Goal: Obtain resource: Download file/media

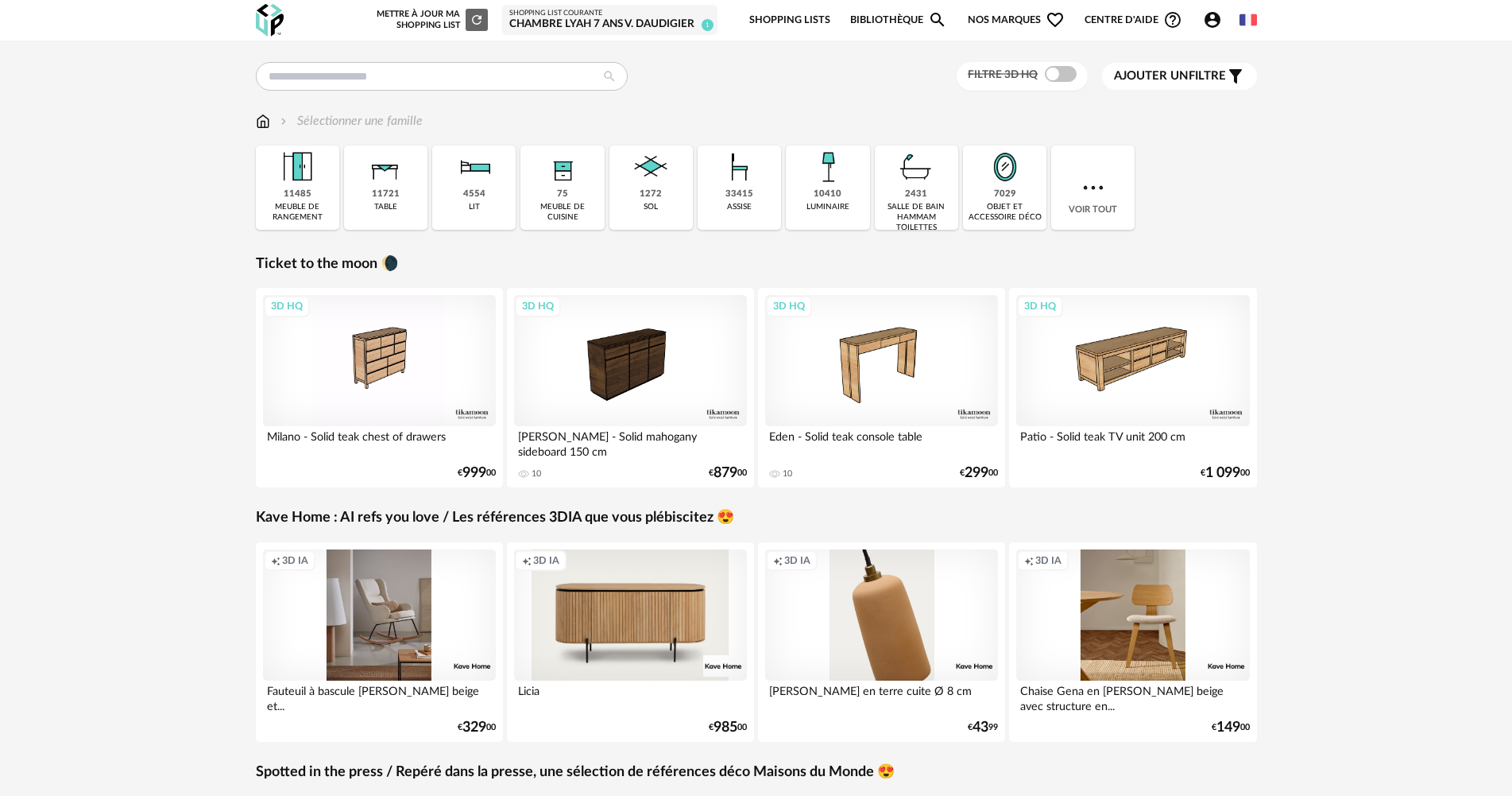
click at [1223, 25] on span "Account Circle icon Compte" at bounding box center [1215, 20] width 26 height 19
click at [307, 74] on input "text" at bounding box center [441, 75] width 372 height 28
type input "*********"
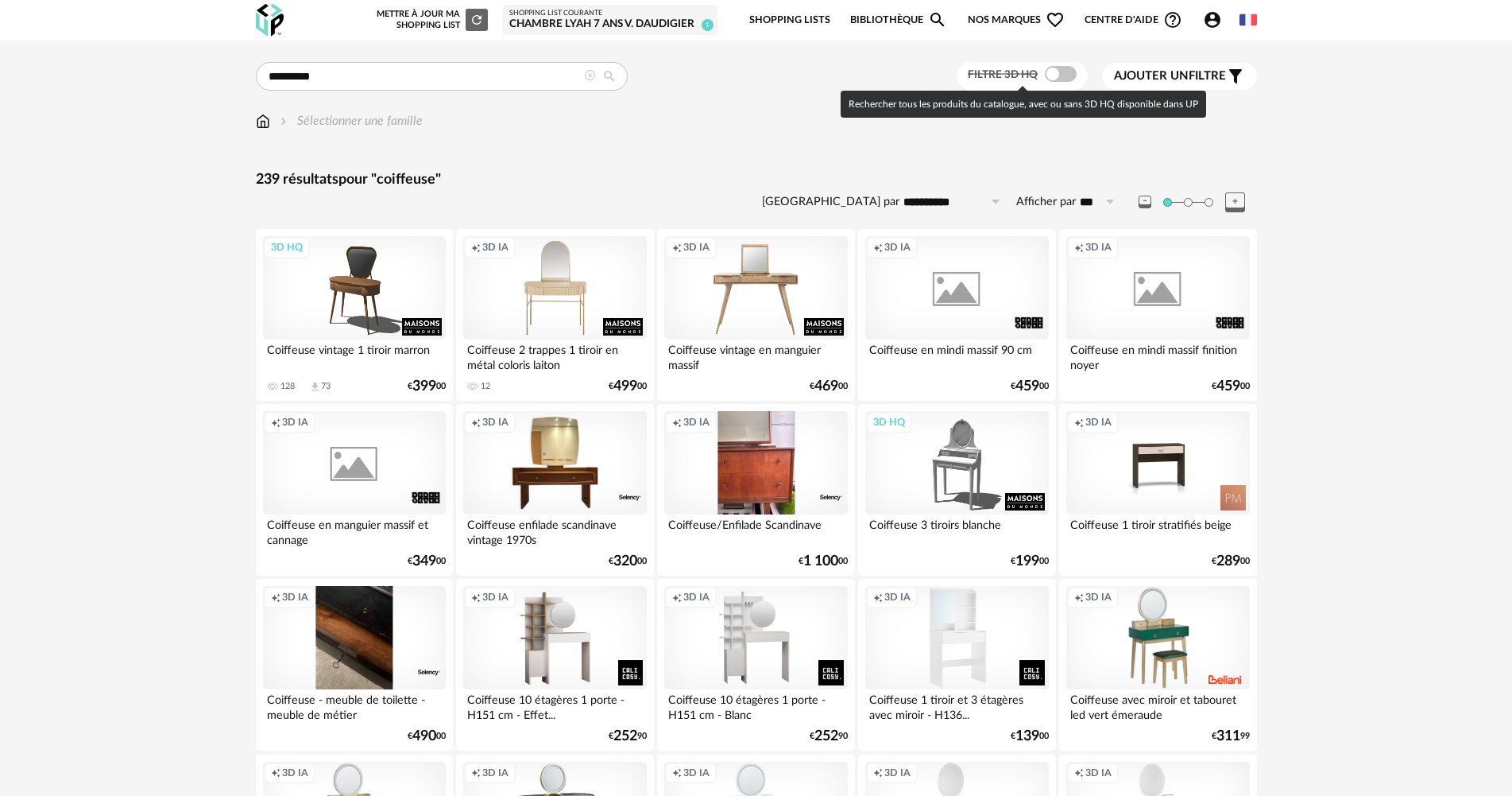
click at [1067, 69] on span at bounding box center [1061, 73] width 31 height 16
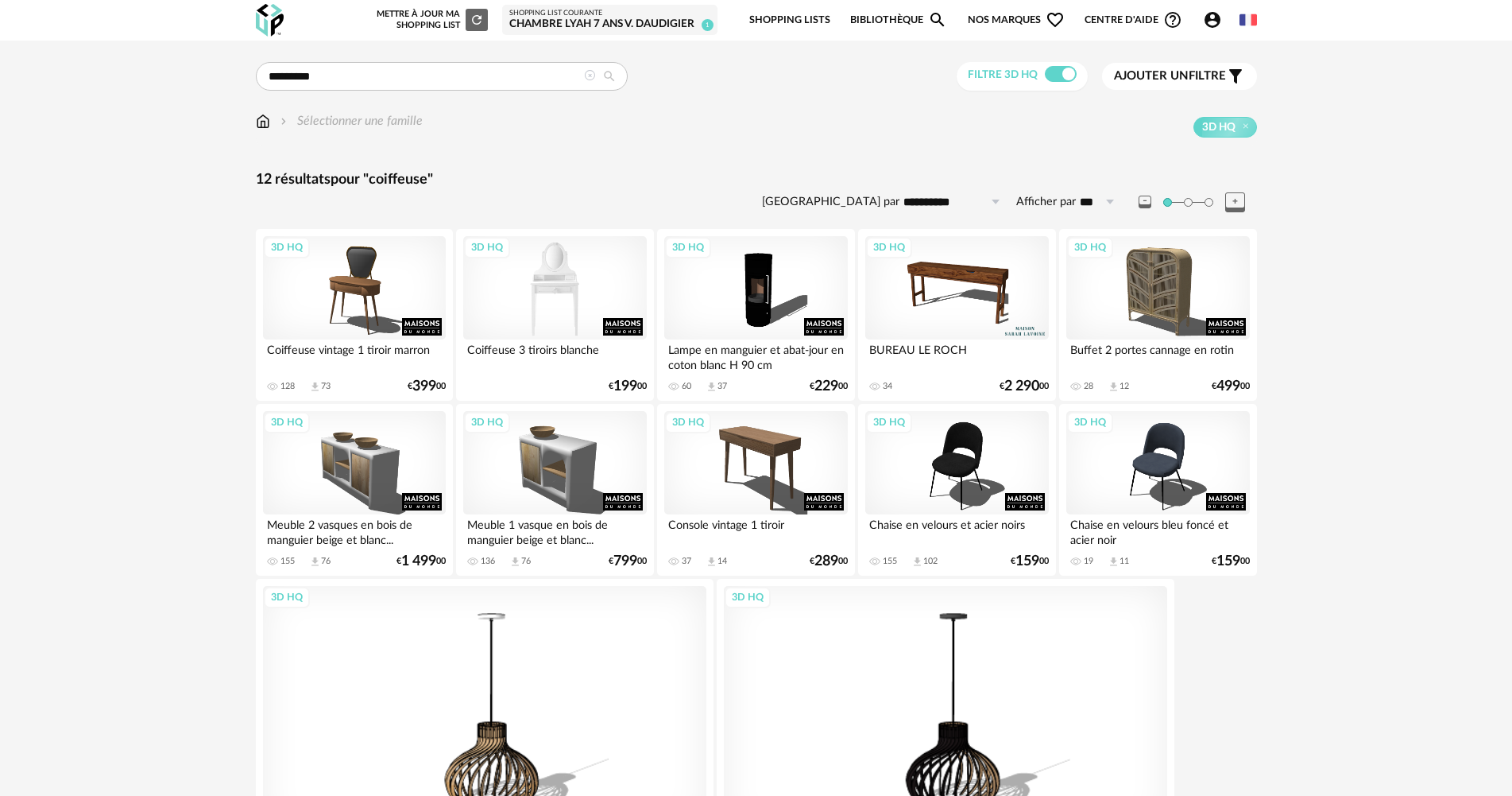
click at [561, 299] on div "3D HQ" at bounding box center [554, 288] width 183 height 104
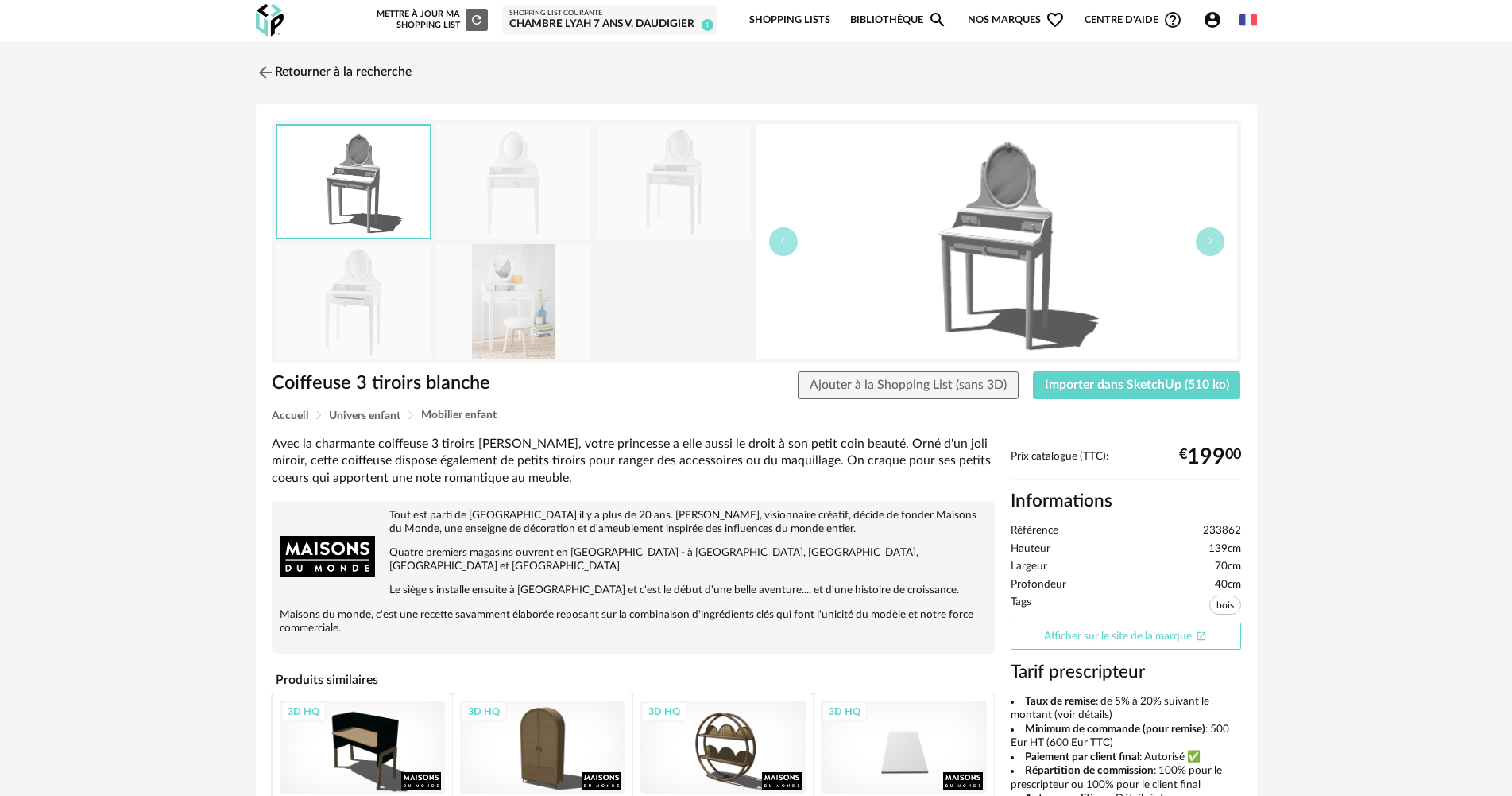
click at [1077, 629] on link "Afficher sur le site de la marque Open In New icon" at bounding box center [1125, 636] width 230 height 27
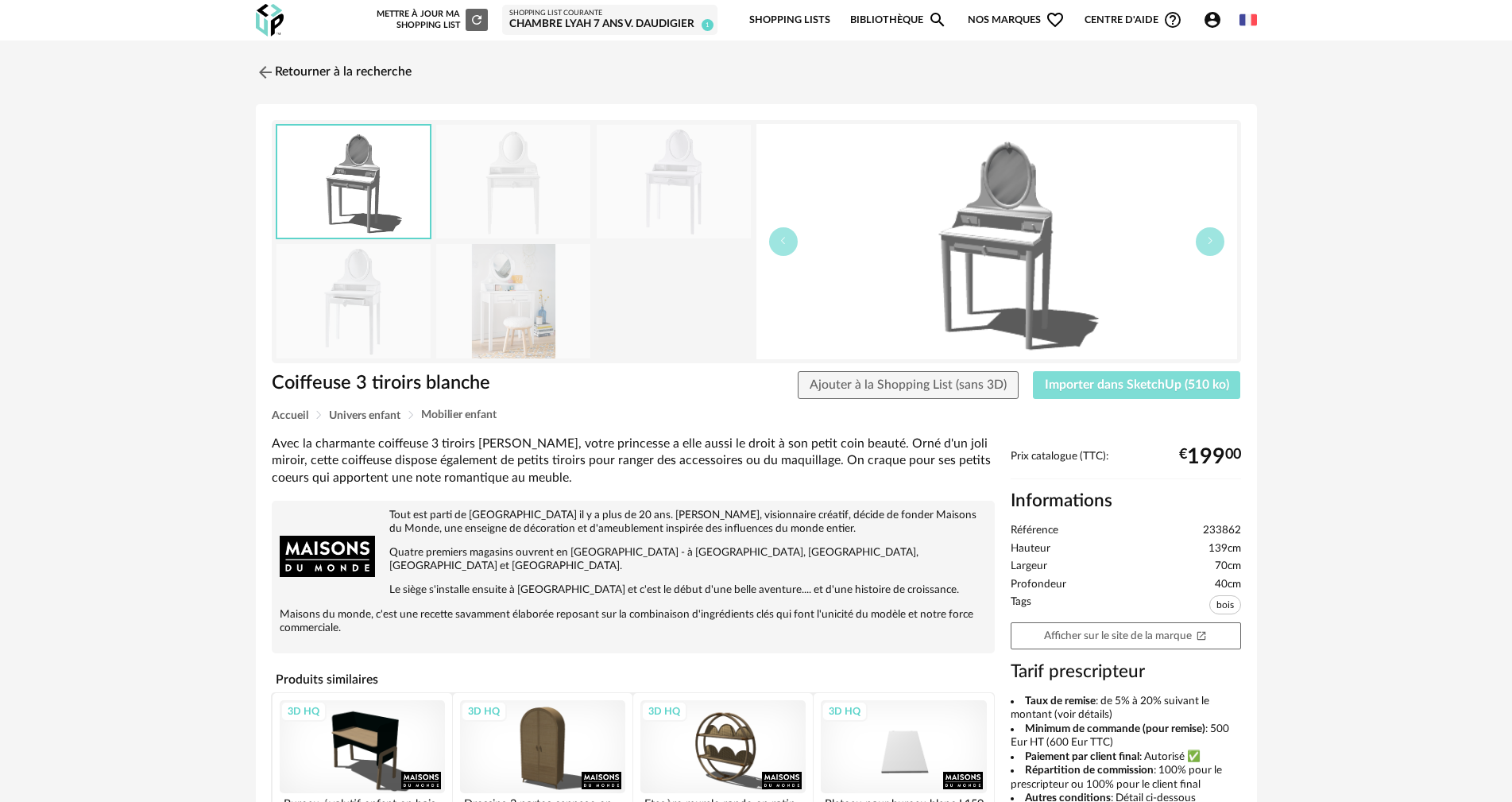
click at [1134, 391] on span "Importer dans SketchUp (510 ko)" at bounding box center [1137, 384] width 184 height 13
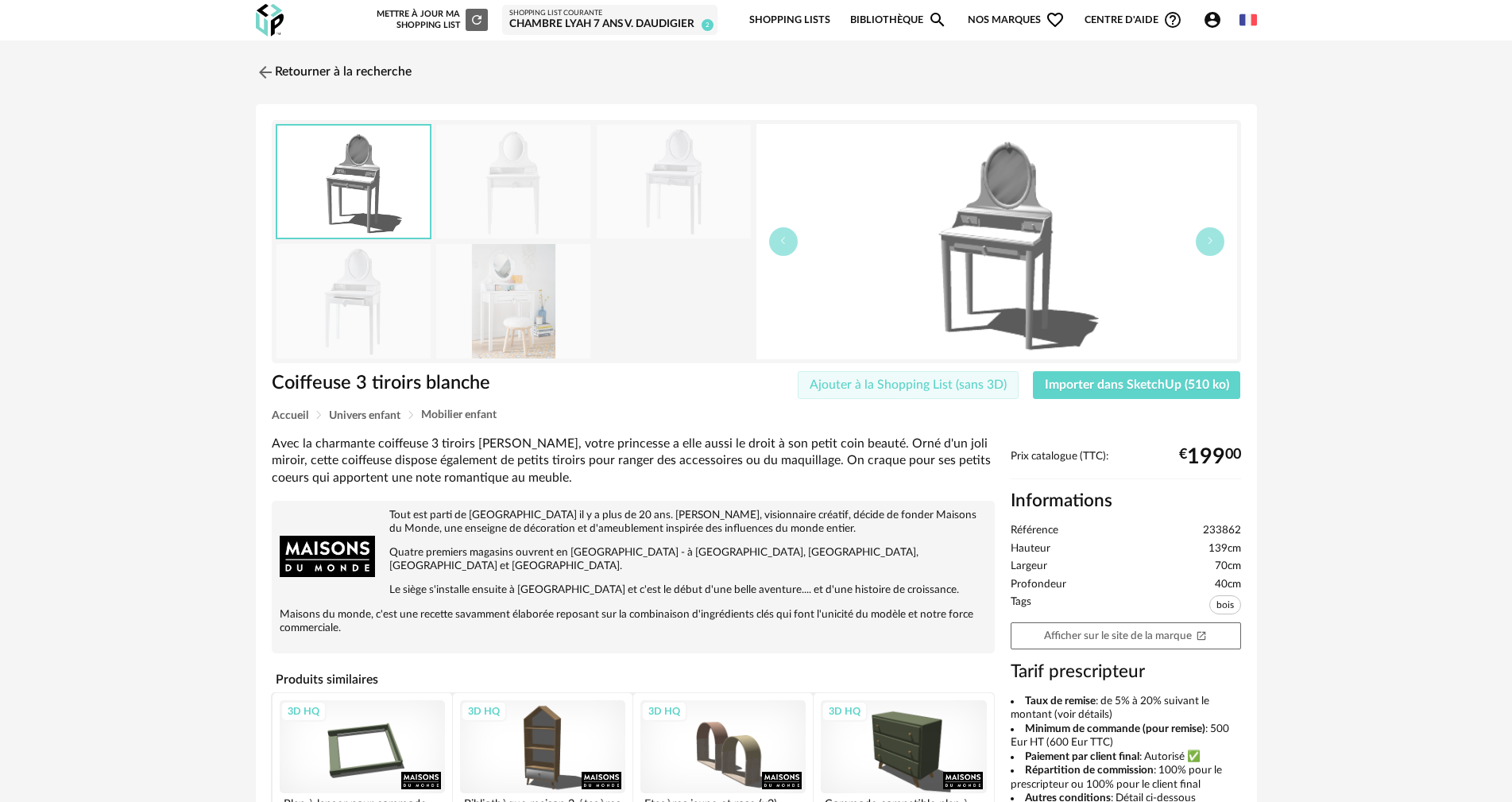
click at [876, 386] on span "Ajouter à la Shopping List (sans 3D)" at bounding box center [907, 384] width 197 height 13
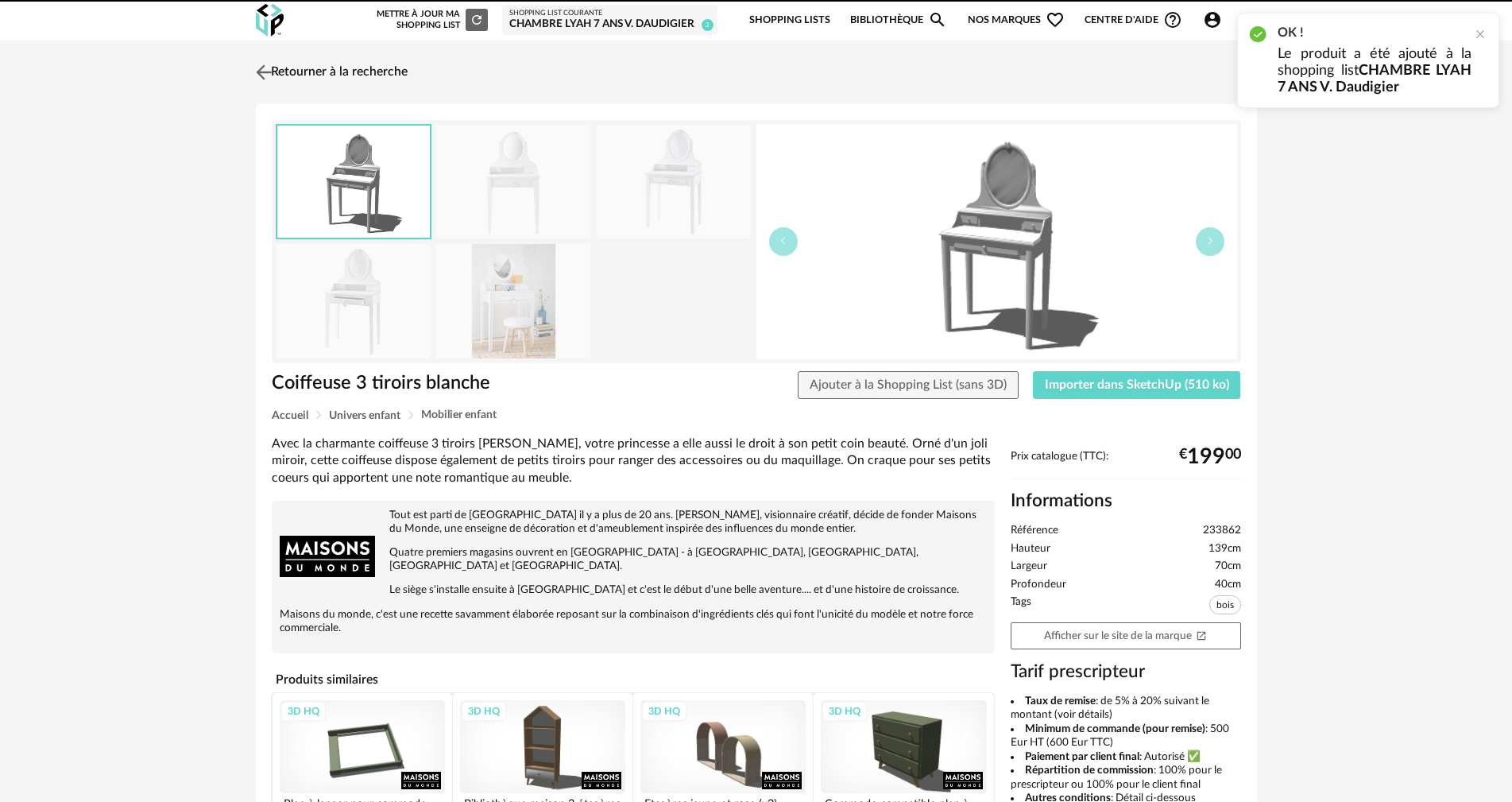
click at [316, 78] on link "Retourner à la recherche" at bounding box center [329, 72] width 156 height 35
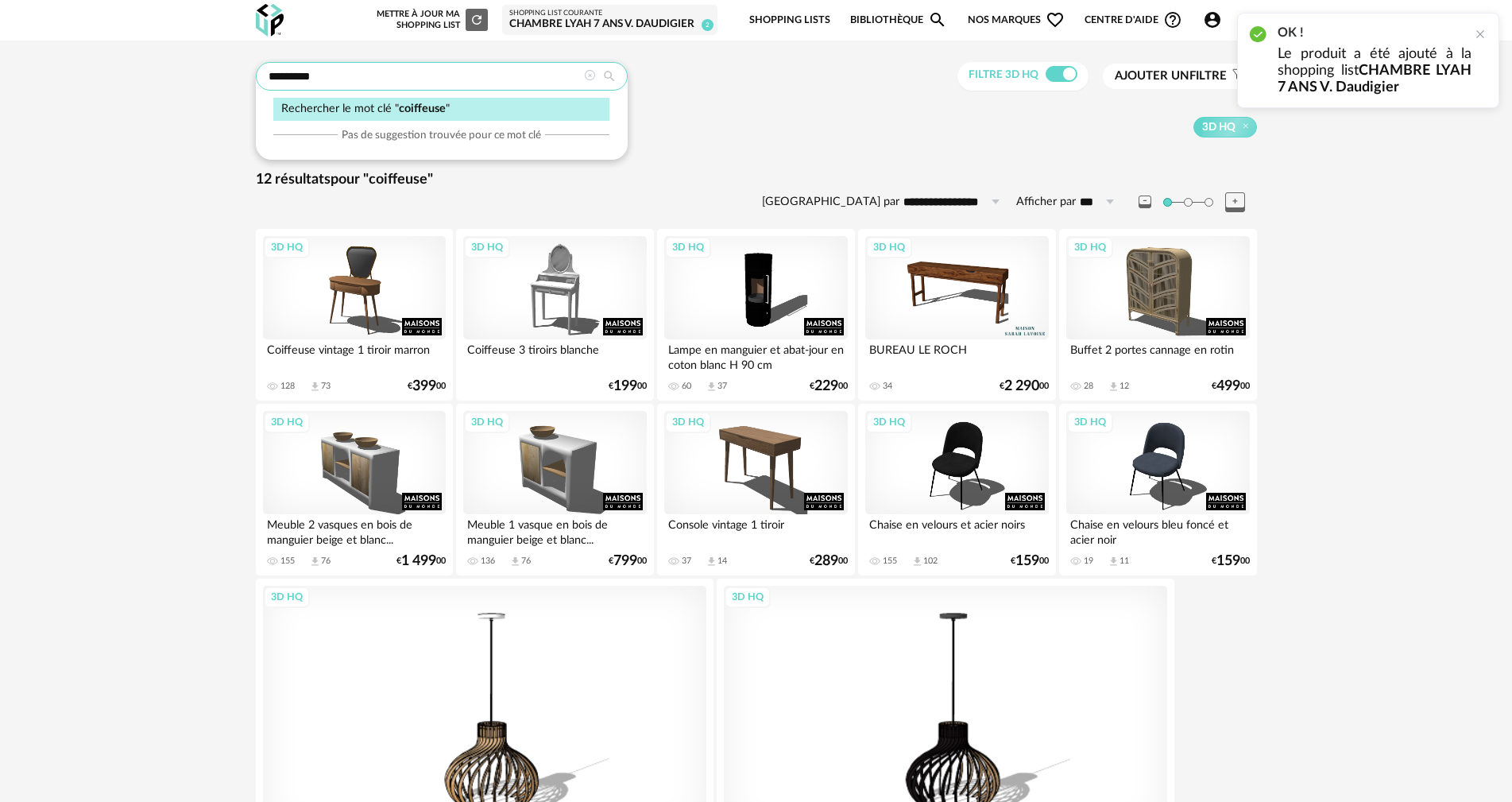
click at [355, 80] on input "*********" at bounding box center [441, 75] width 372 height 28
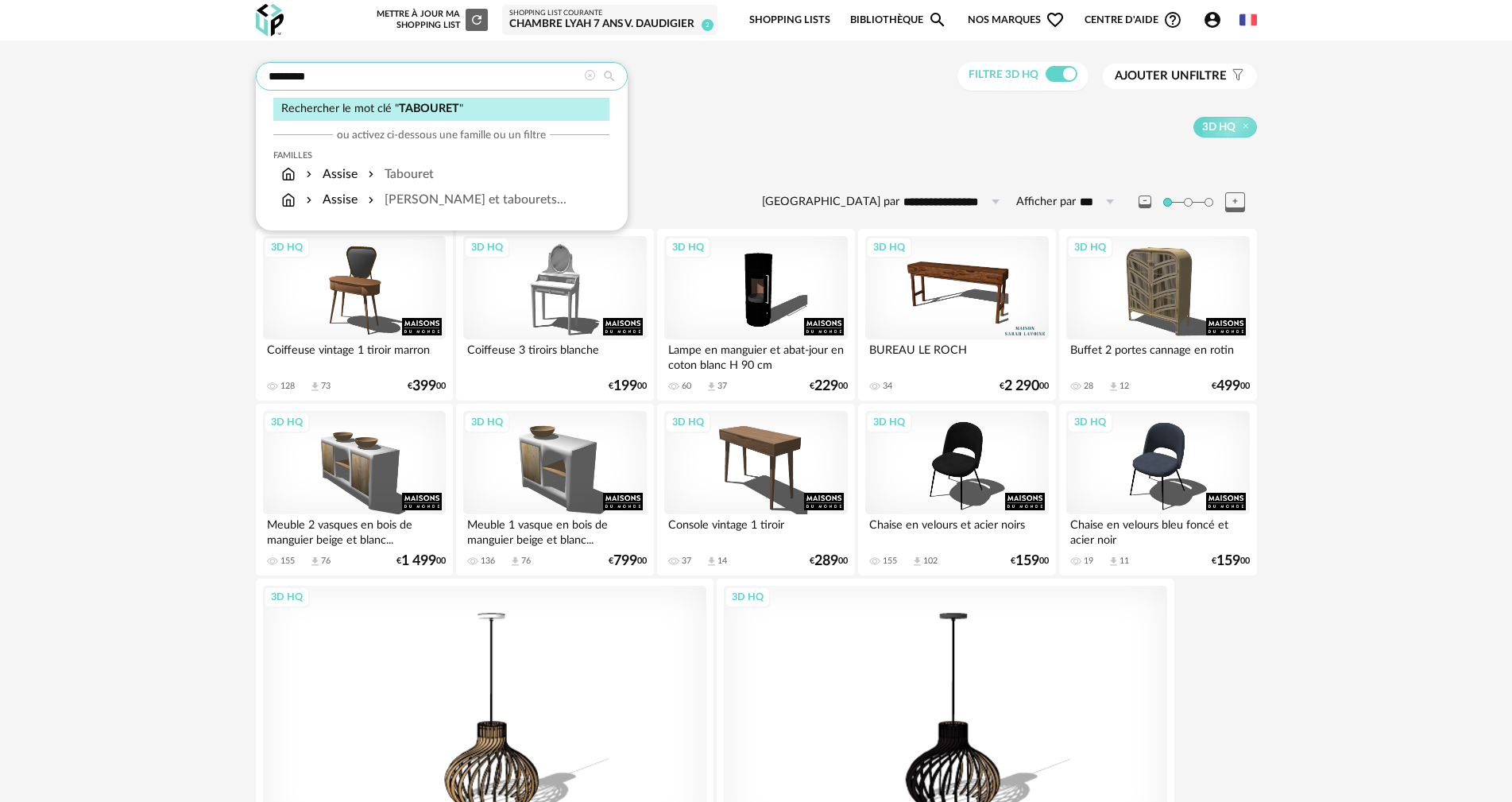
type input "********"
type input "**********"
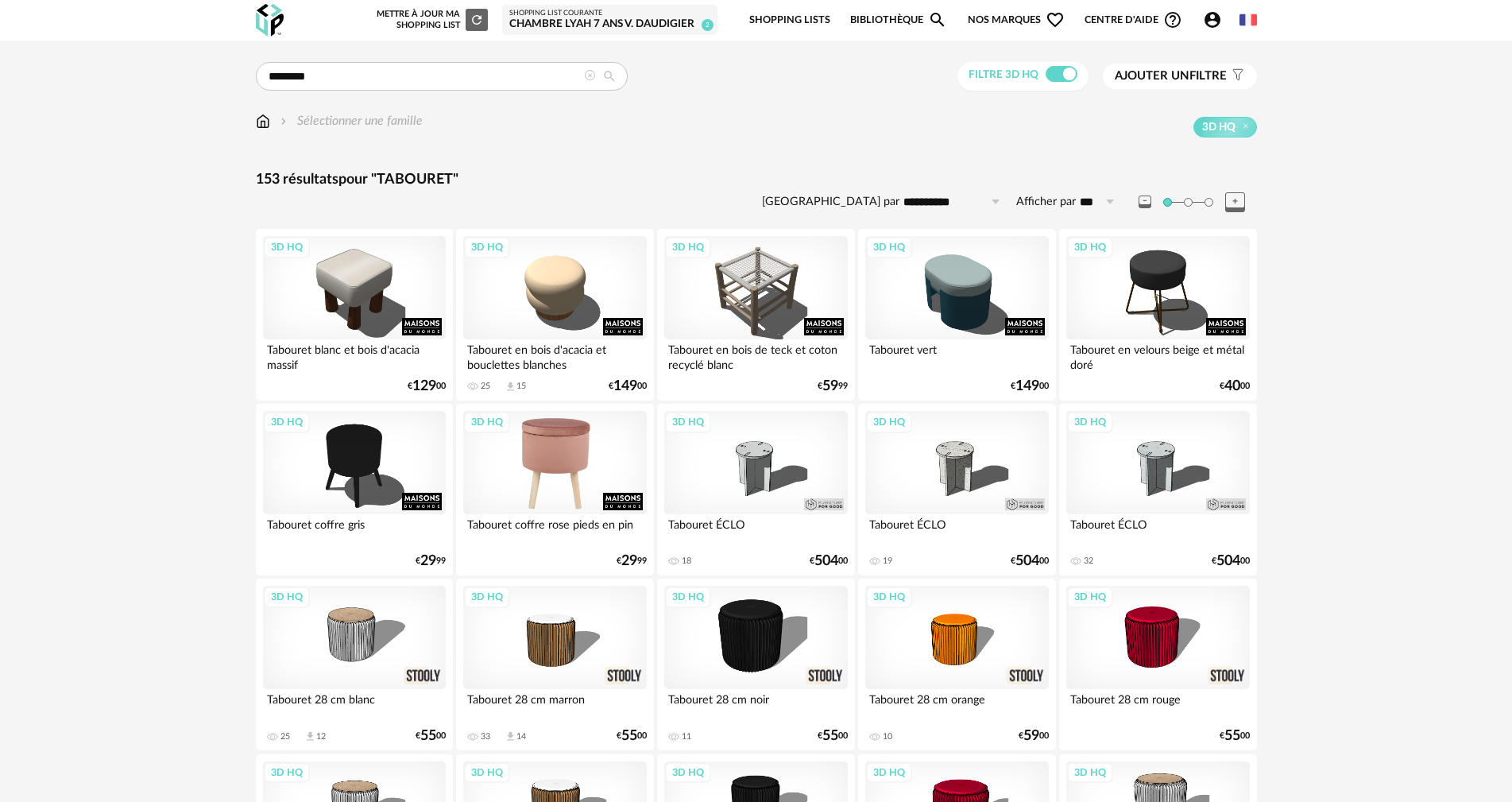
click at [532, 469] on div "3D HQ" at bounding box center [554, 463] width 183 height 104
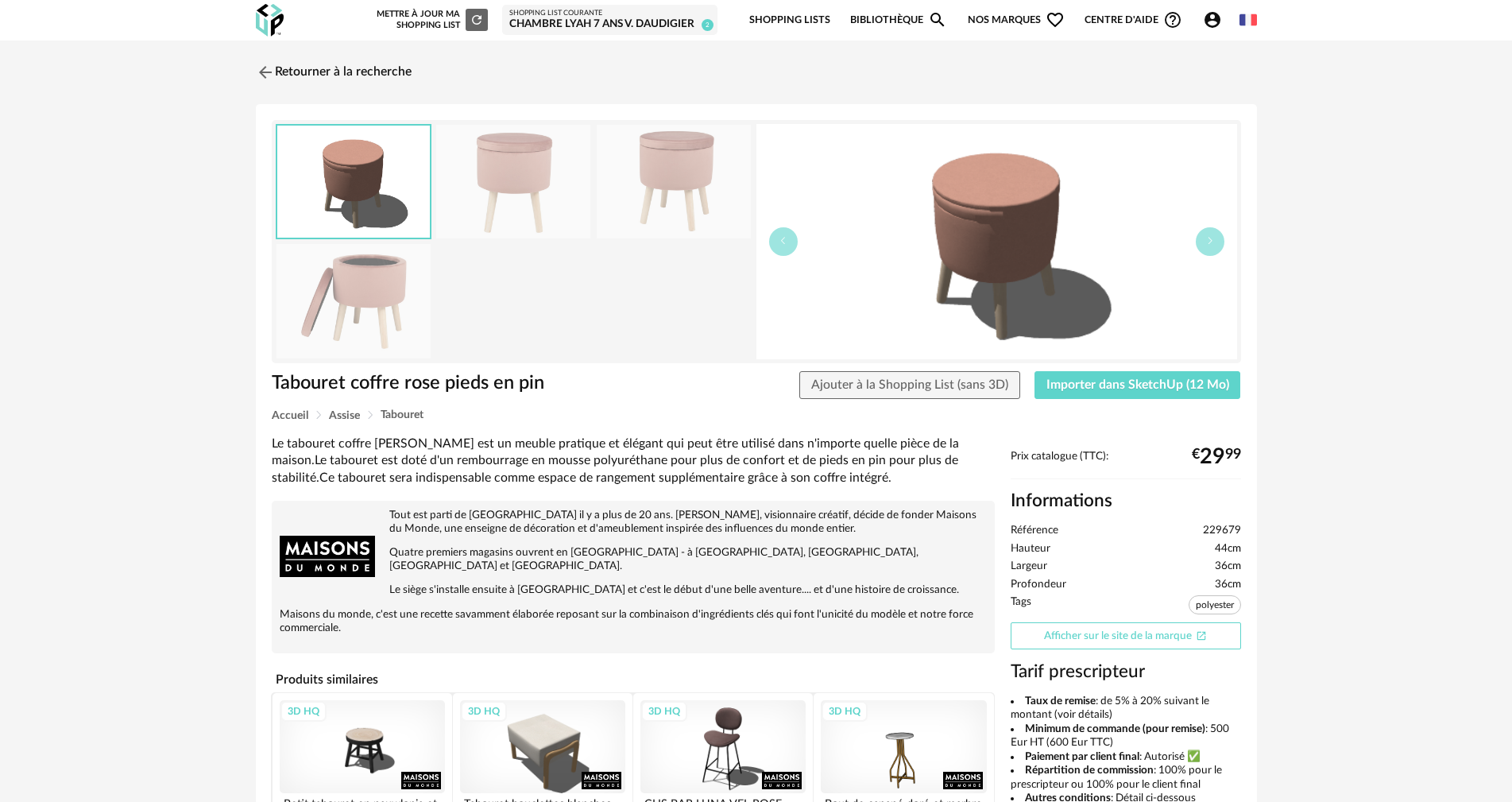
click at [1185, 635] on link "Afficher sur le site de la marque Open In New icon" at bounding box center [1125, 637] width 230 height 27
click at [1203, 396] on button "Importer dans SketchUp (12 Mo)" at bounding box center [1137, 385] width 206 height 28
click at [306, 74] on link "Retourner à la recherche" at bounding box center [329, 72] width 156 height 35
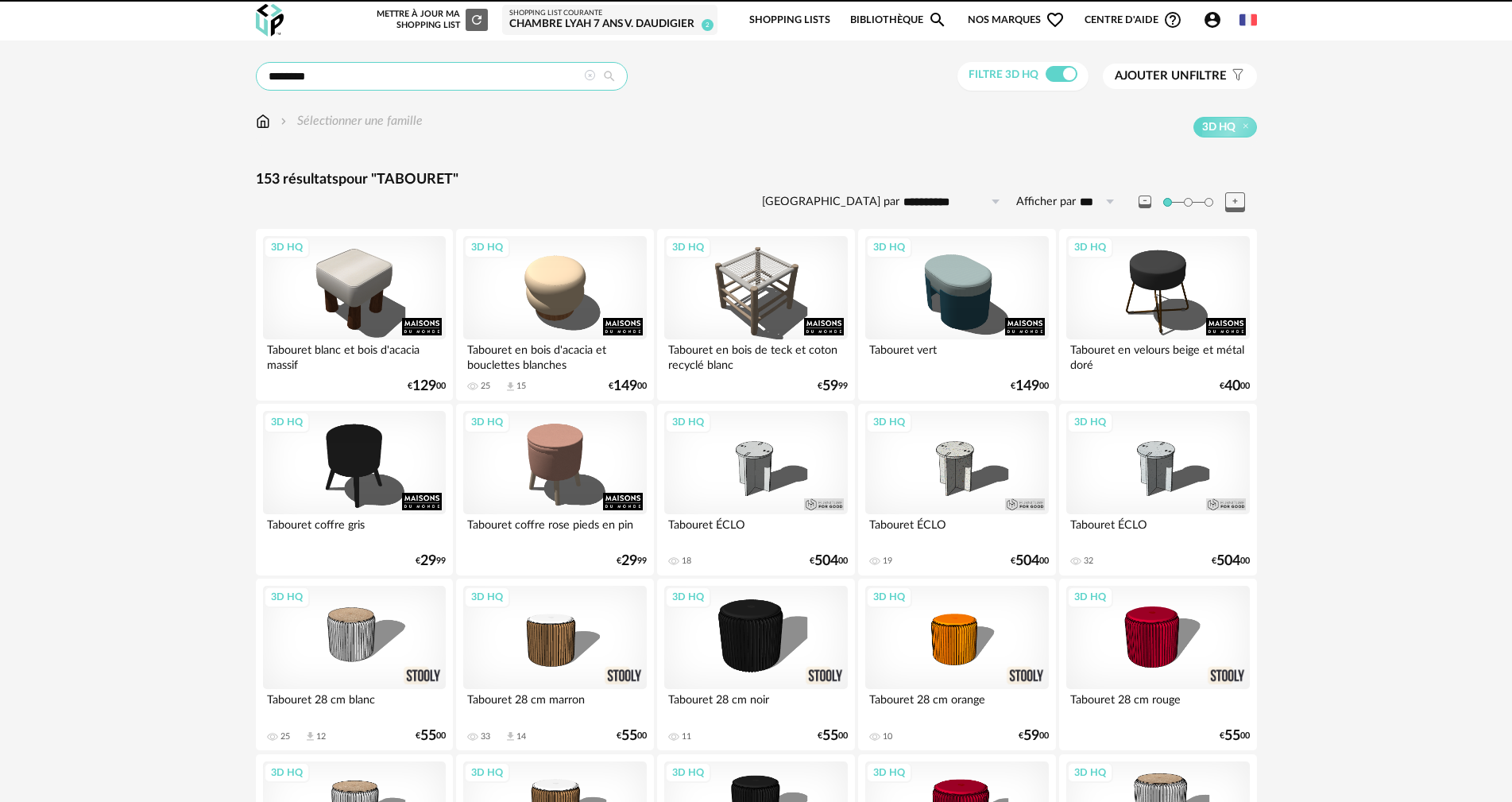
click at [375, 81] on input "********" at bounding box center [441, 75] width 372 height 28
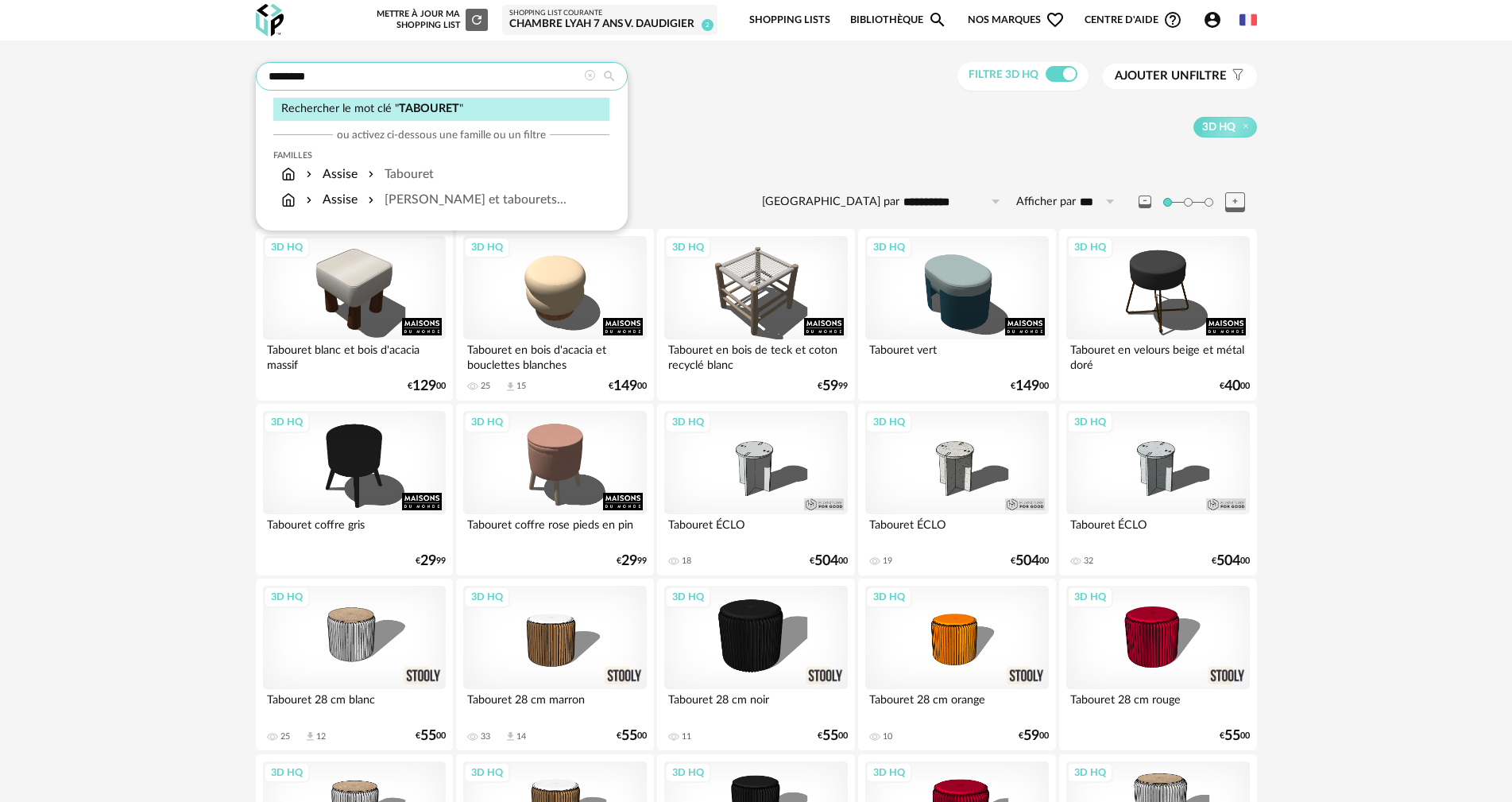
click at [376, 81] on input "********" at bounding box center [441, 75] width 372 height 28
type input "******"
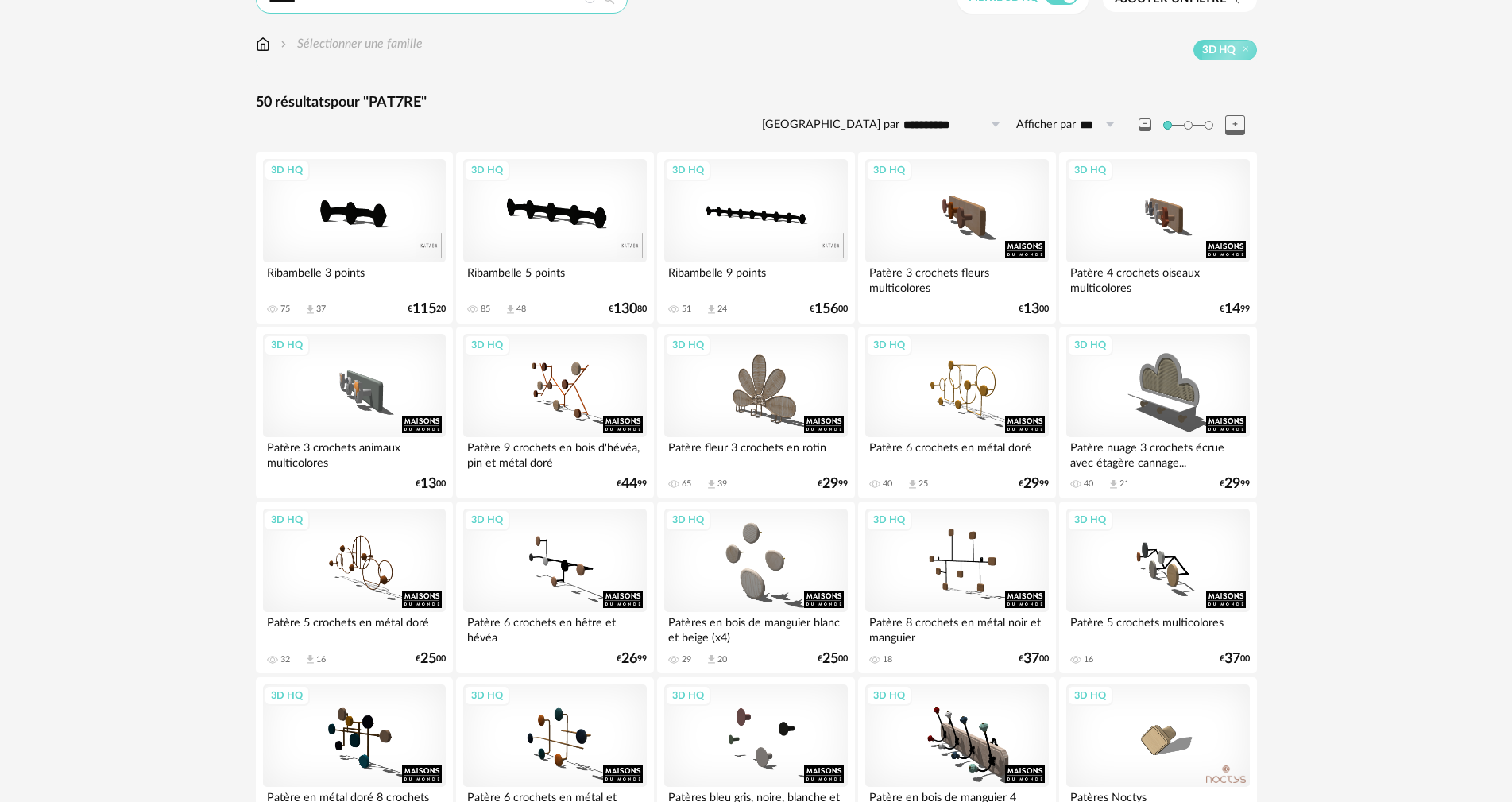
scroll to position [159, 0]
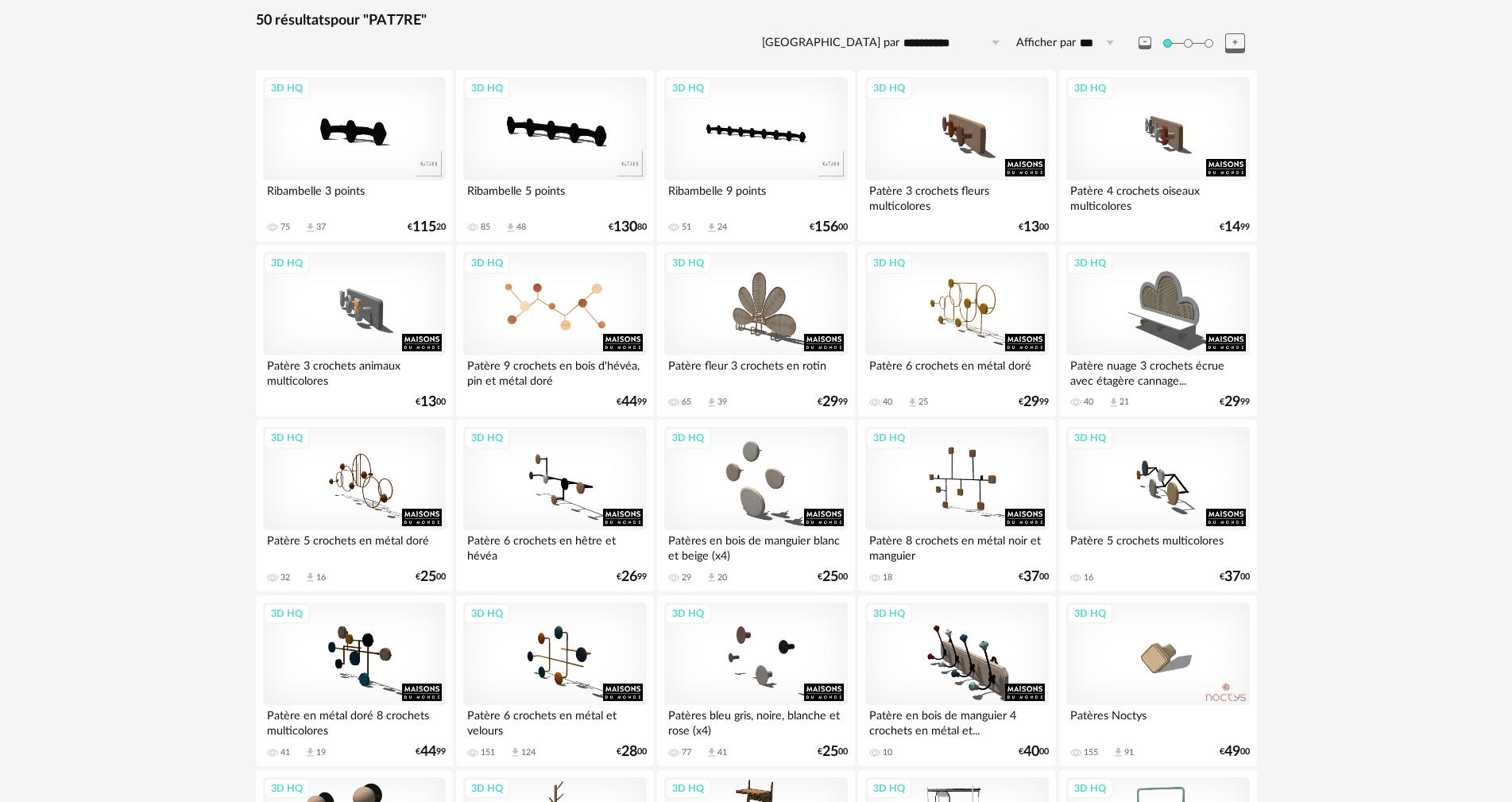
click at [593, 298] on div "3D HQ" at bounding box center [554, 304] width 183 height 104
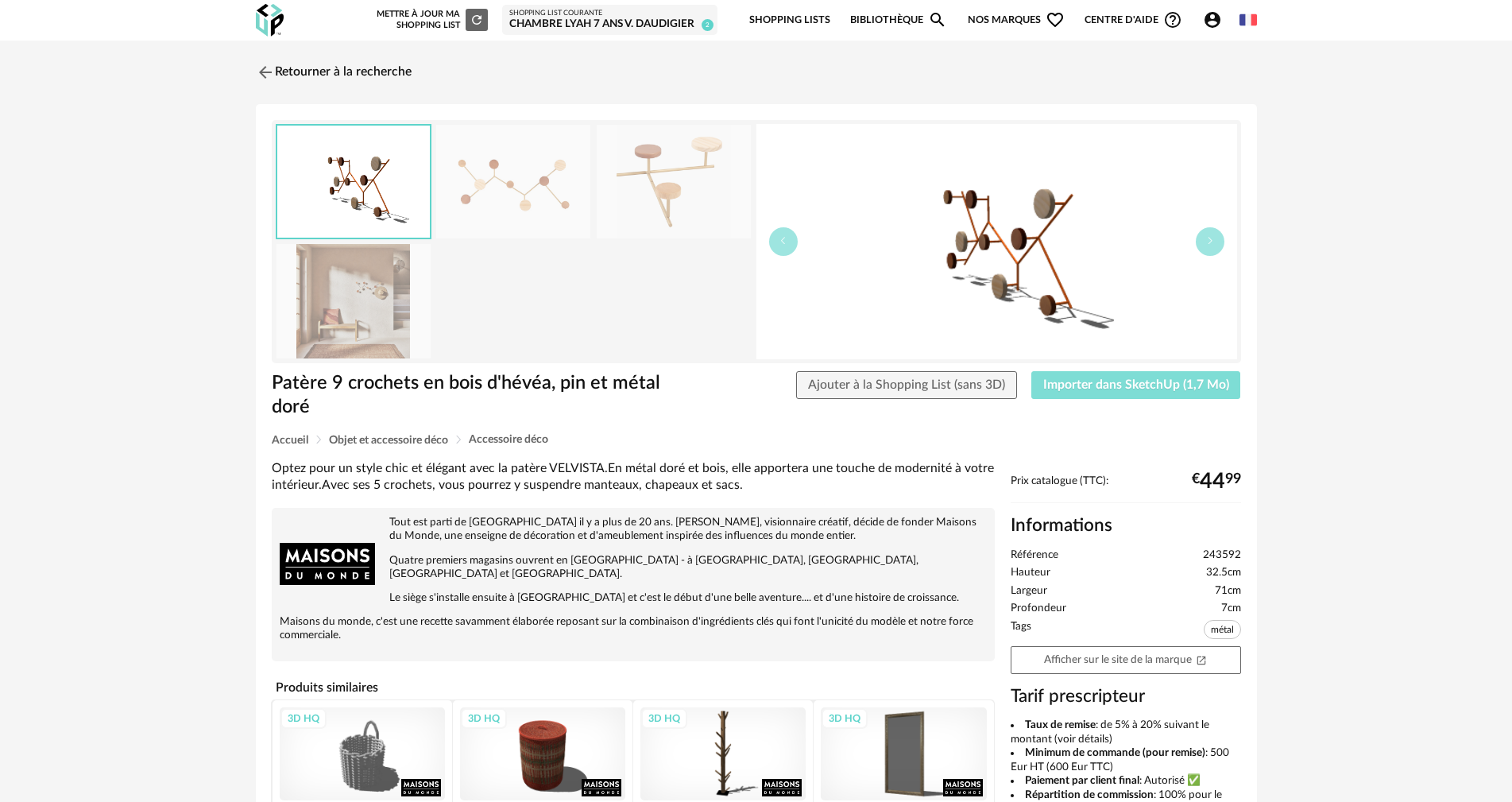
click at [1170, 390] on span "Importer dans SketchUp (1,7 Mo)" at bounding box center [1136, 384] width 186 height 13
click at [259, 74] on img at bounding box center [263, 72] width 23 height 24
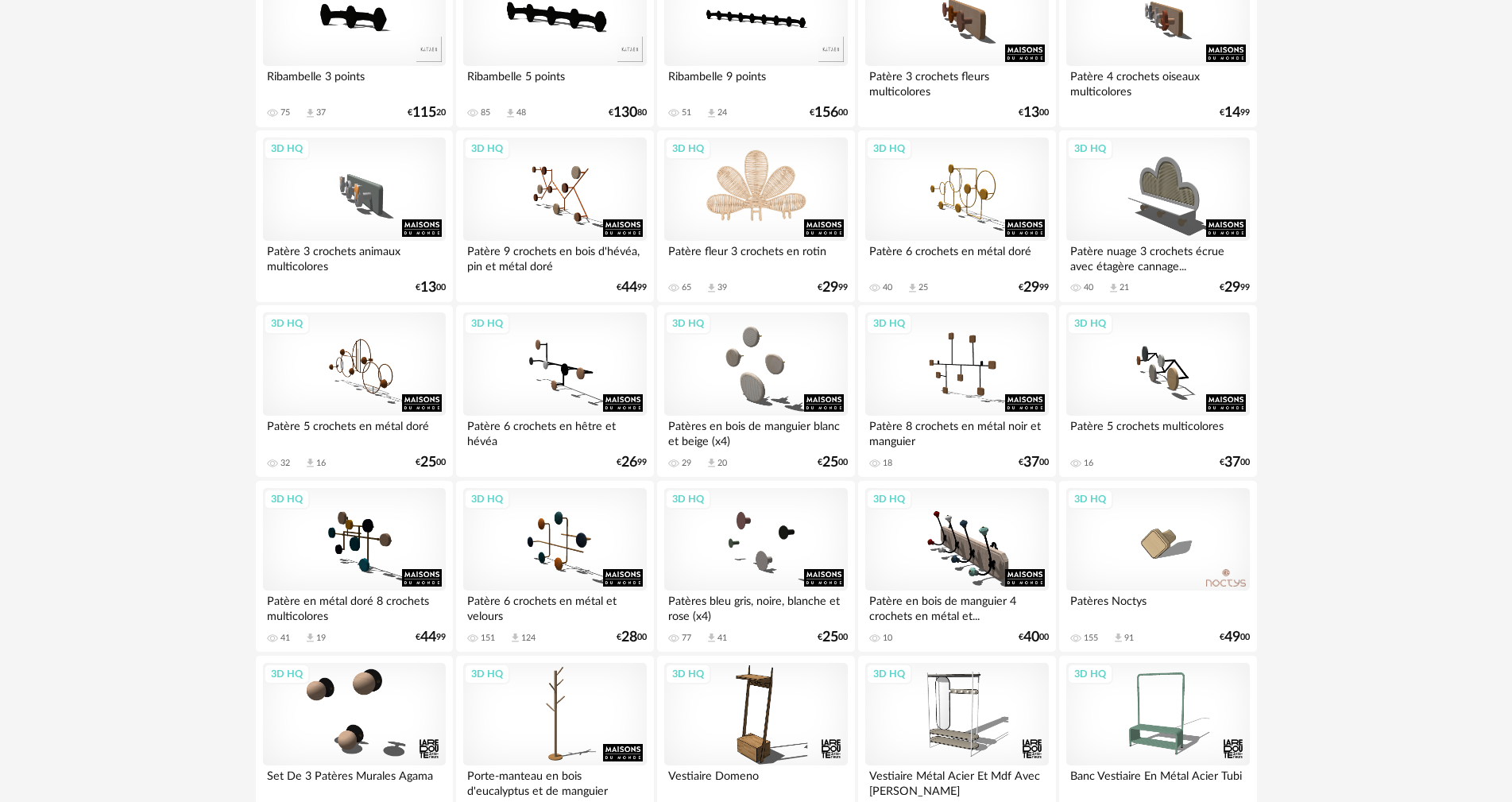
scroll to position [239, 0]
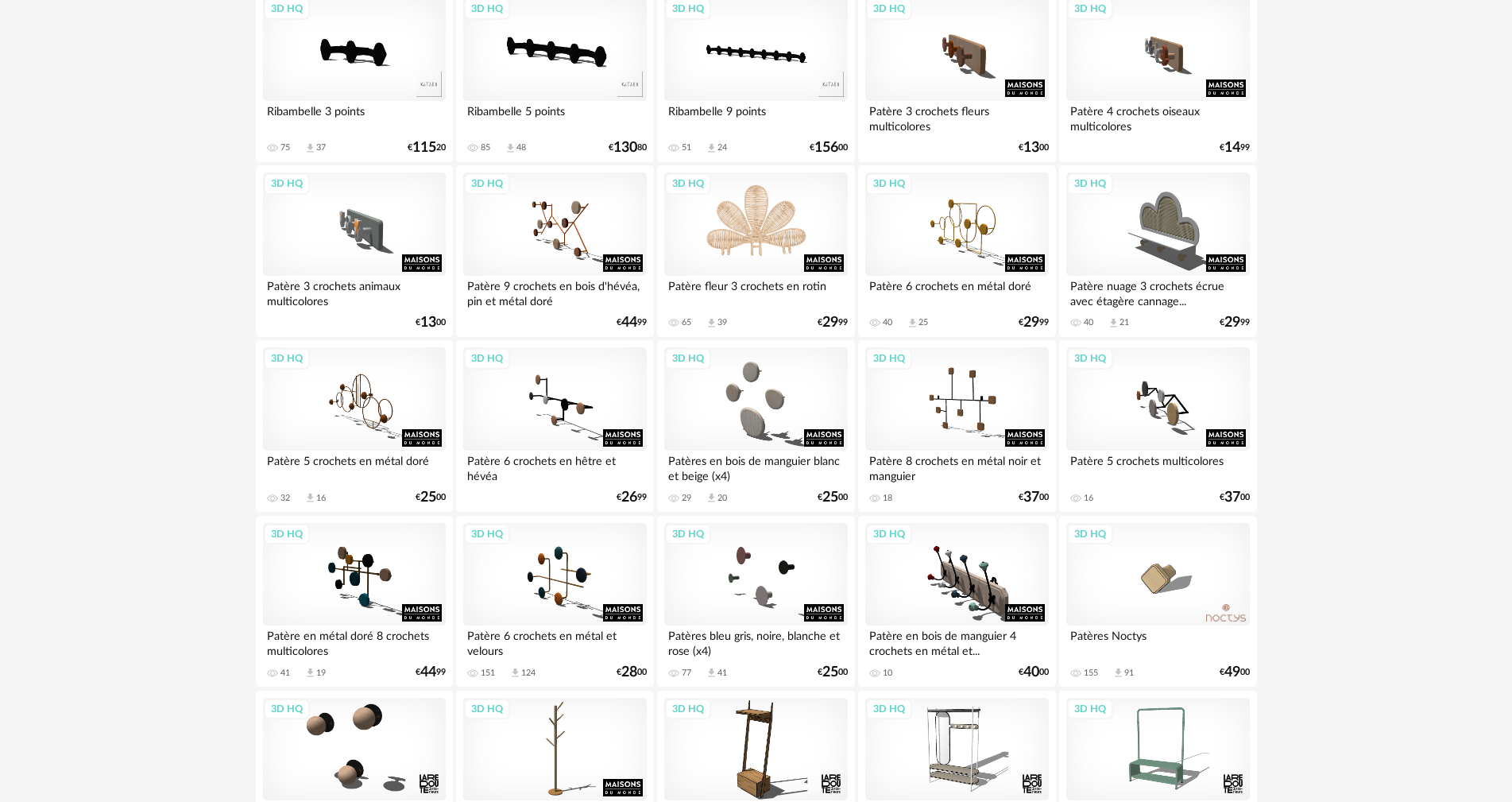
click at [776, 226] on div "3D HQ" at bounding box center [756, 224] width 183 height 104
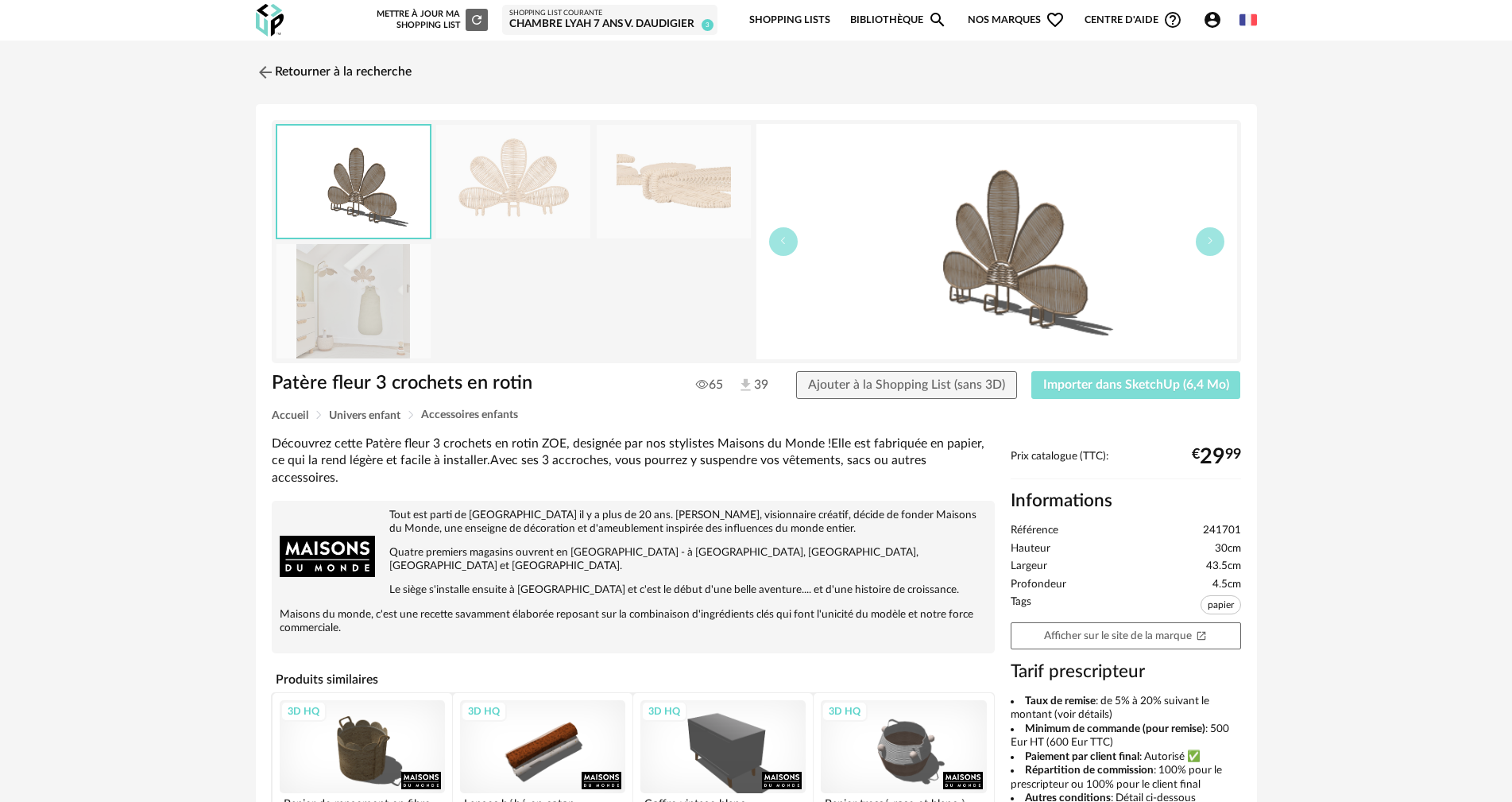
click at [1072, 385] on span "Importer dans SketchUp (6,4 Mo)" at bounding box center [1136, 384] width 186 height 13
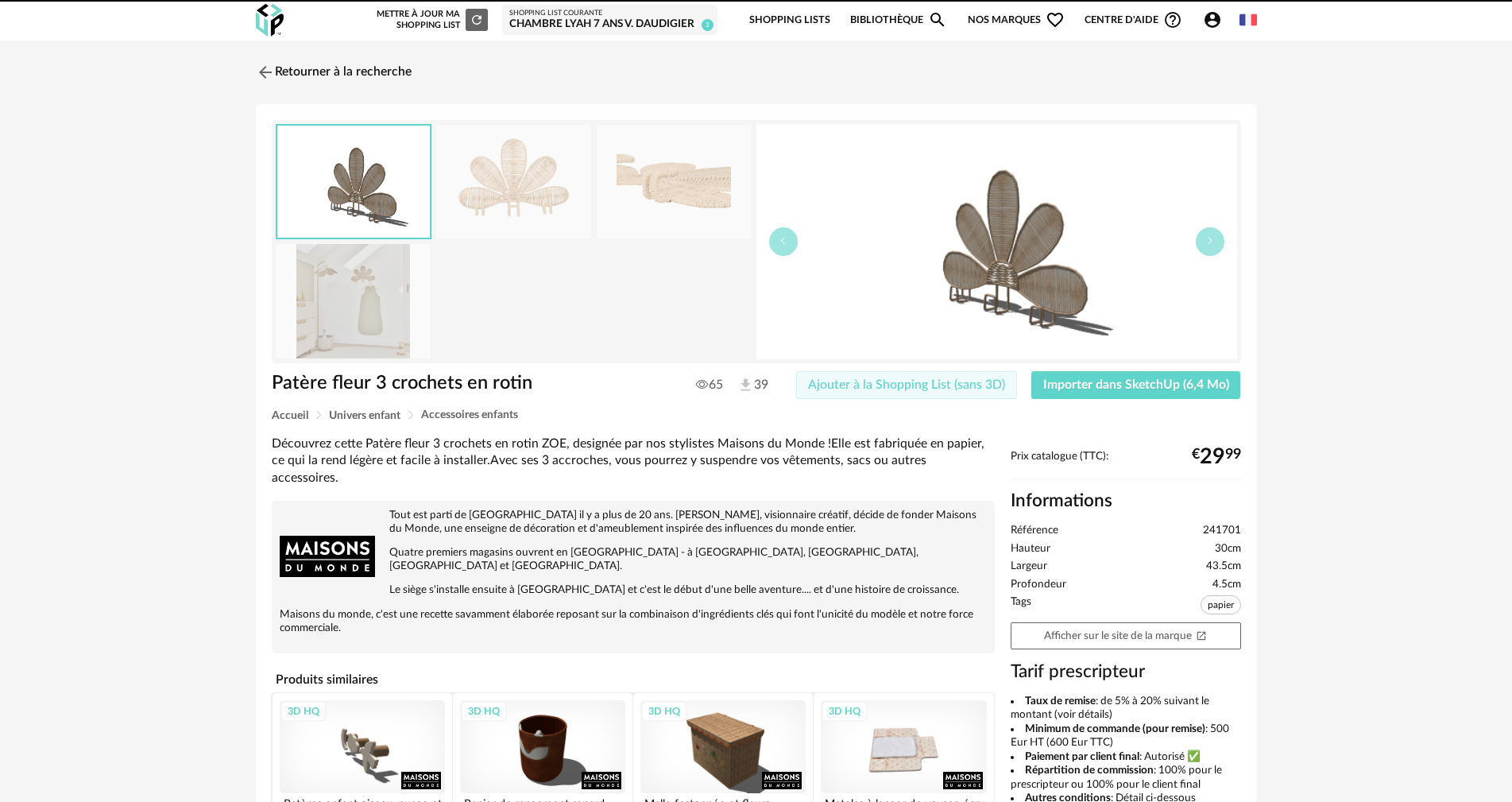
click at [931, 383] on span "Ajouter à la Shopping List (sans 3D)" at bounding box center [906, 384] width 197 height 13
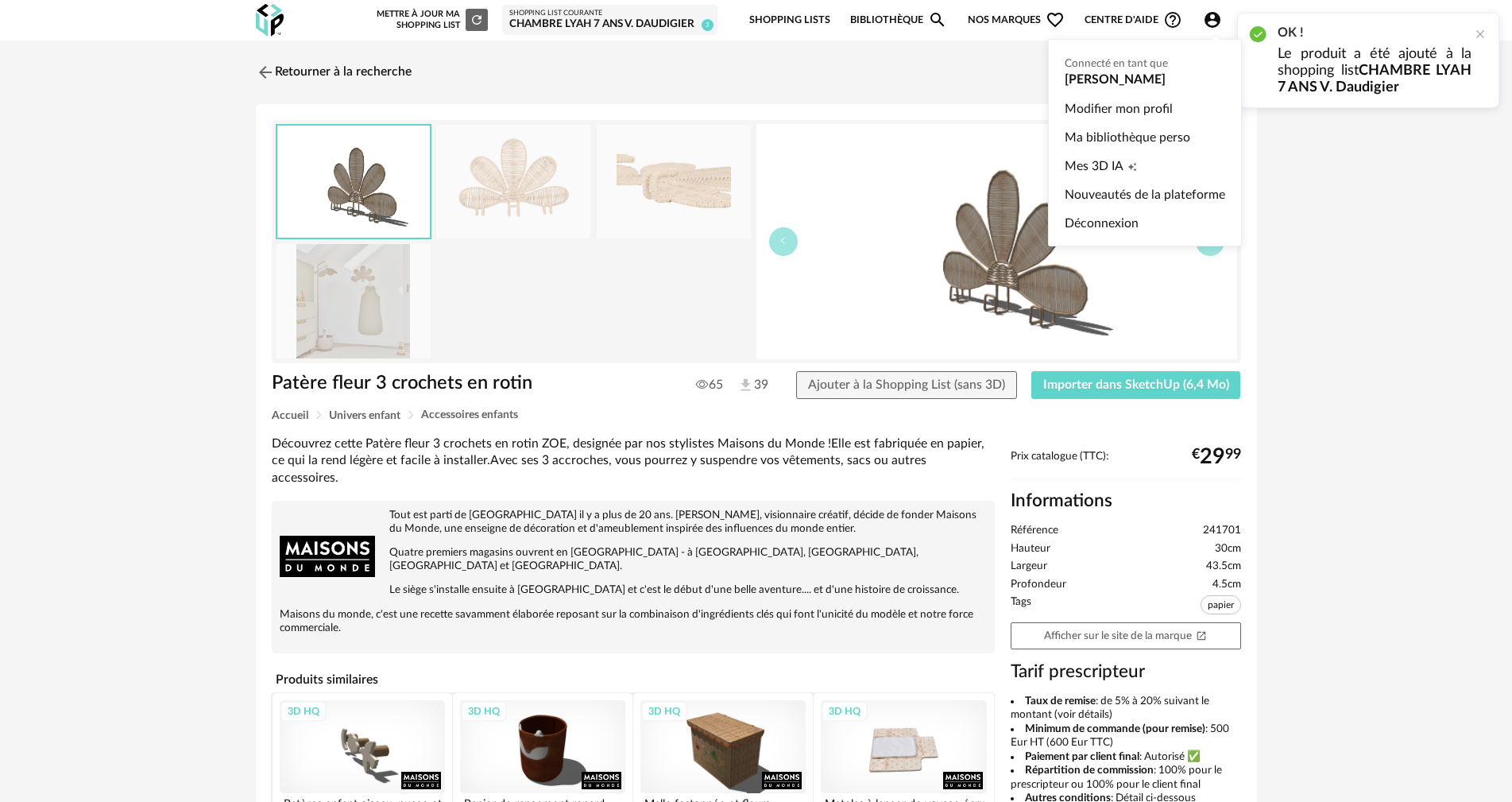
click at [1212, 22] on icon "Account Circle icon" at bounding box center [1212, 20] width 19 height 19
click at [1105, 141] on link "Ma bibliothèque perso" at bounding box center [1145, 137] width 160 height 28
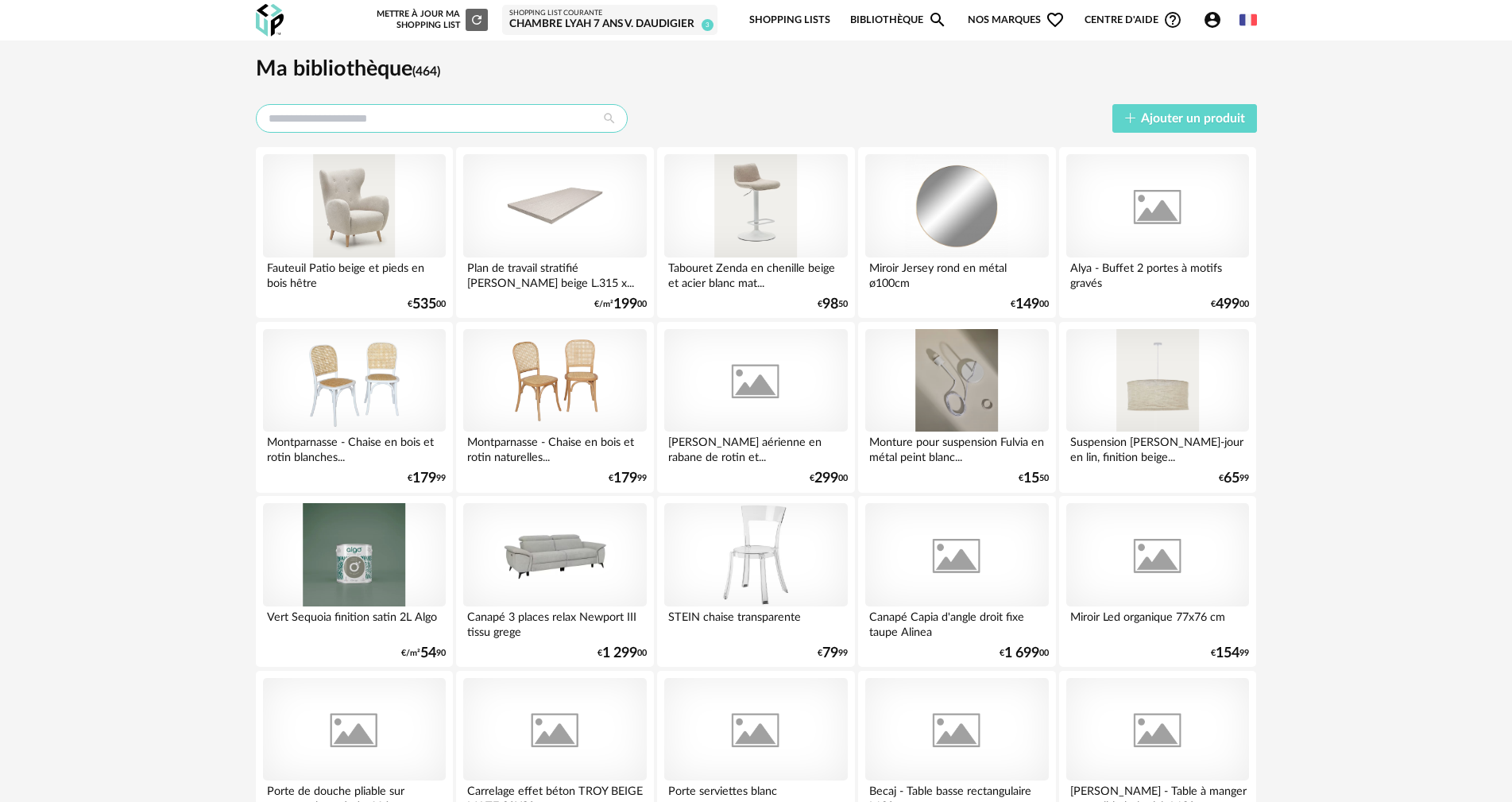
click at [472, 125] on input "text" at bounding box center [441, 118] width 372 height 28
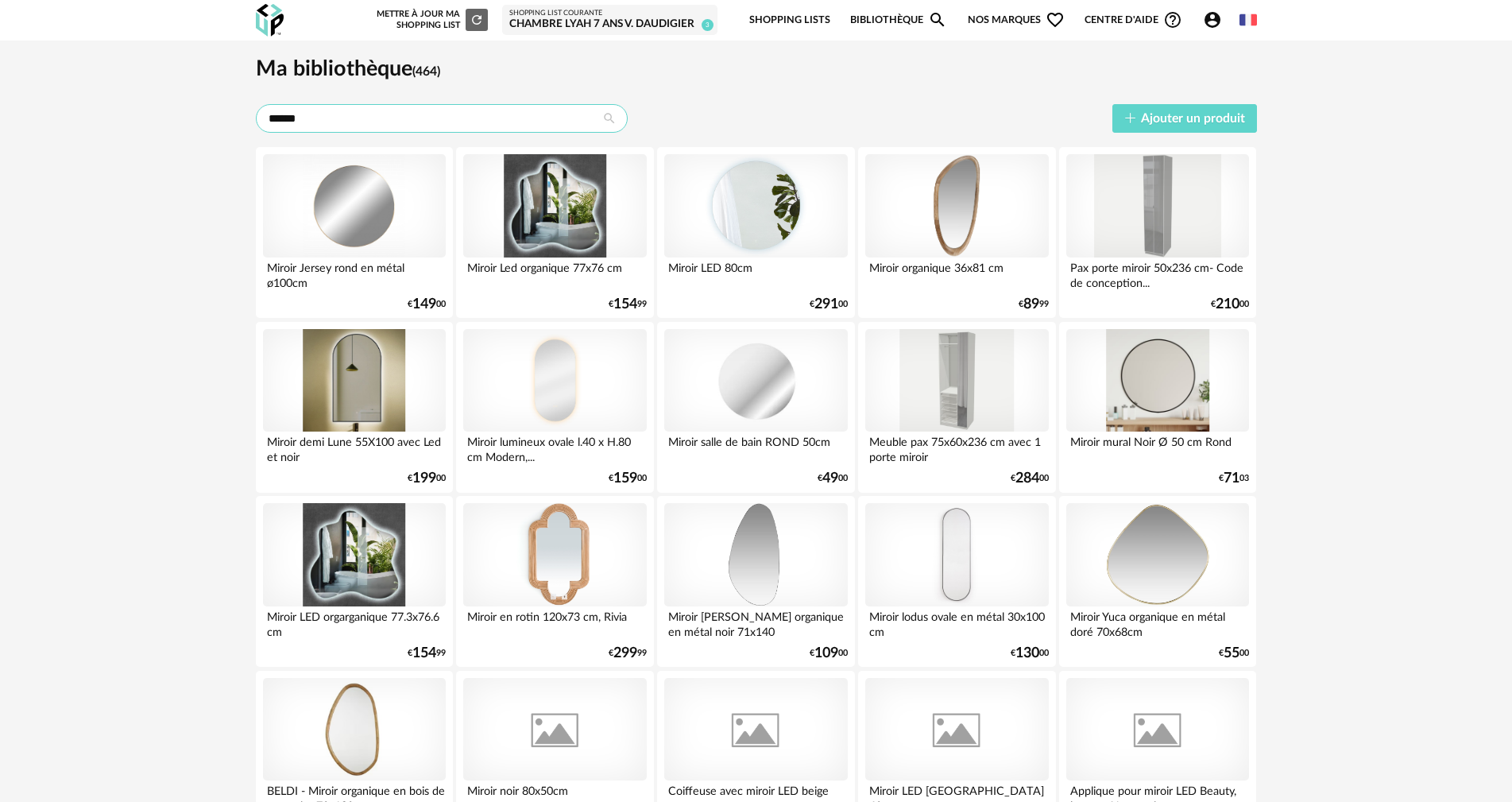
type input "******"
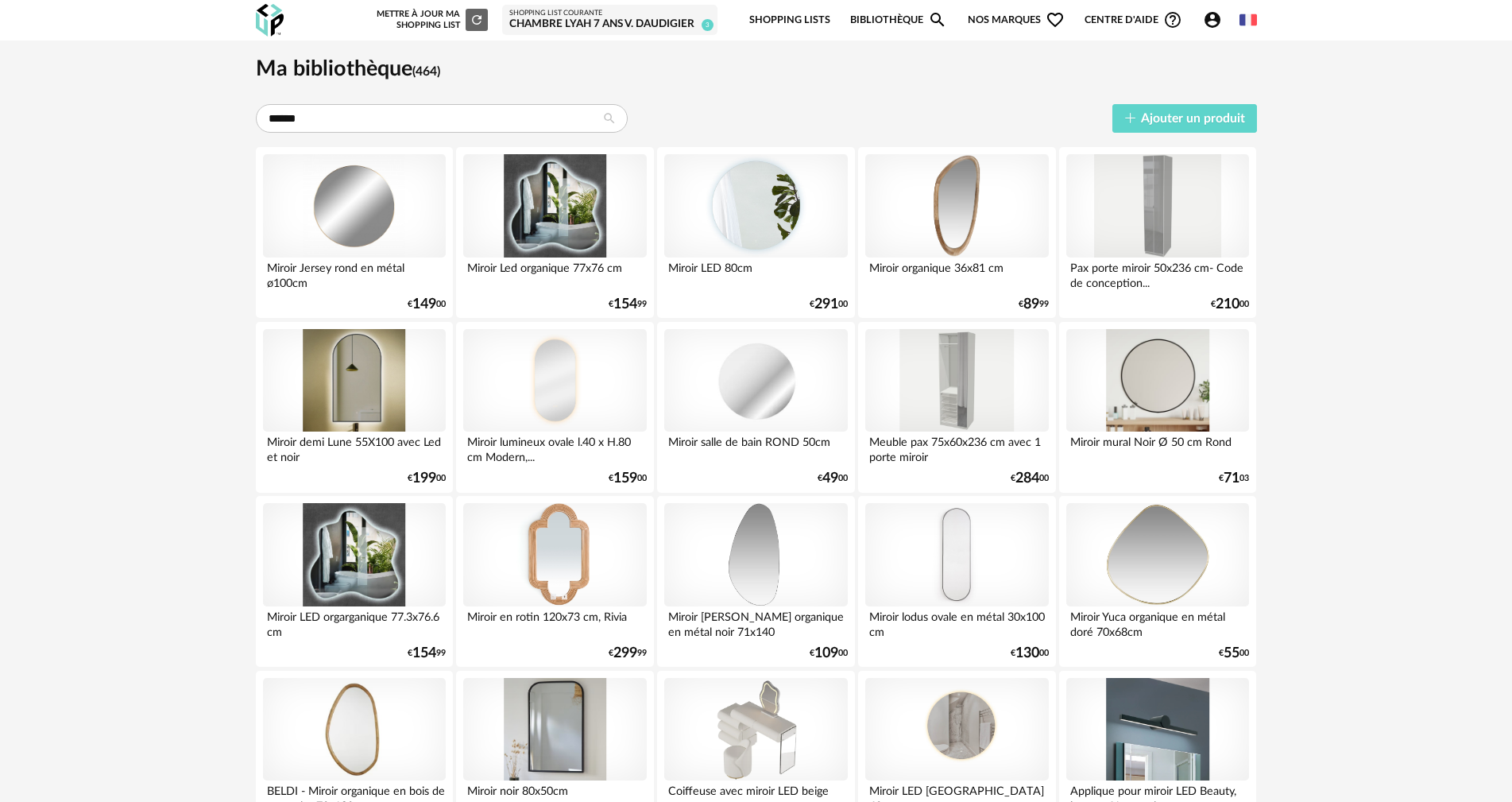
click at [895, 18] on link "Bibliothèque Magnify icon" at bounding box center [898, 21] width 97 height 37
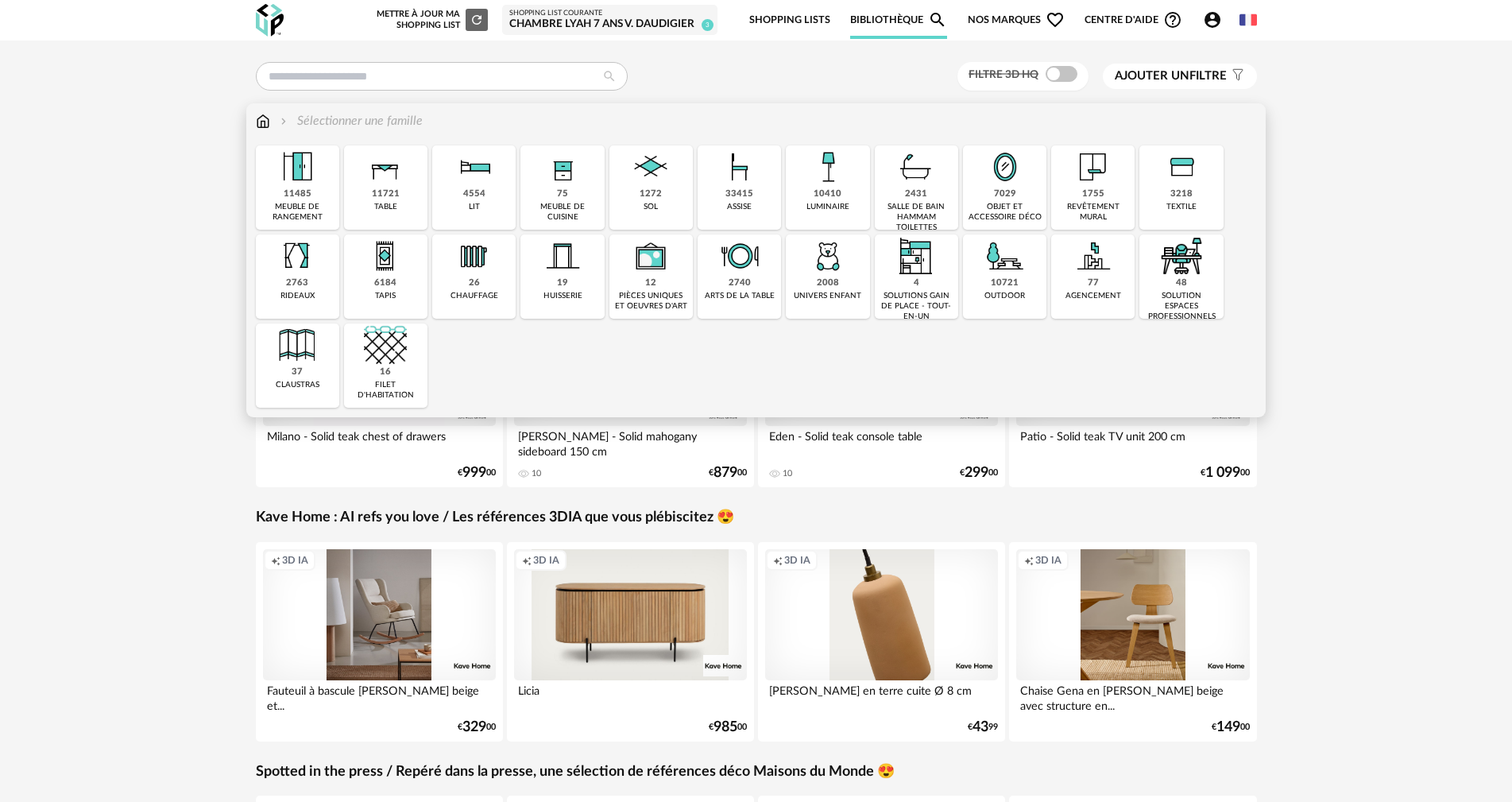
click at [1001, 188] on img at bounding box center [1005, 167] width 43 height 43
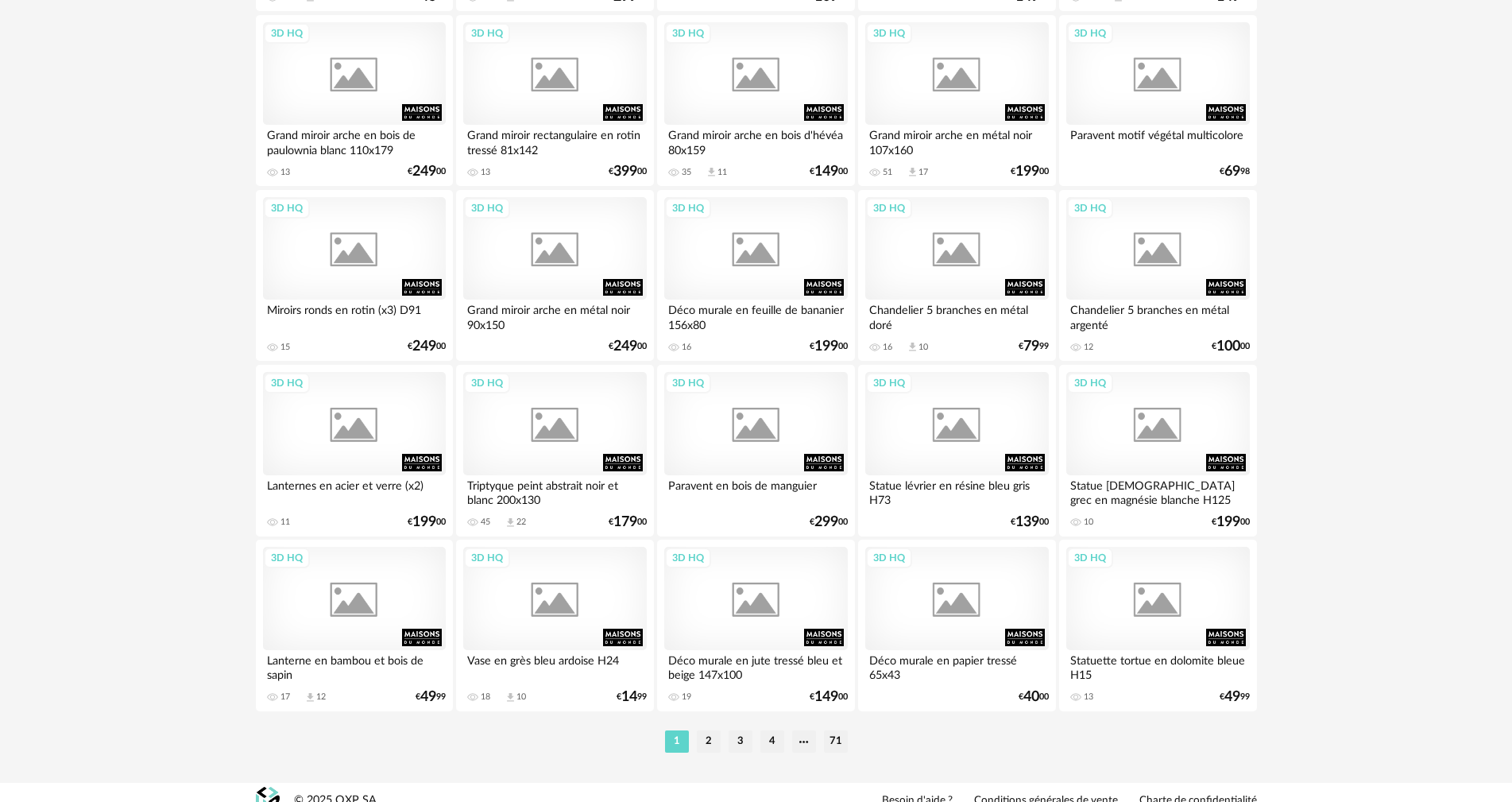
scroll to position [3031, 0]
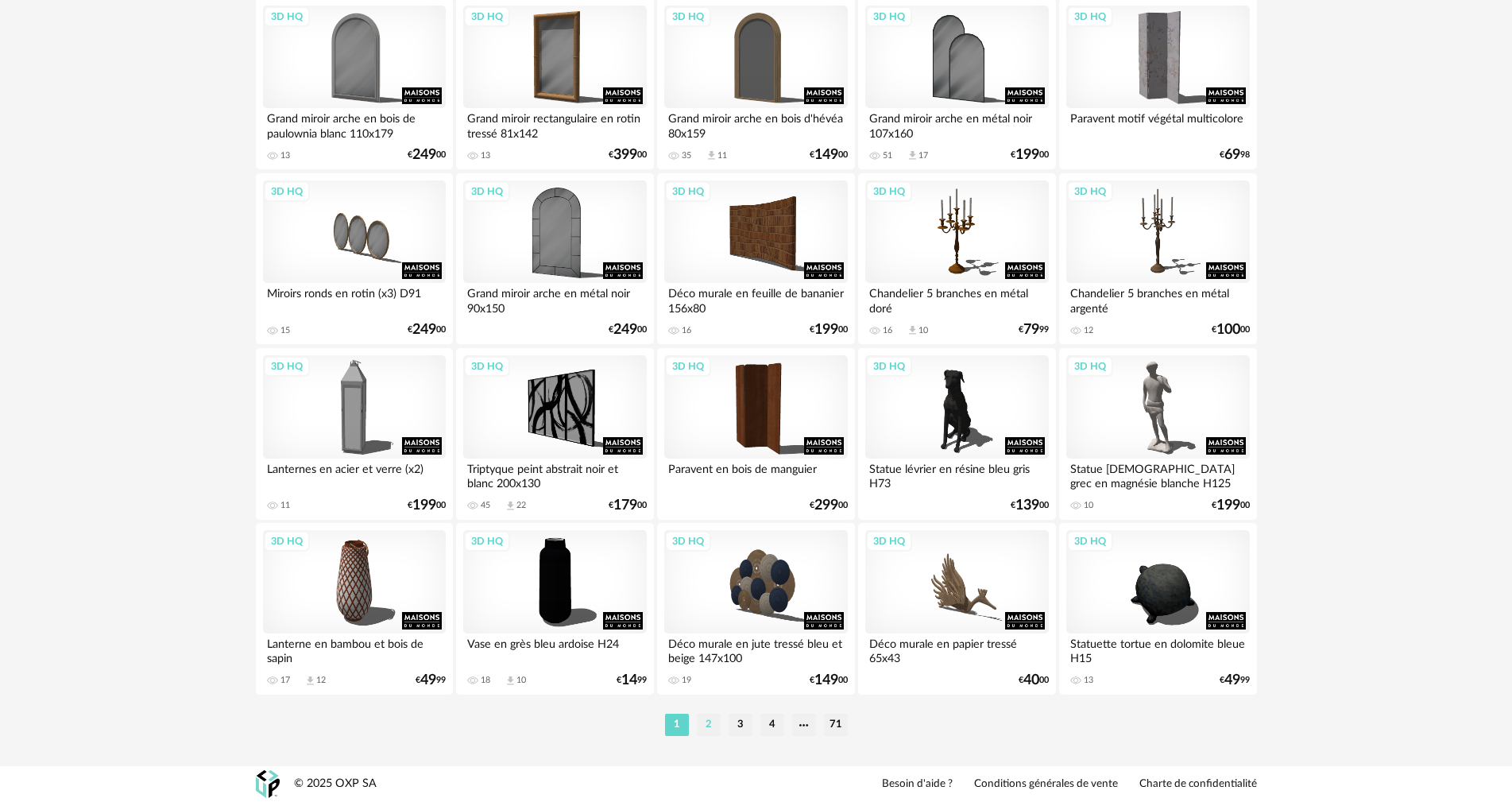
click at [705, 723] on li "2" at bounding box center [709, 725] width 23 height 23
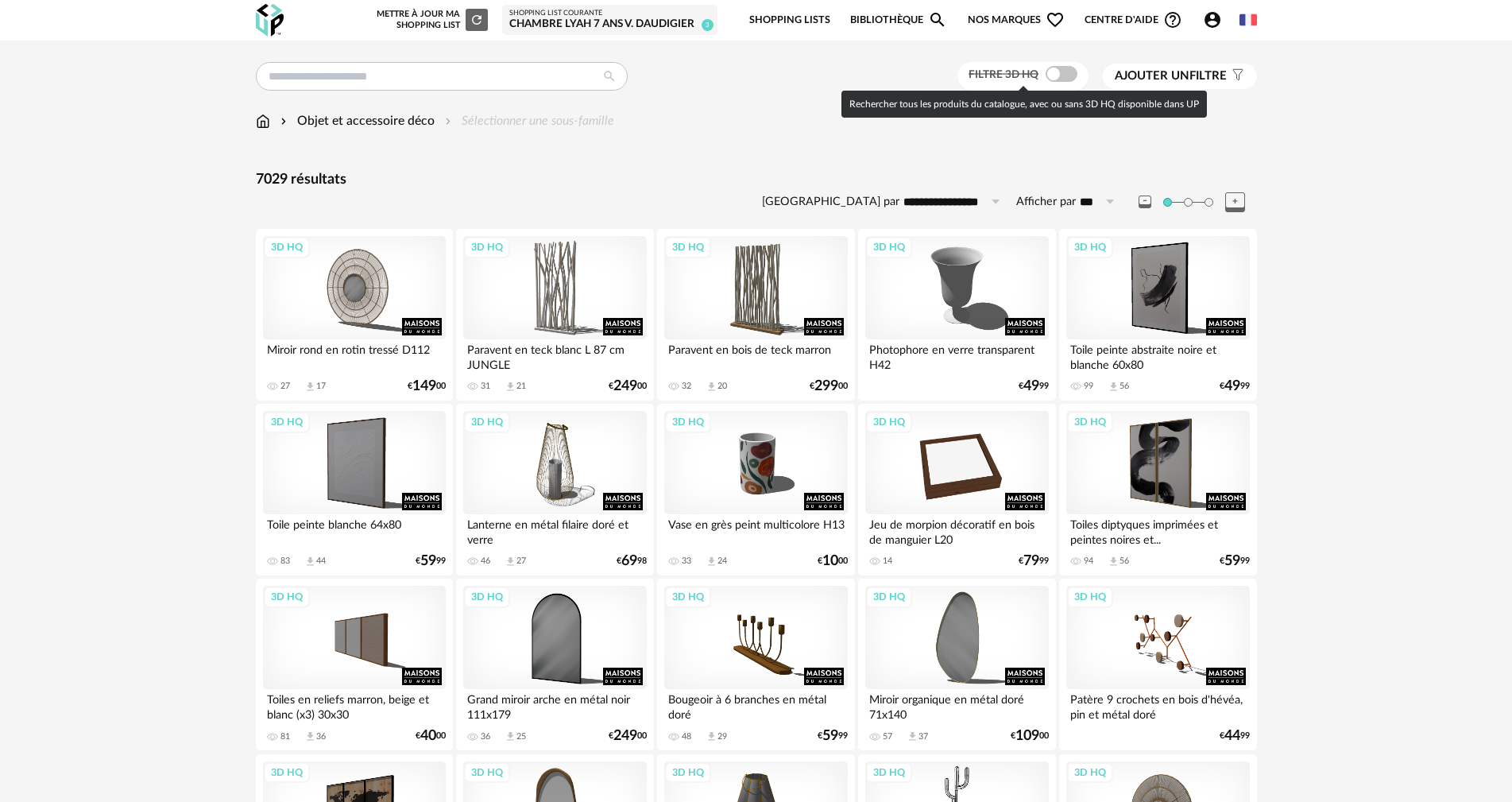
click at [1062, 84] on div "Filtre 3D HQ" at bounding box center [1023, 76] width 131 height 29
click at [1067, 76] on span at bounding box center [1061, 73] width 31 height 16
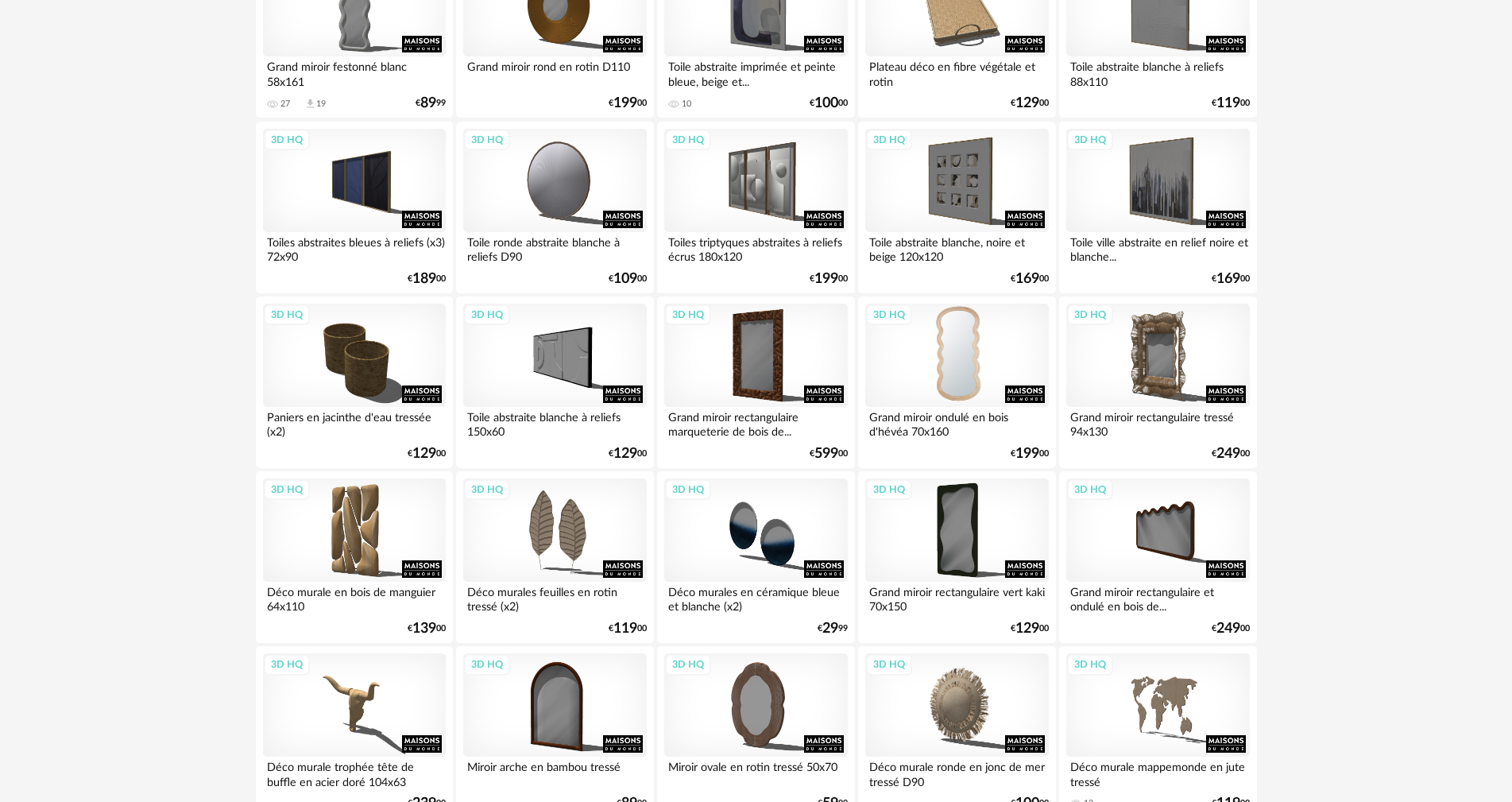
scroll to position [1351, 0]
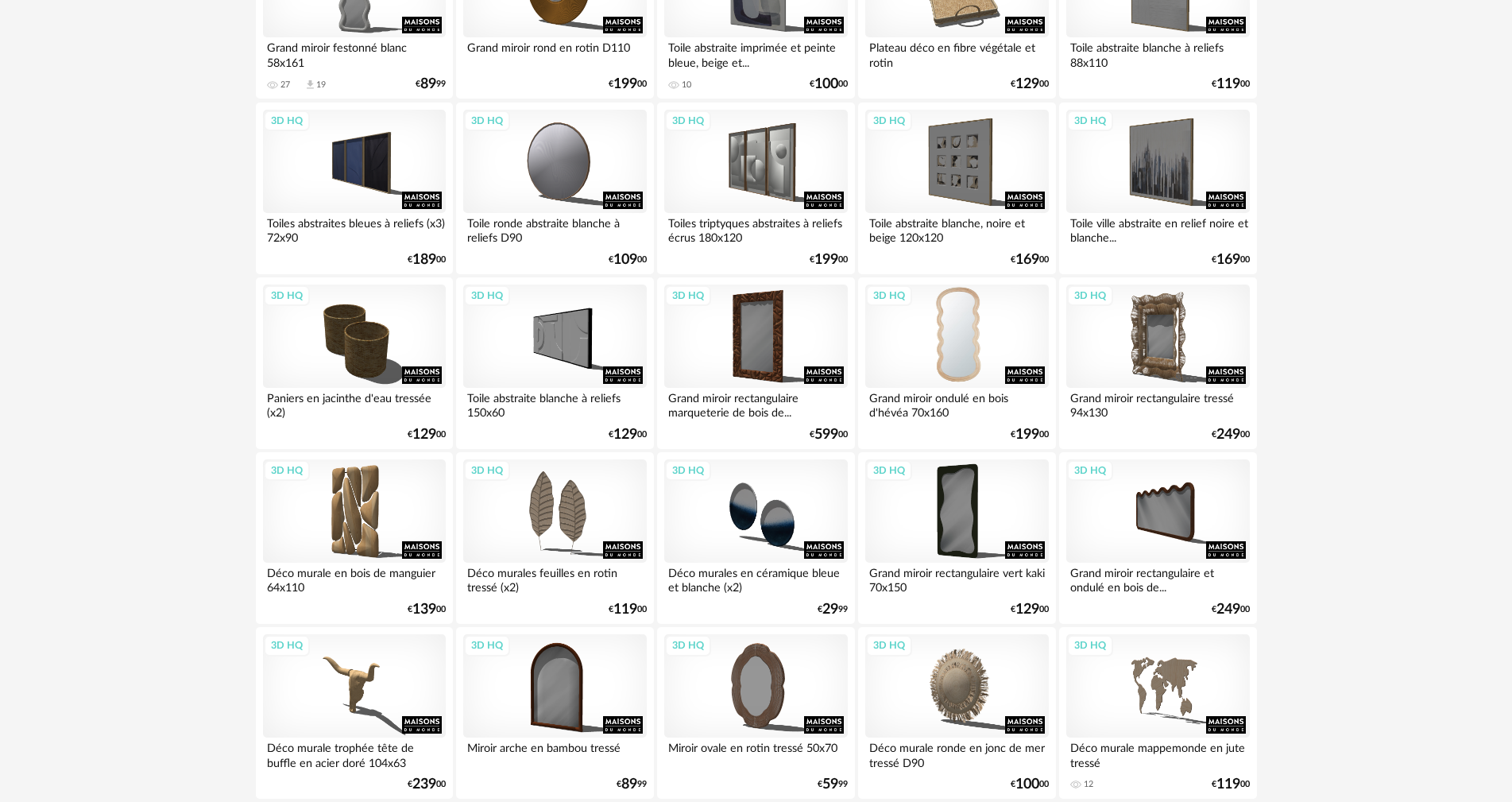
click at [964, 340] on div "3D HQ" at bounding box center [956, 337] width 183 height 104
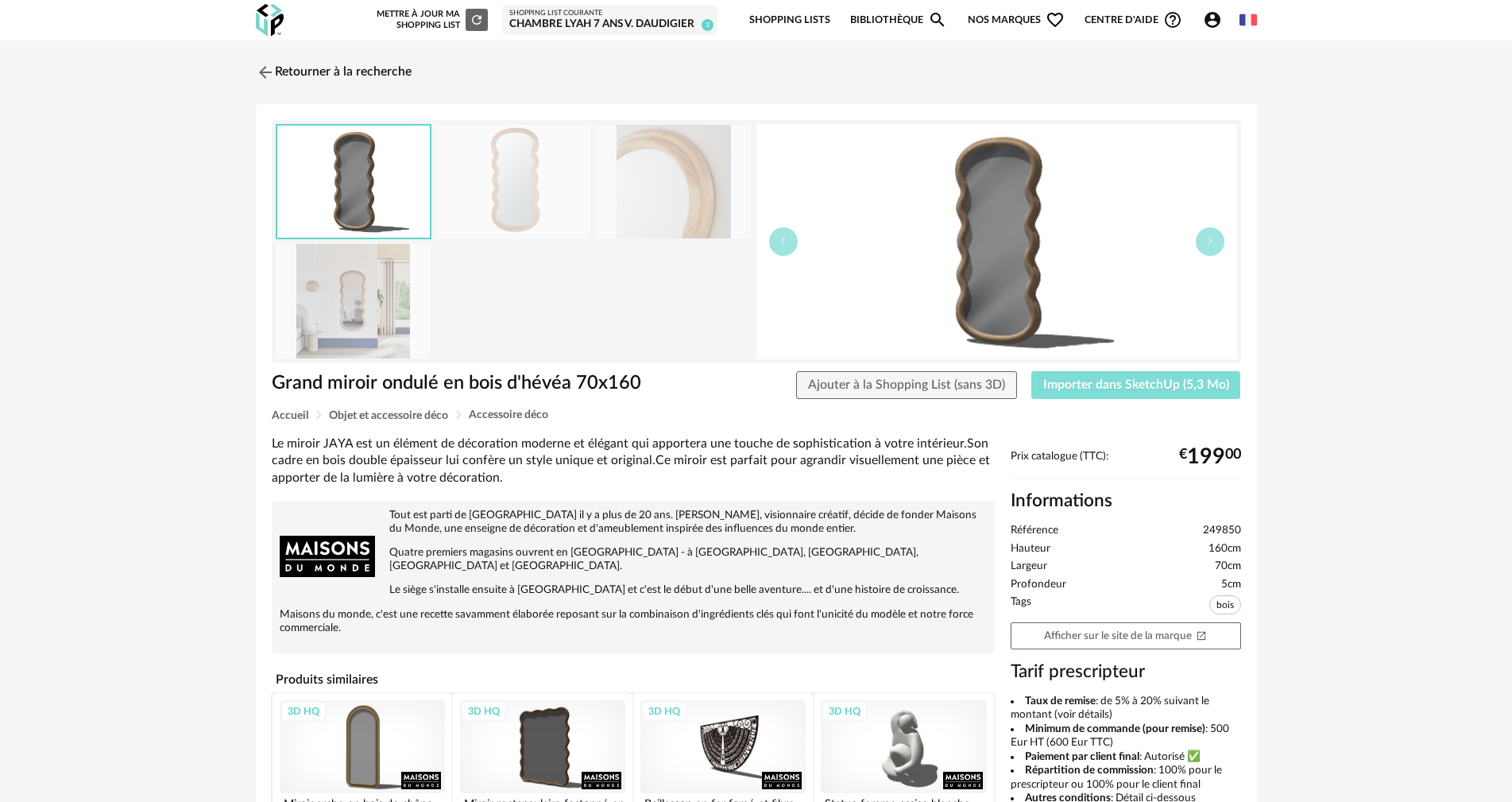
click at [1042, 387] on button "Importer dans SketchUp (5,3 Mo)" at bounding box center [1136, 385] width 209 height 28
click at [298, 75] on link "Retourner à la recherche" at bounding box center [329, 72] width 156 height 35
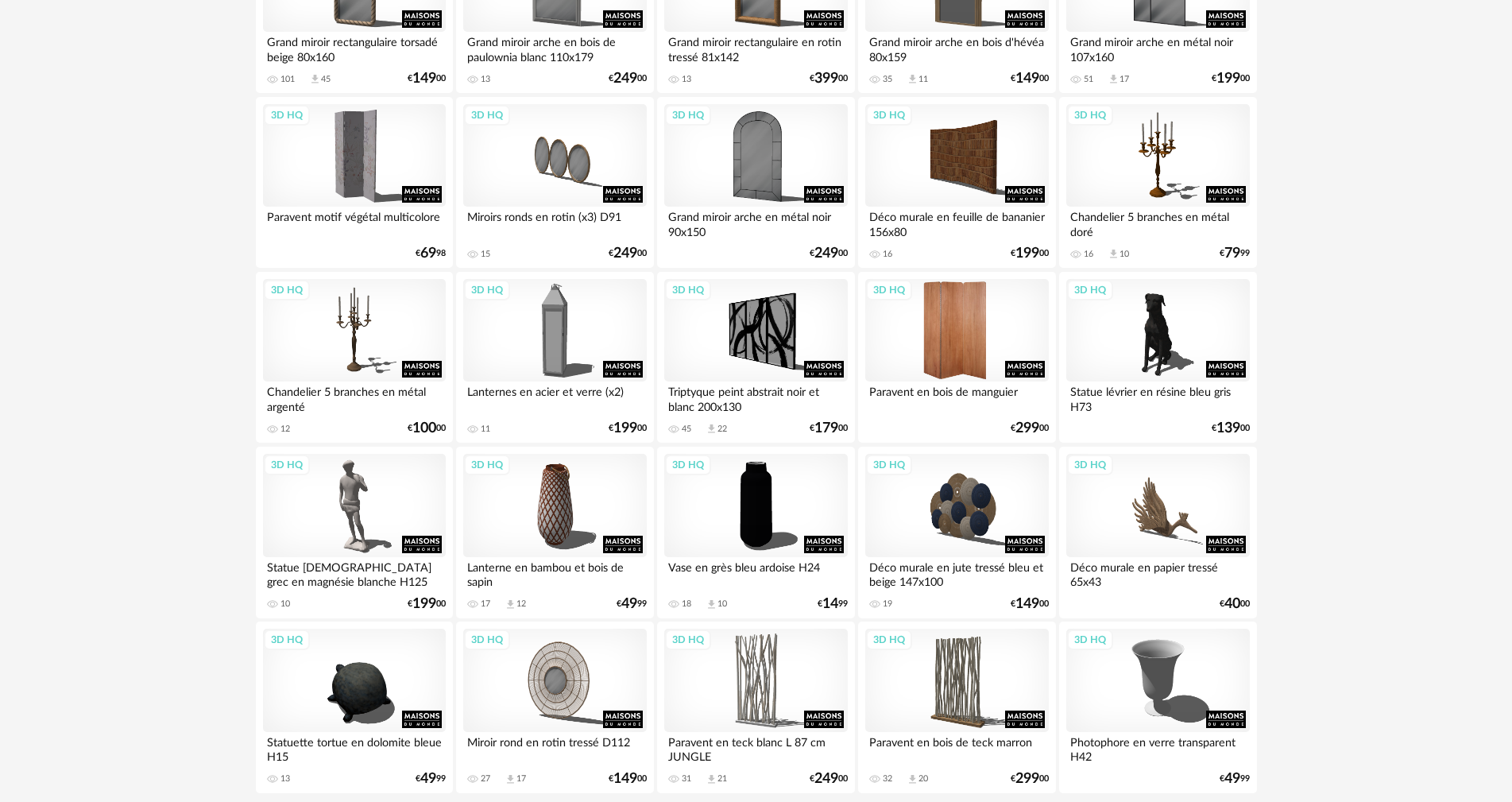
scroll to position [3021, 0]
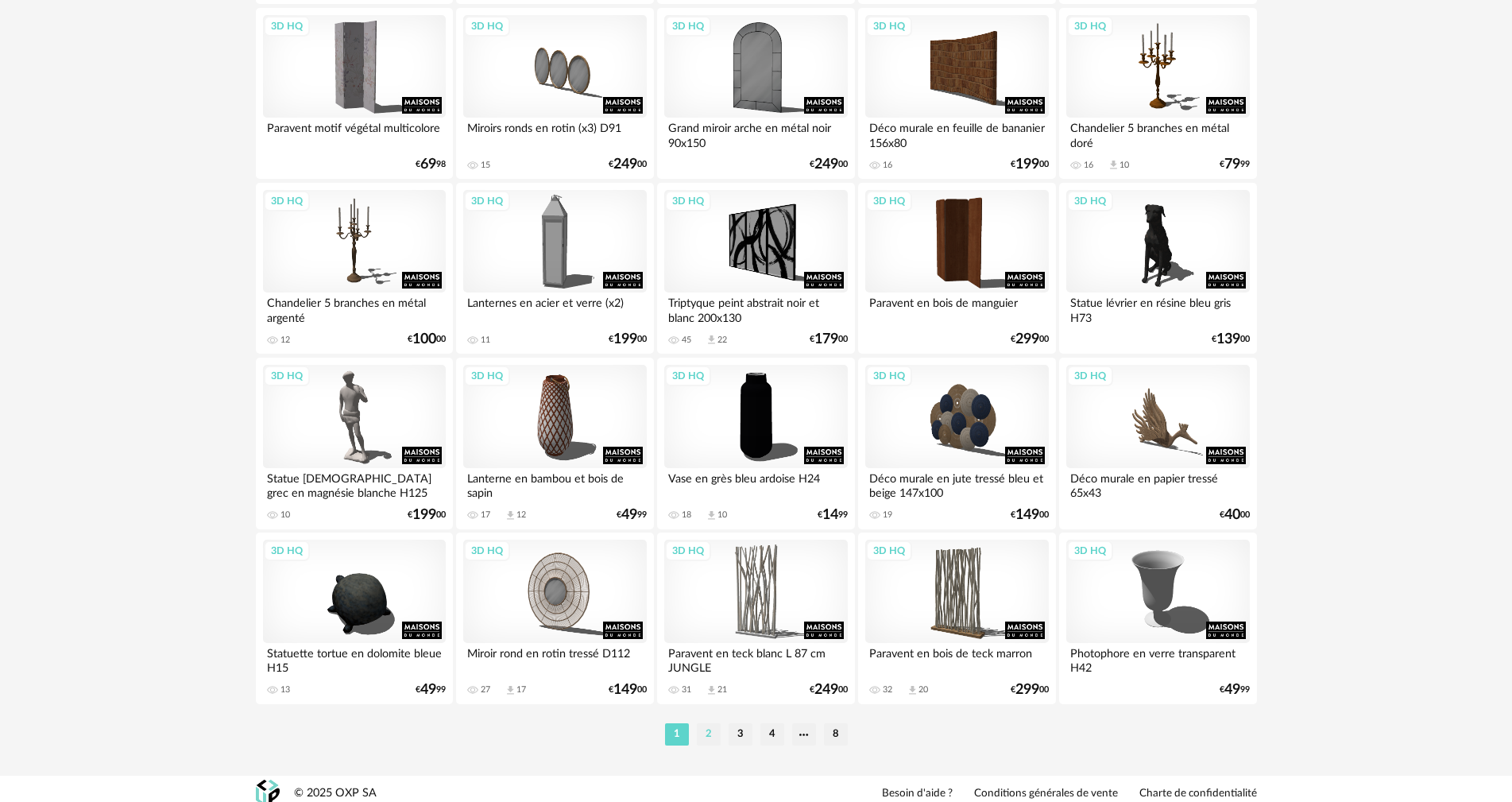
click at [699, 735] on li "2" at bounding box center [709, 734] width 23 height 23
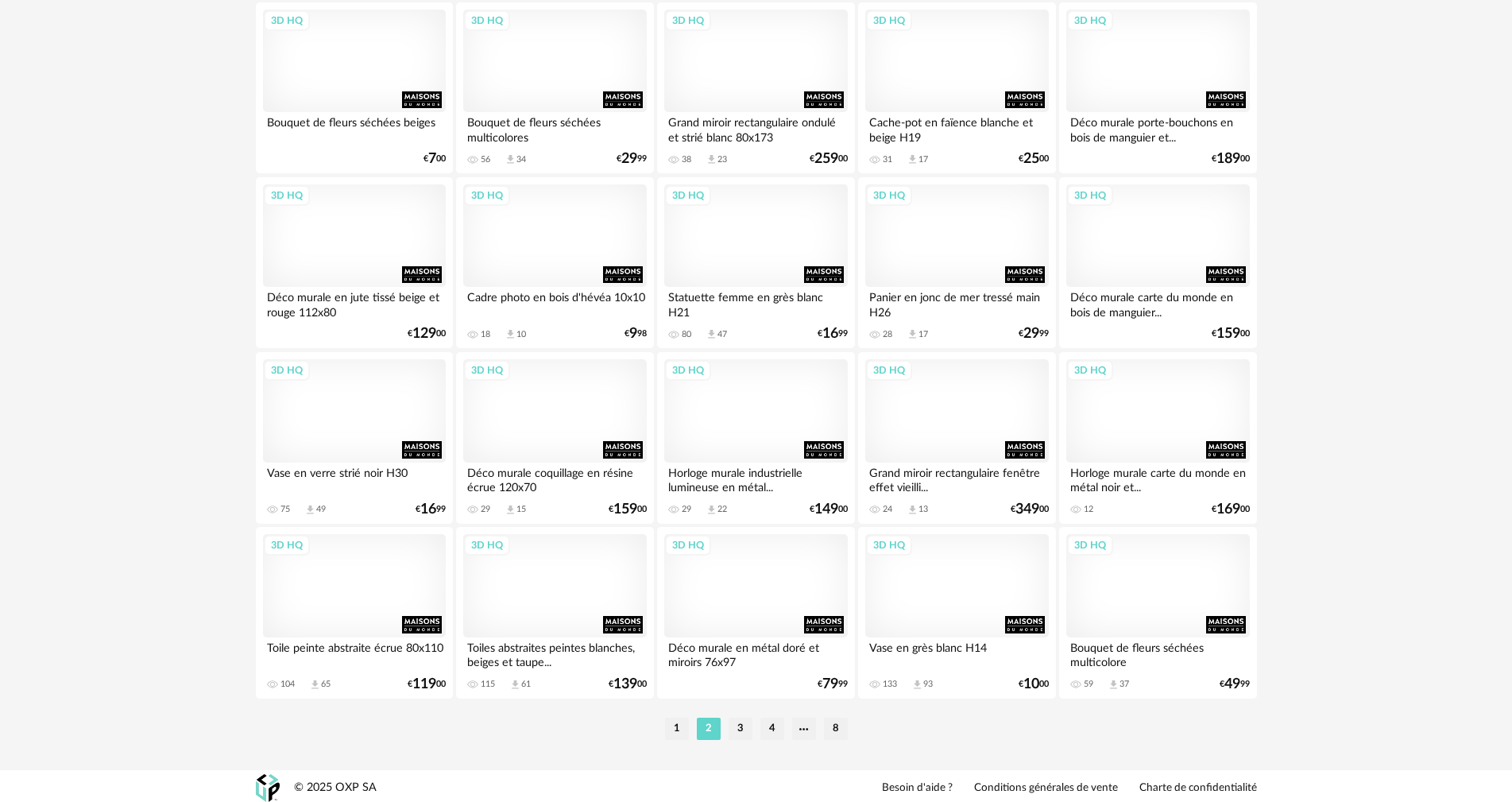
scroll to position [3031, 0]
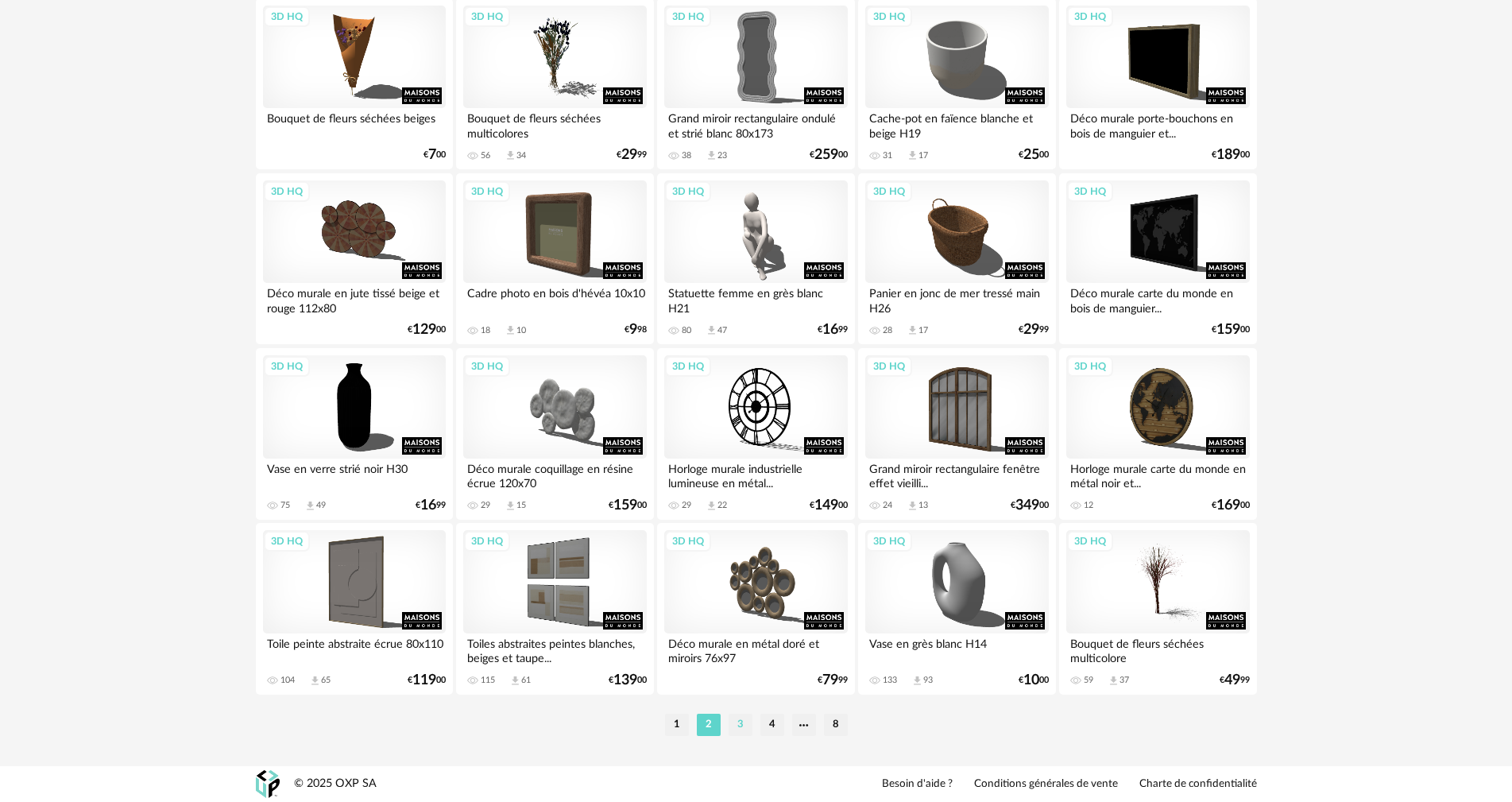
click at [741, 729] on li "3" at bounding box center [741, 725] width 23 height 23
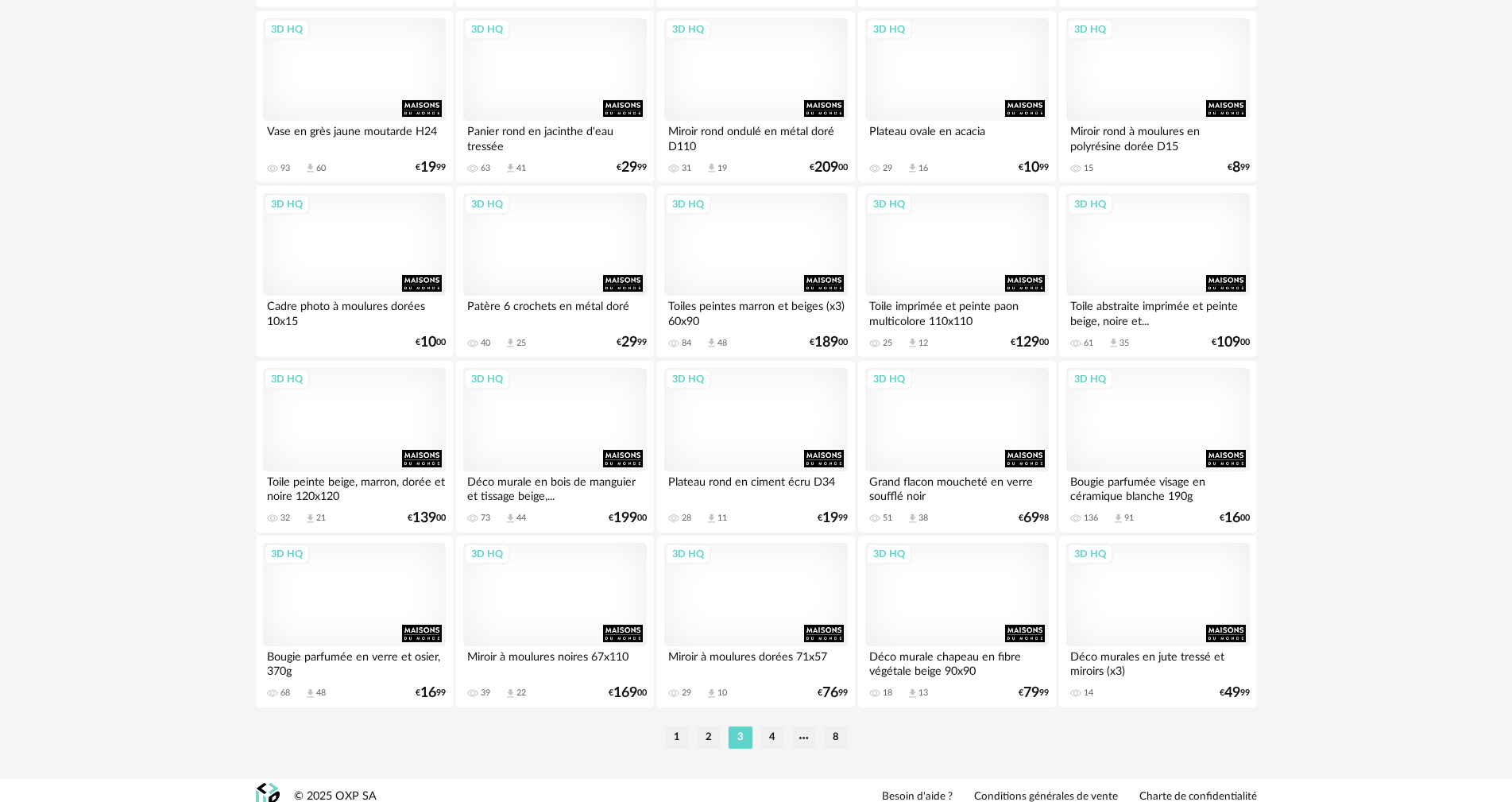
scroll to position [3031, 0]
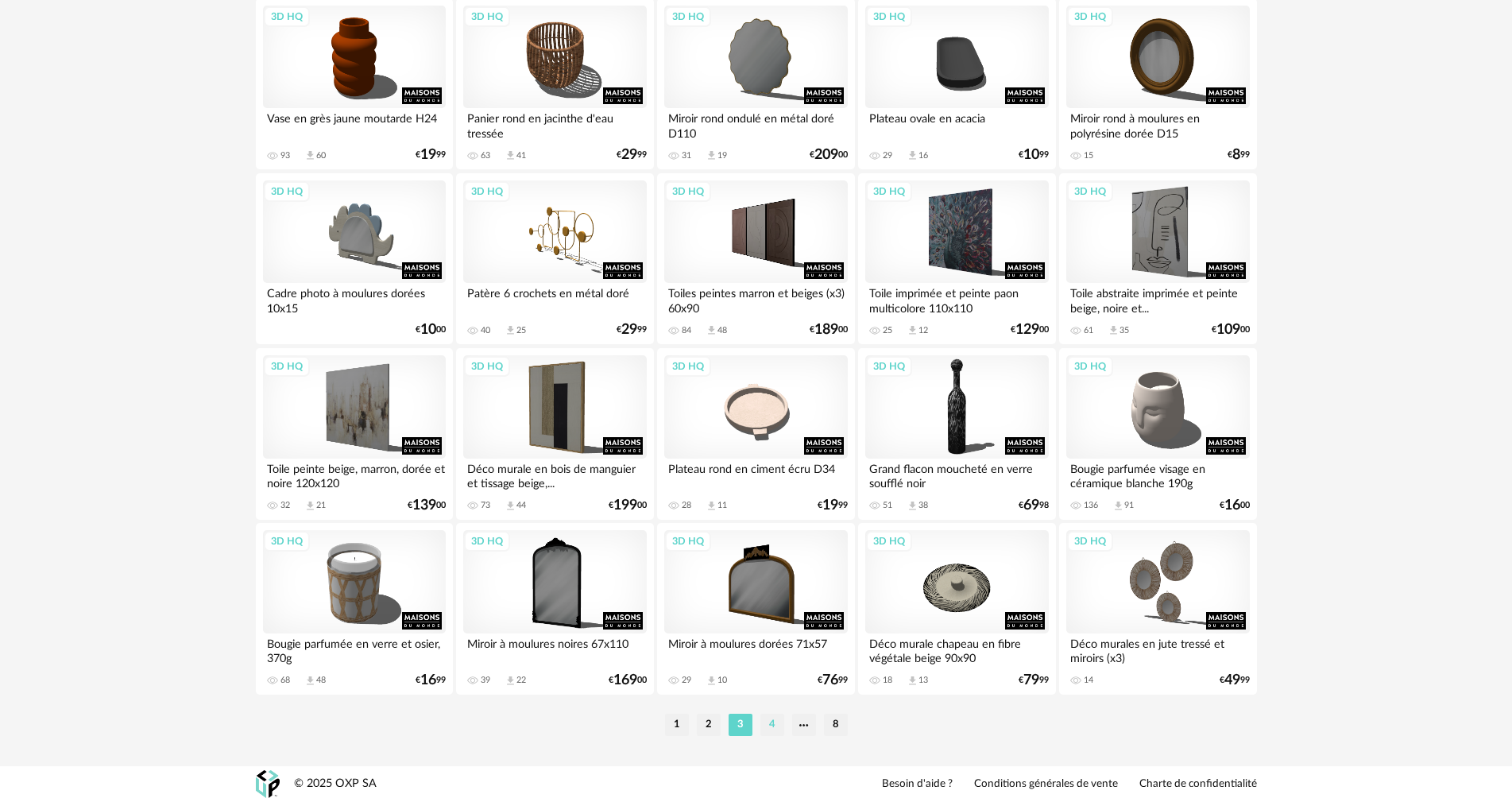
click at [770, 725] on li "4" at bounding box center [772, 725] width 23 height 23
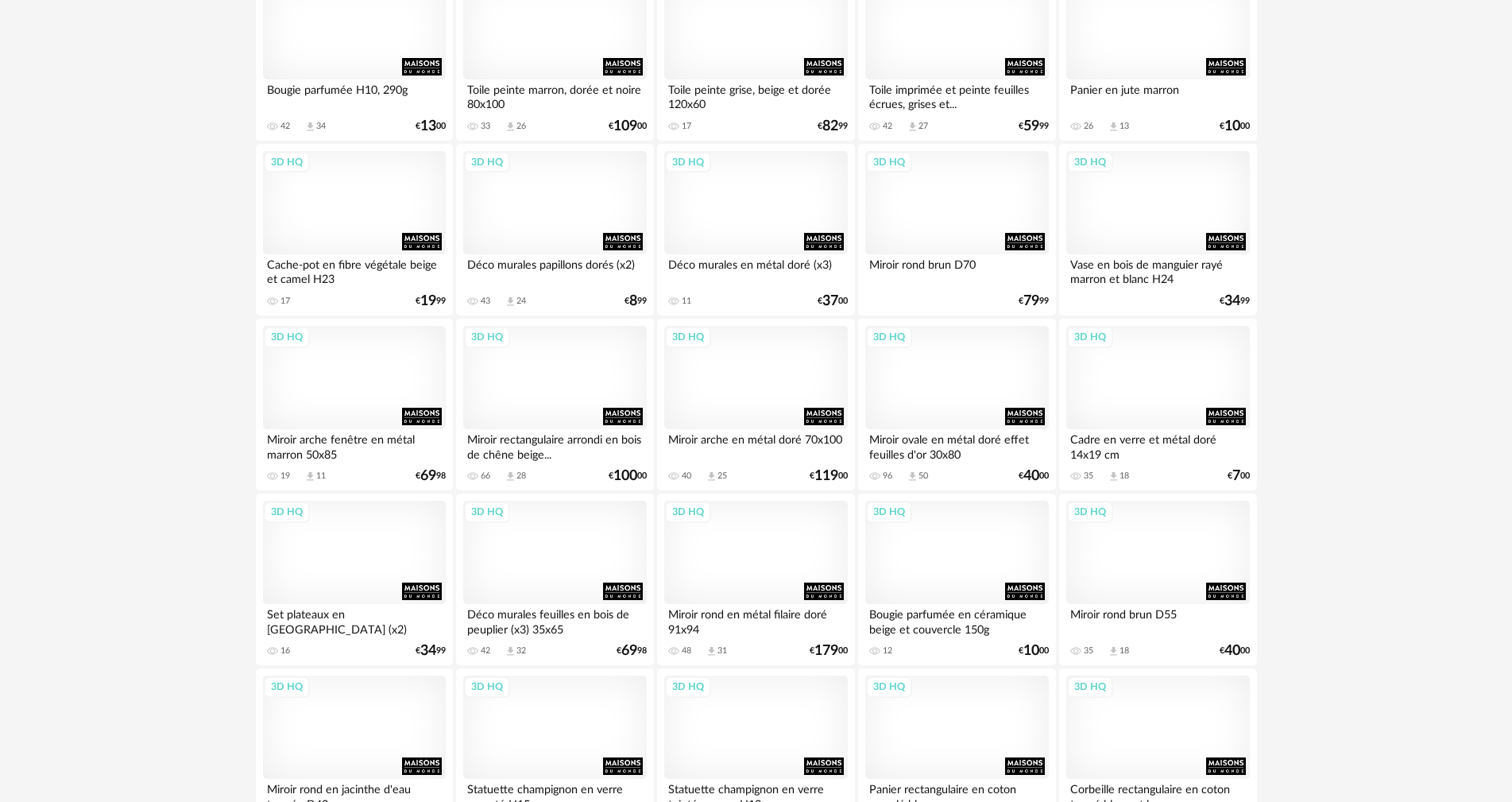
scroll to position [1670, 0]
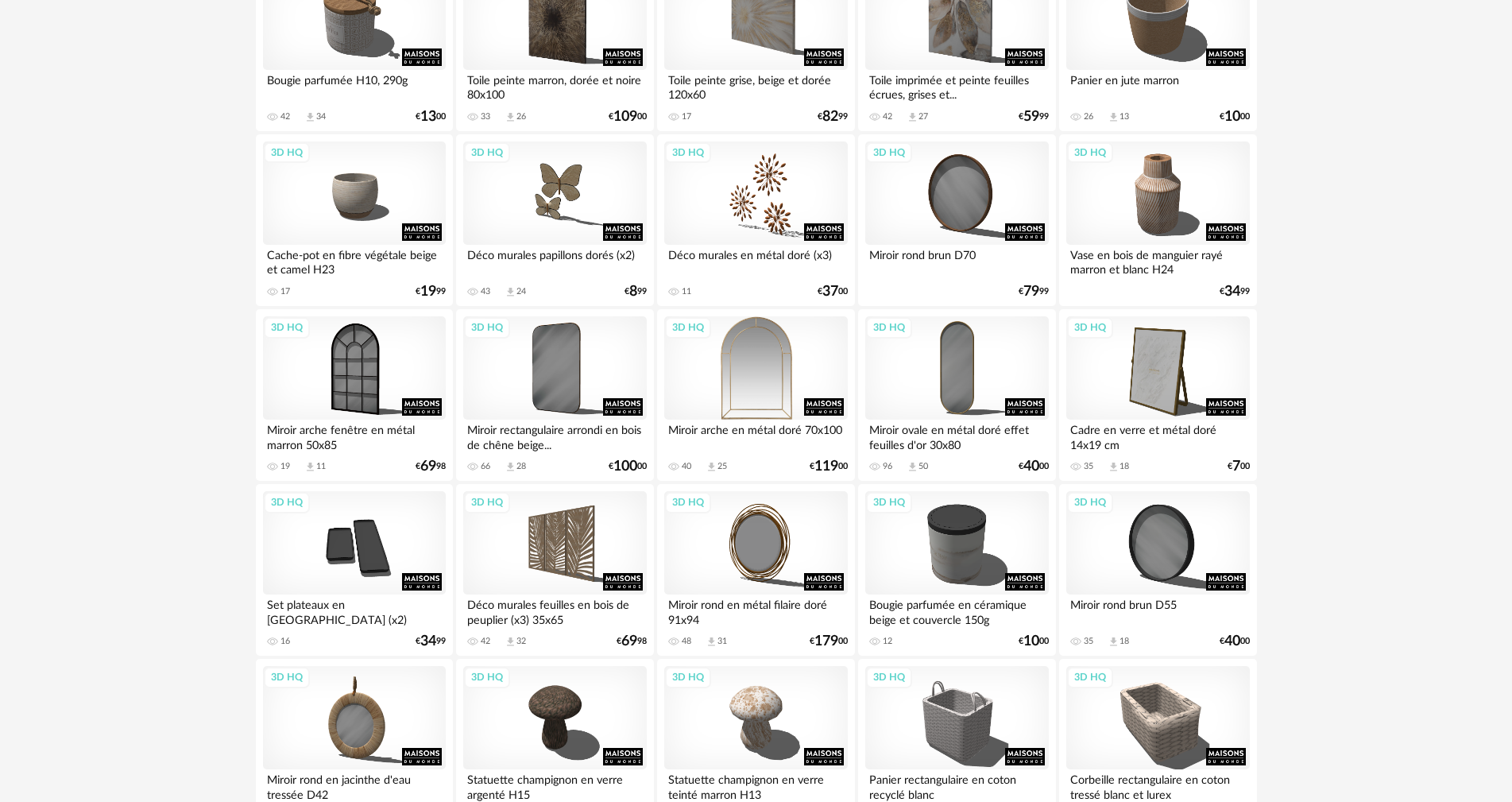
click at [756, 374] on div "3D HQ" at bounding box center [756, 368] width 183 height 104
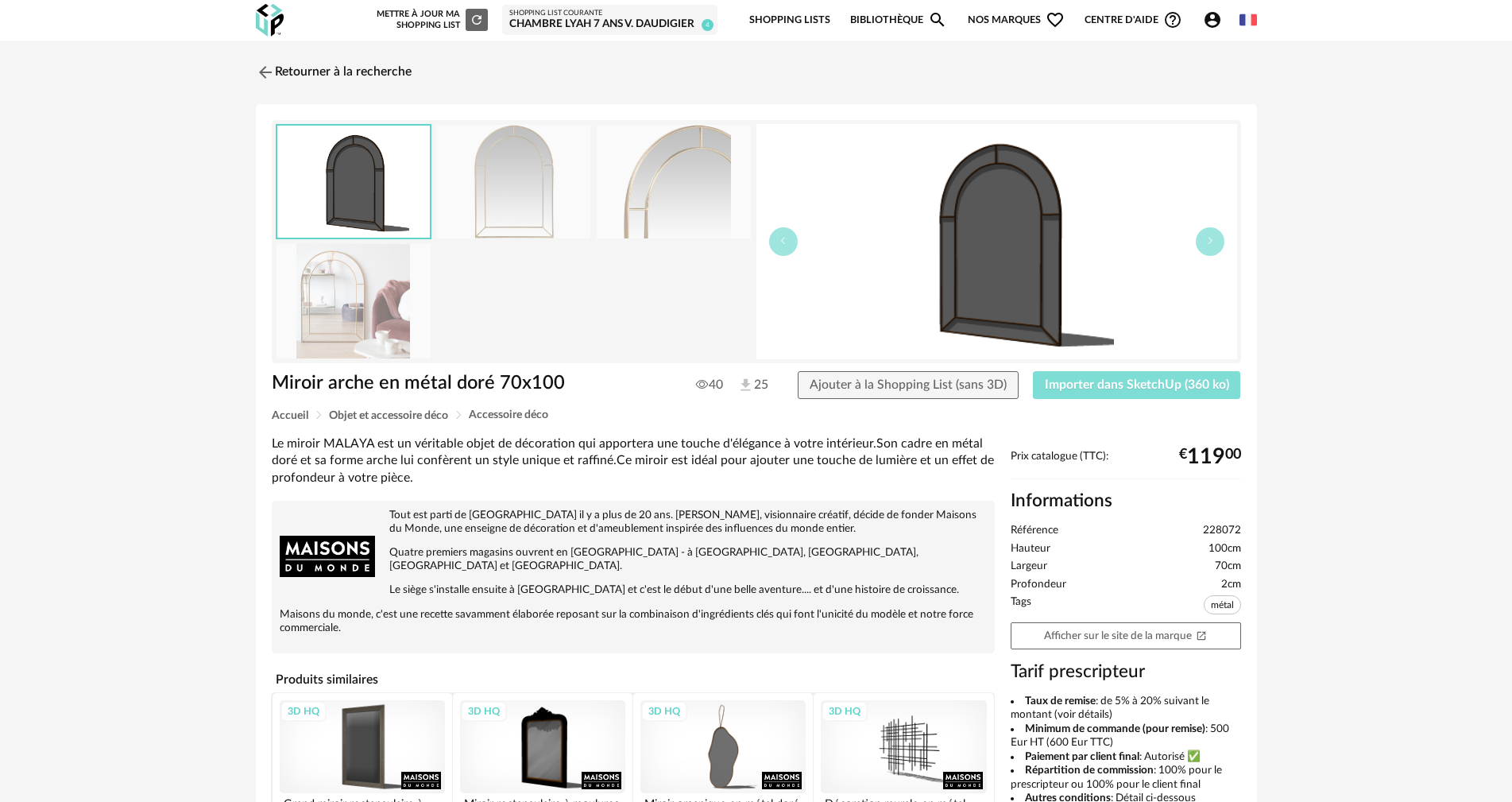
click at [1105, 390] on span "Importer dans SketchUp (360 ko)" at bounding box center [1137, 384] width 184 height 13
click at [344, 72] on link "Retourner à la recherche" at bounding box center [329, 72] width 156 height 35
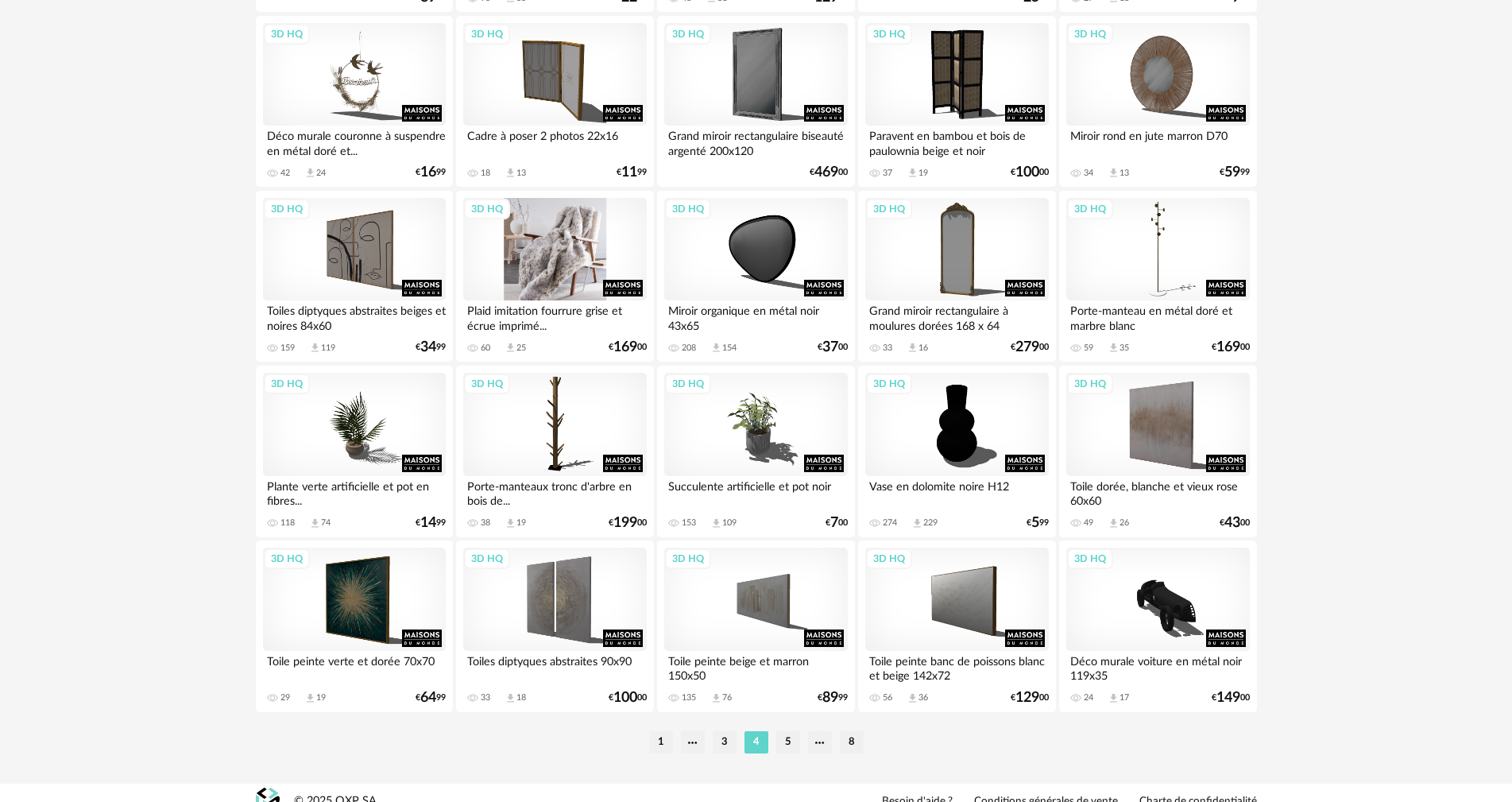
scroll to position [3031, 0]
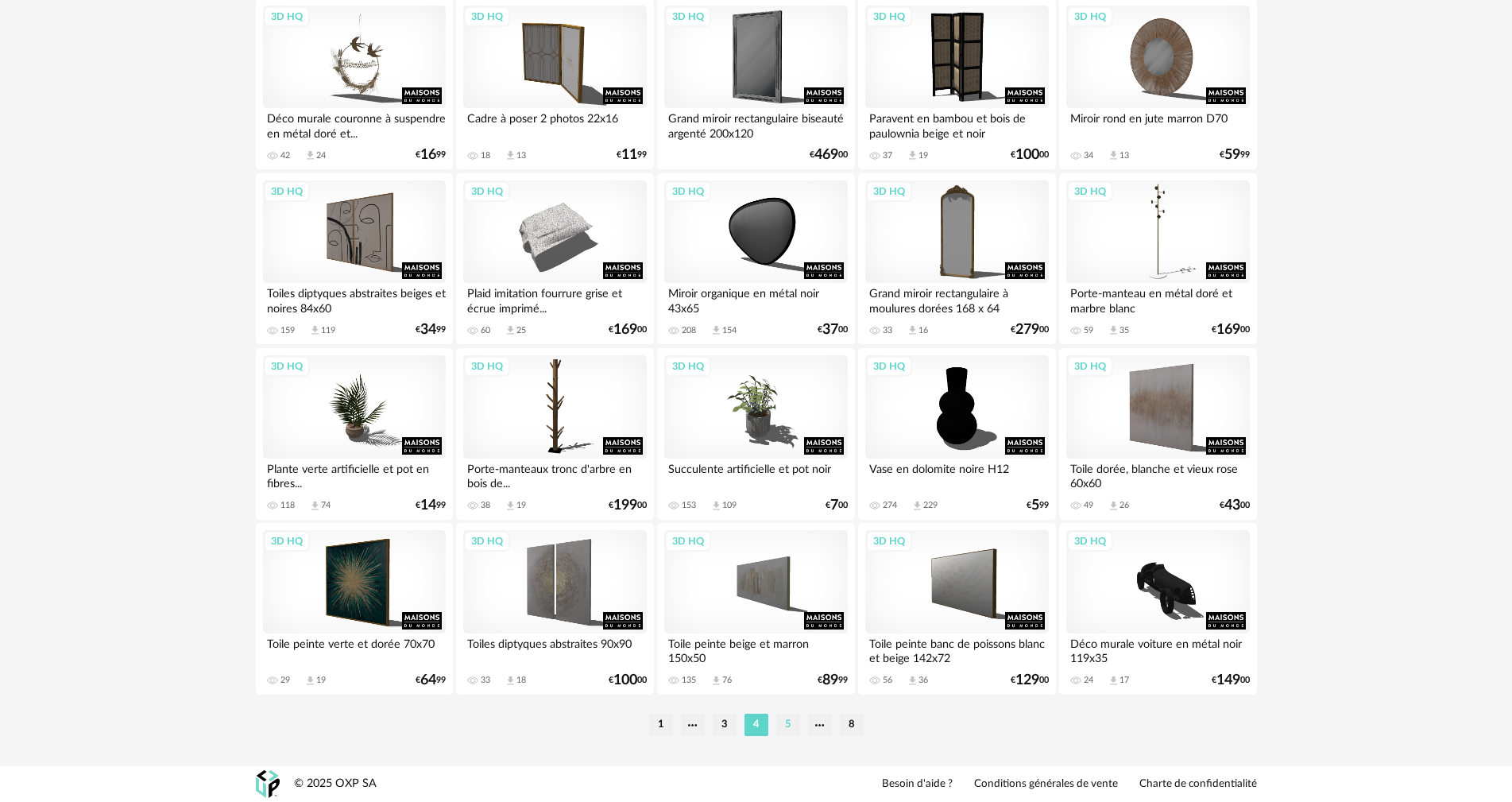
click at [777, 727] on li "5" at bounding box center [788, 725] width 23 height 23
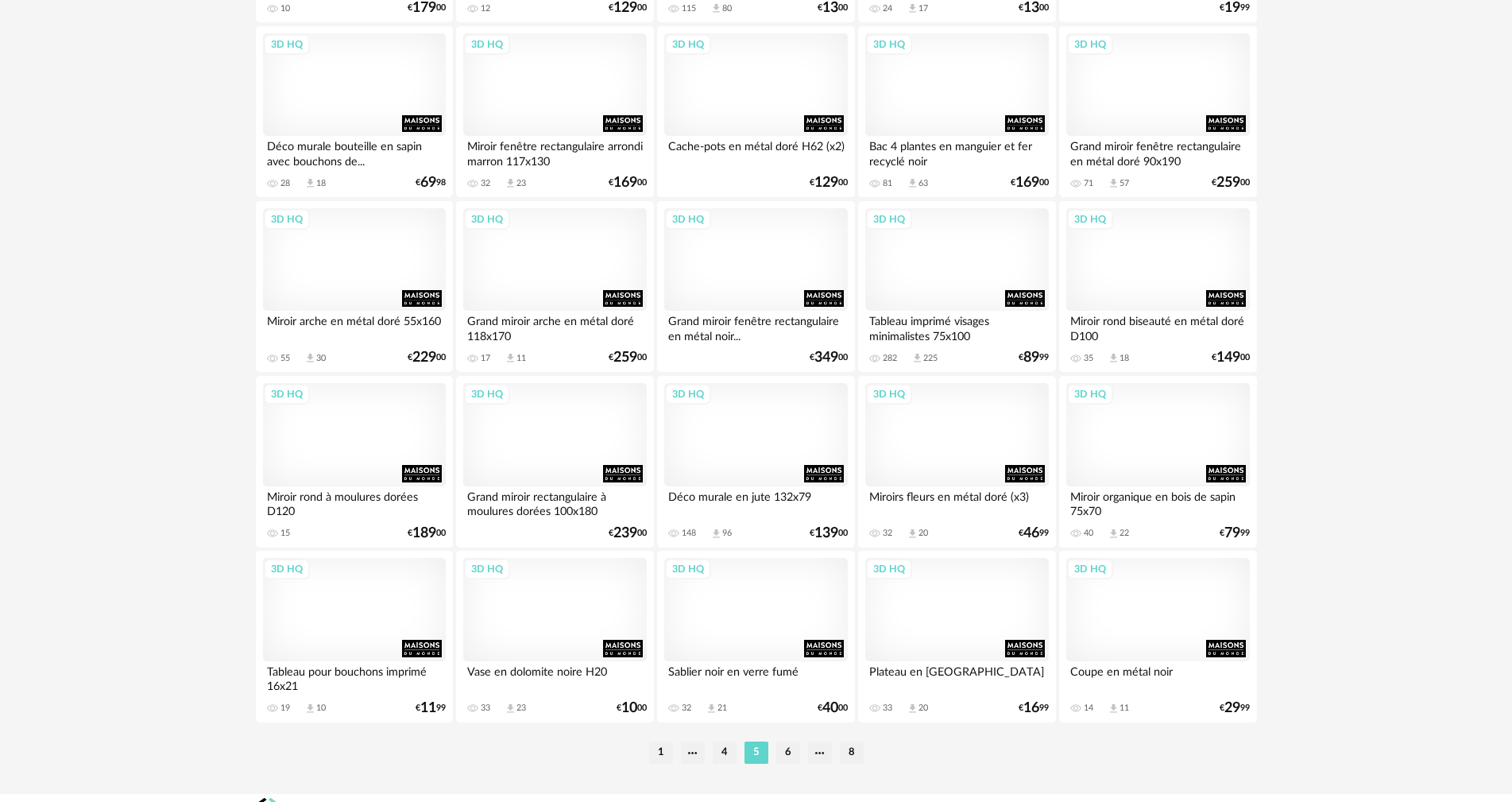
scroll to position [3031, 0]
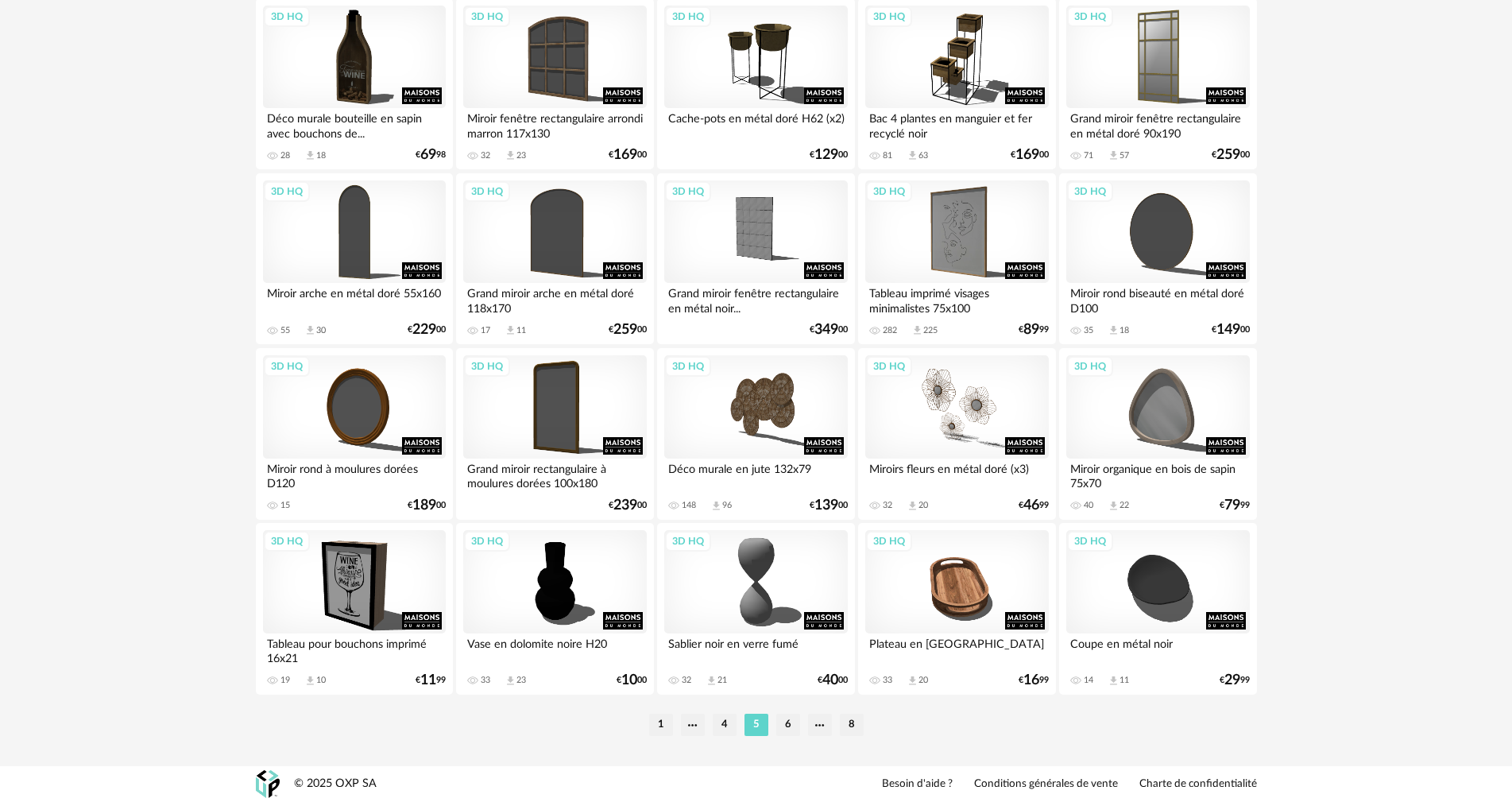
click at [790, 725] on li "6" at bounding box center [788, 725] width 23 height 23
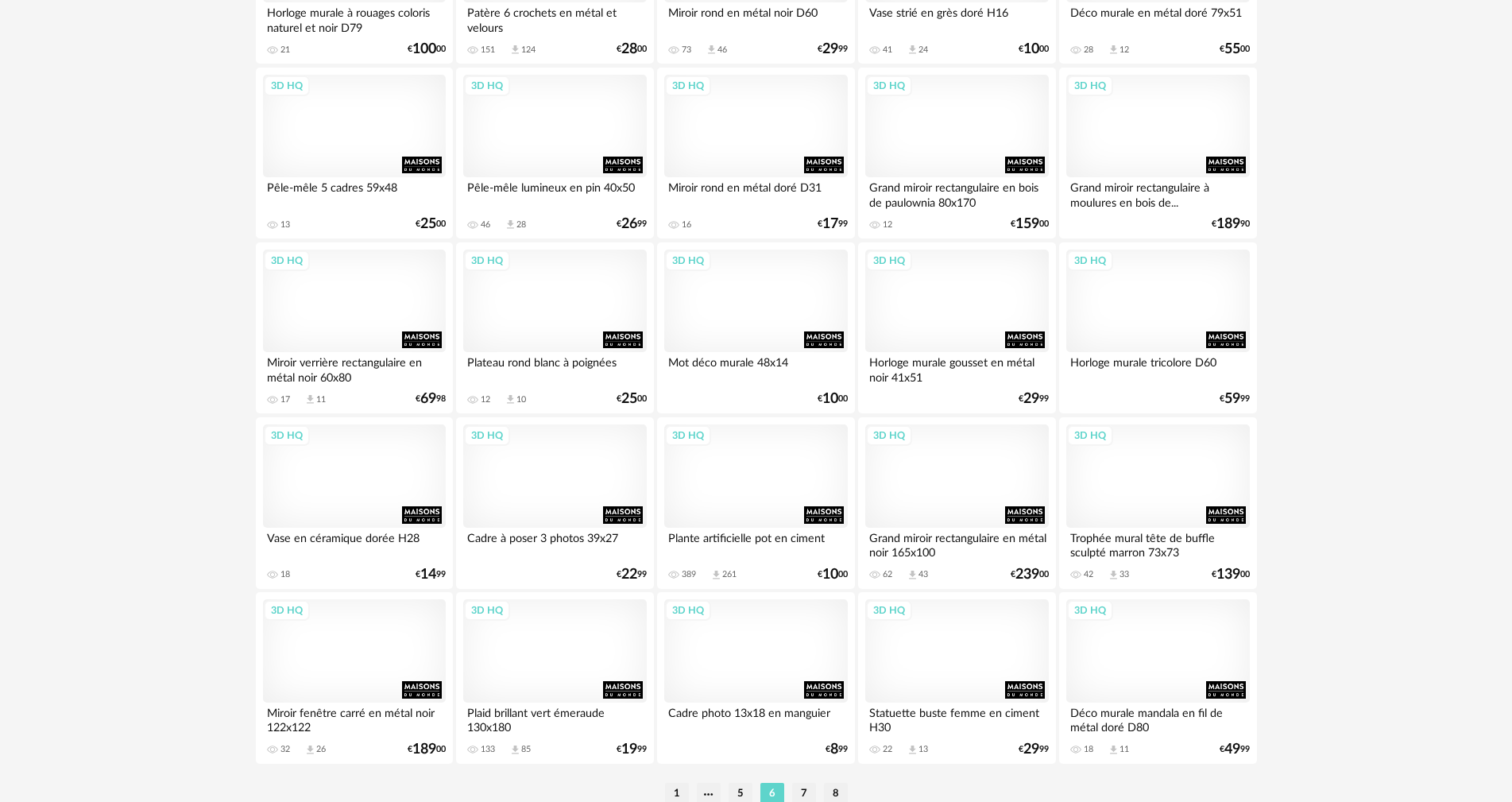
scroll to position [3031, 0]
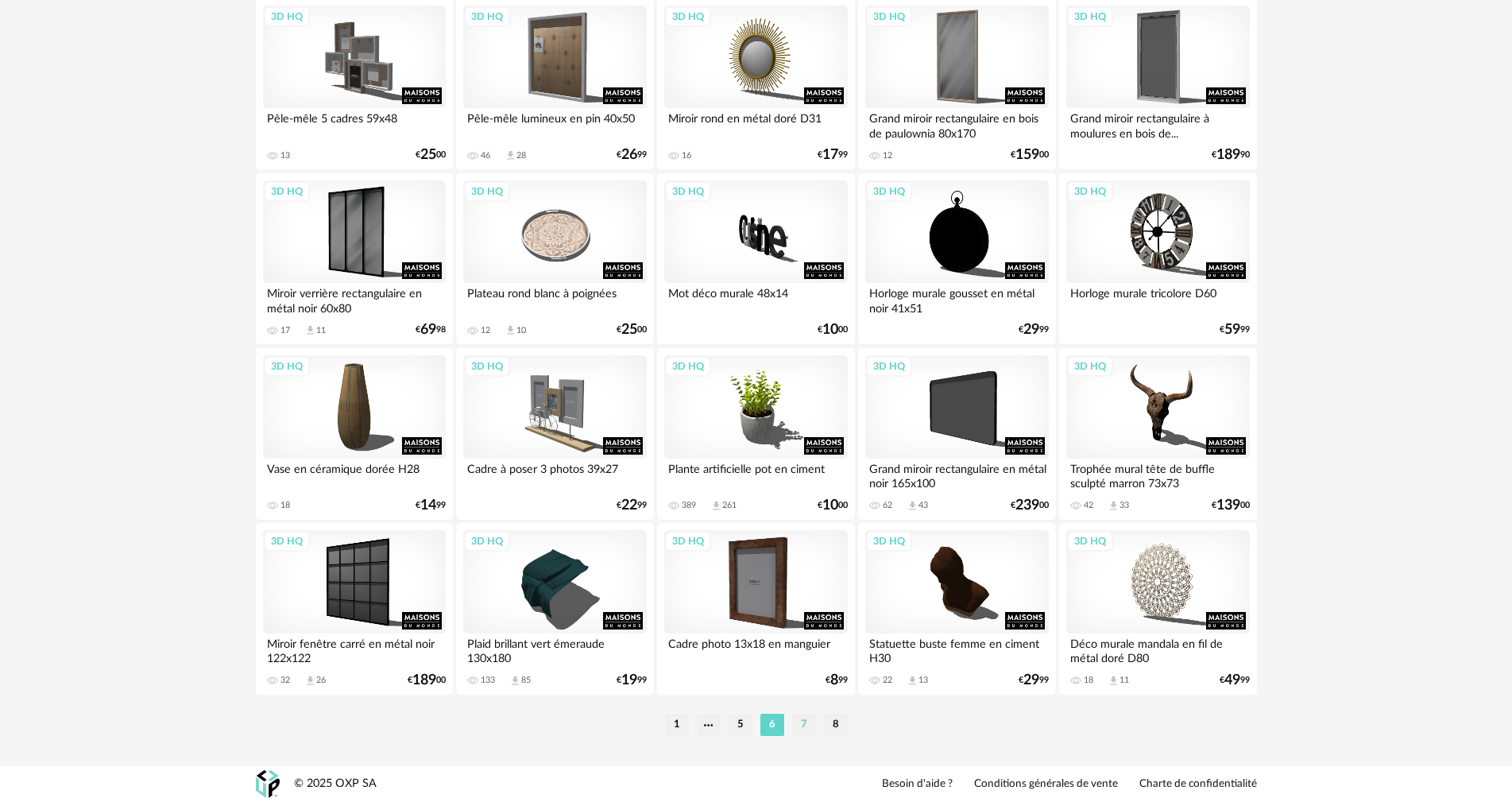
click at [800, 726] on li "7" at bounding box center [803, 725] width 23 height 23
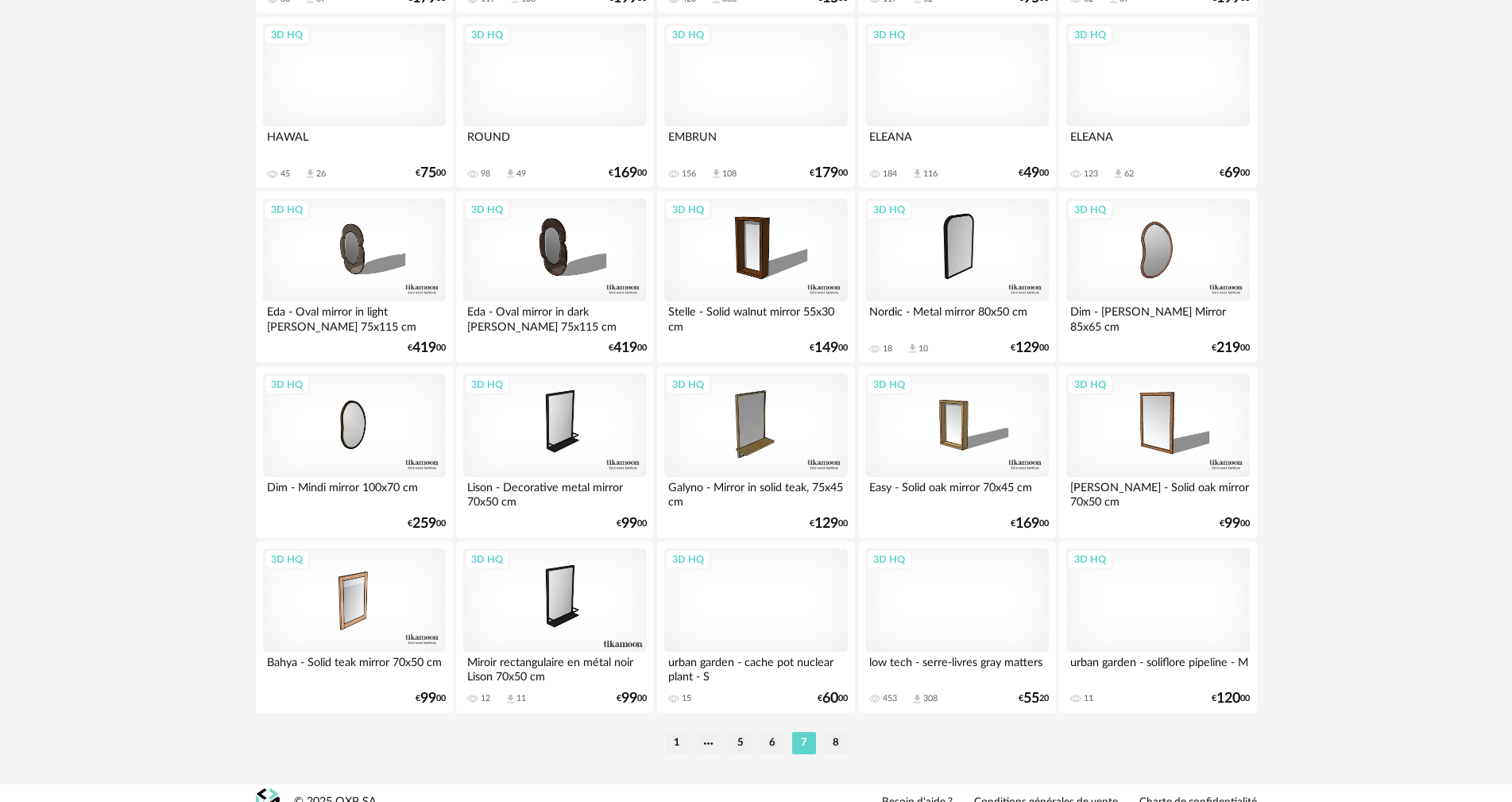
scroll to position [3031, 0]
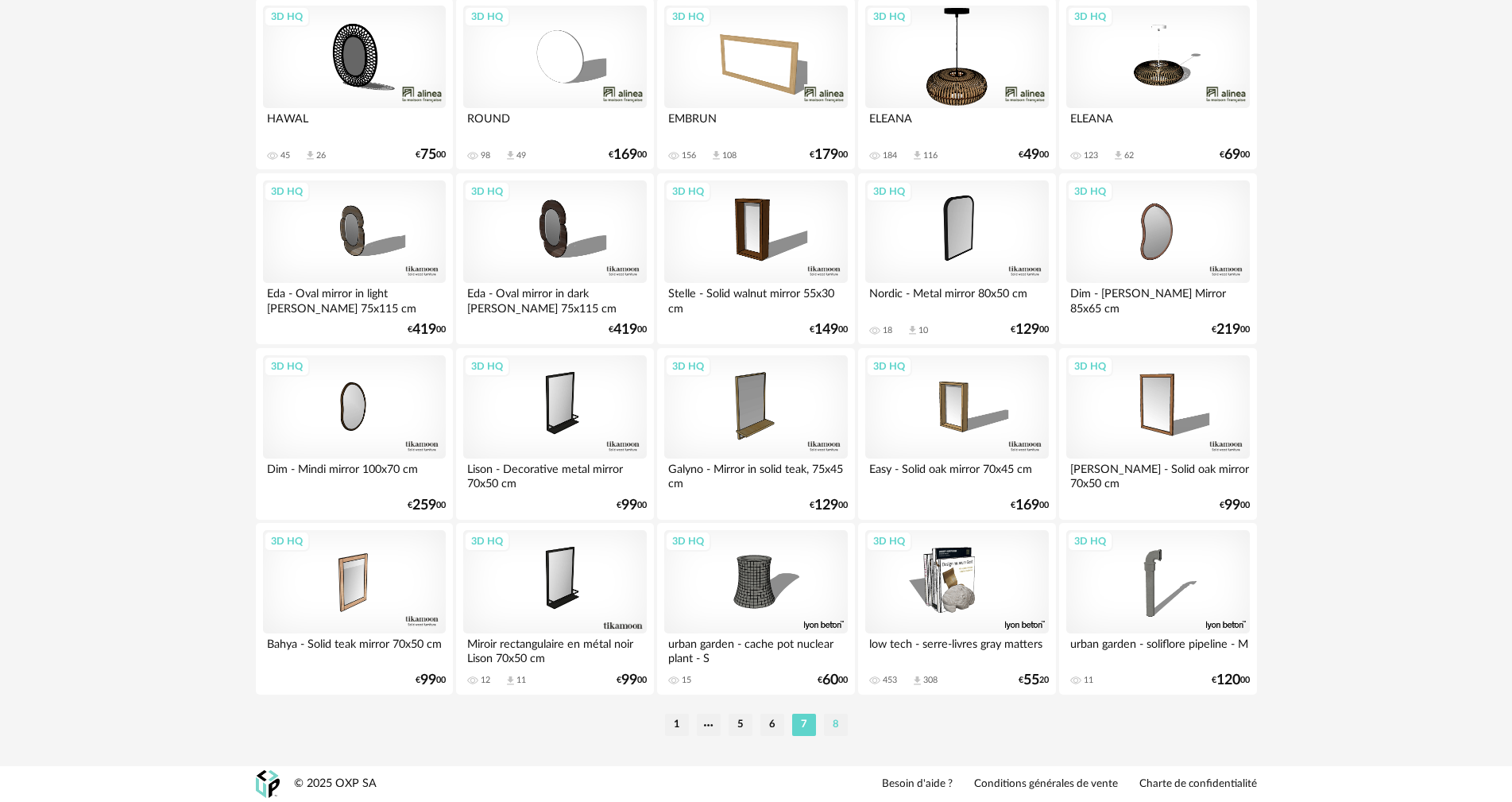
click at [839, 728] on li "8" at bounding box center [836, 725] width 23 height 23
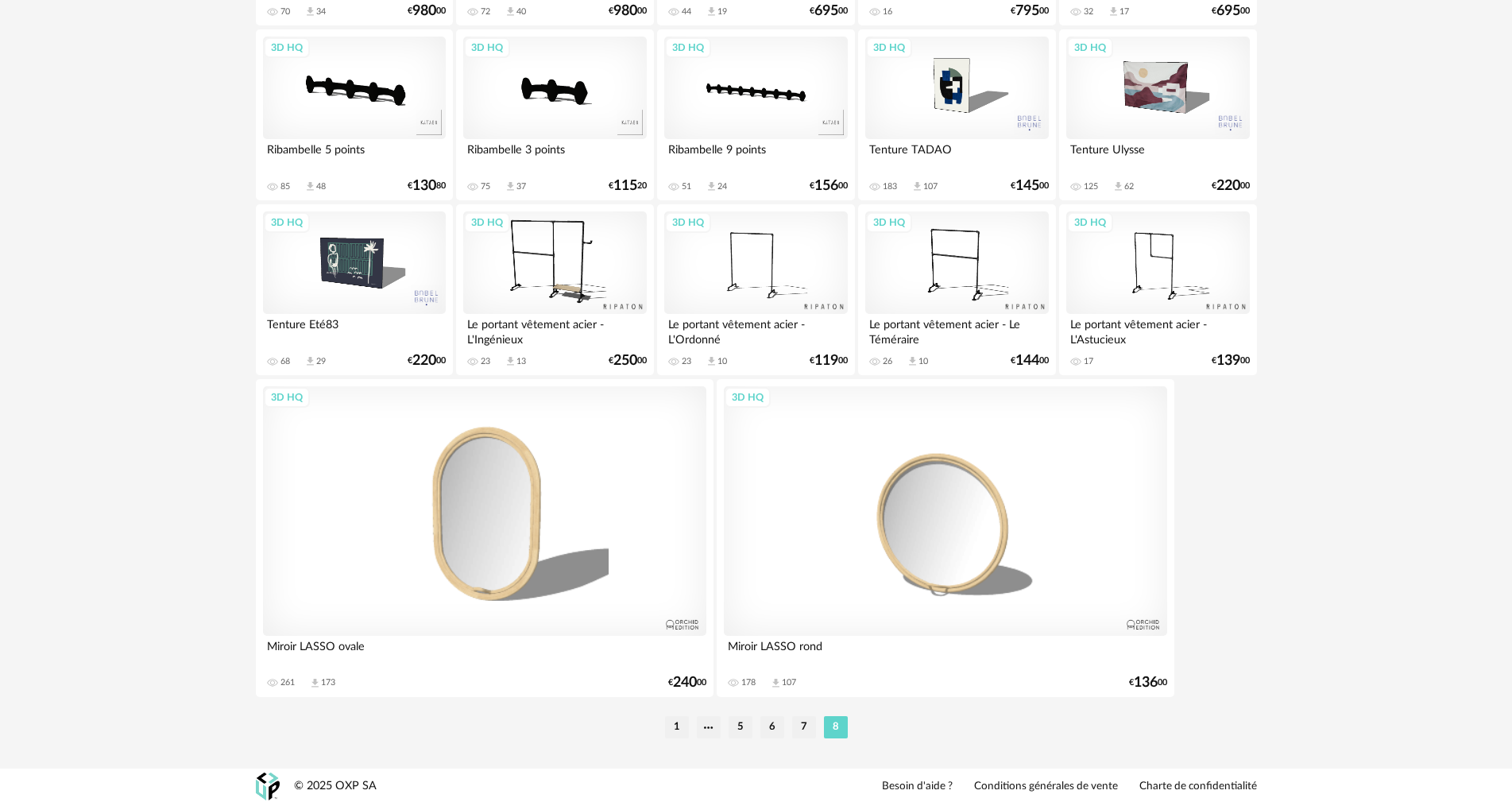
scroll to position [1077, 0]
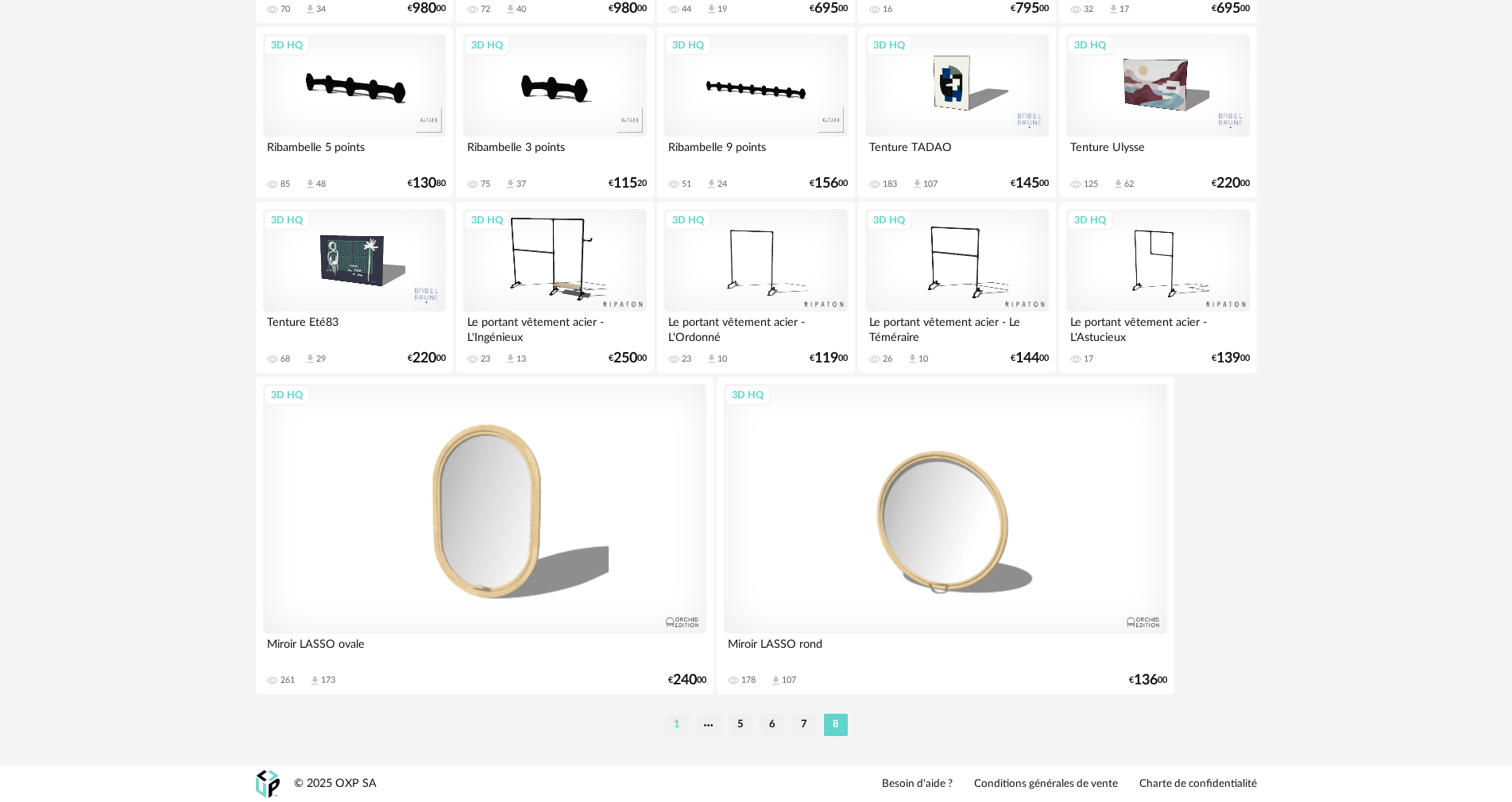
click at [669, 733] on li "1" at bounding box center [677, 725] width 23 height 23
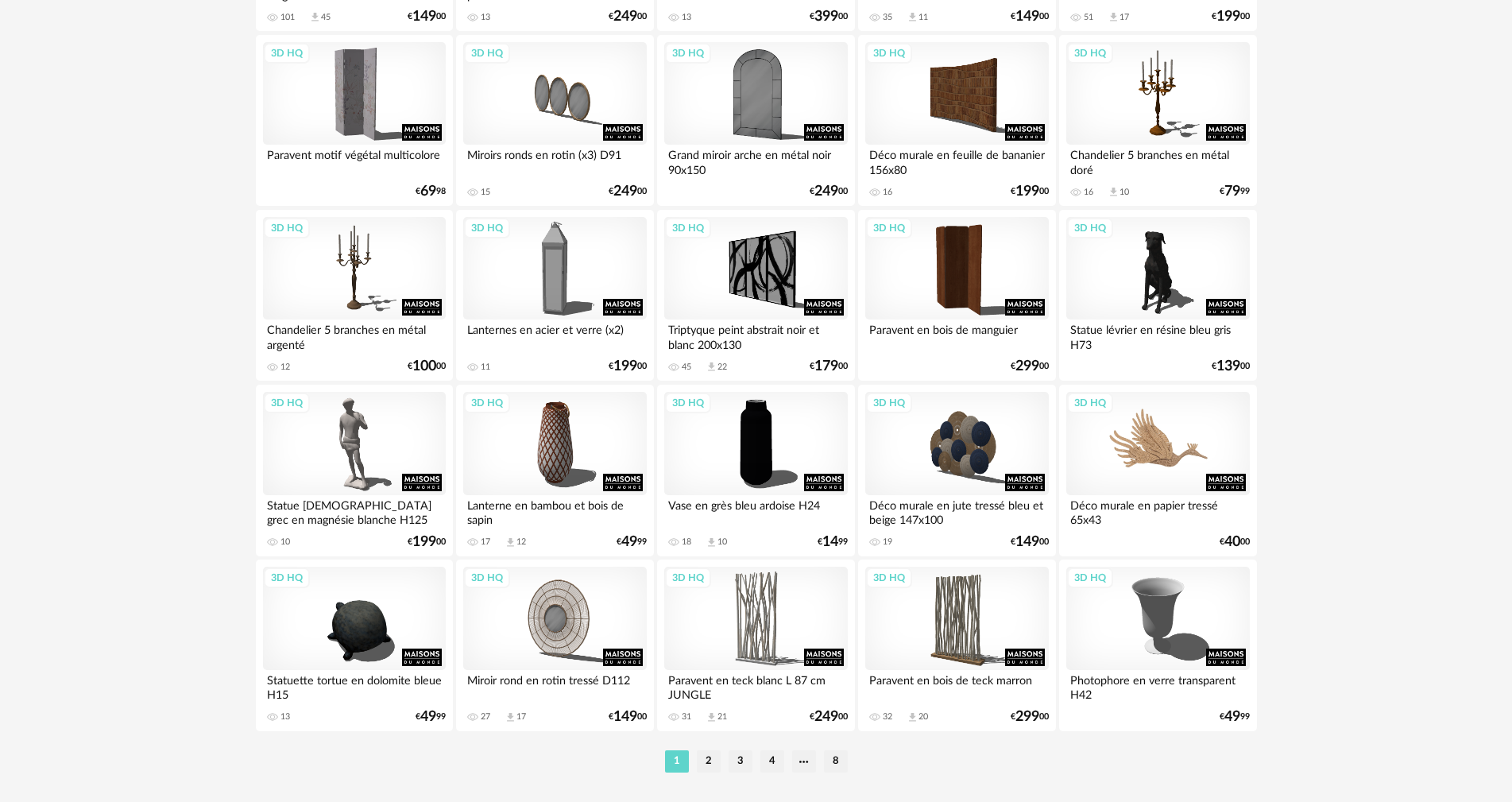
scroll to position [3031, 0]
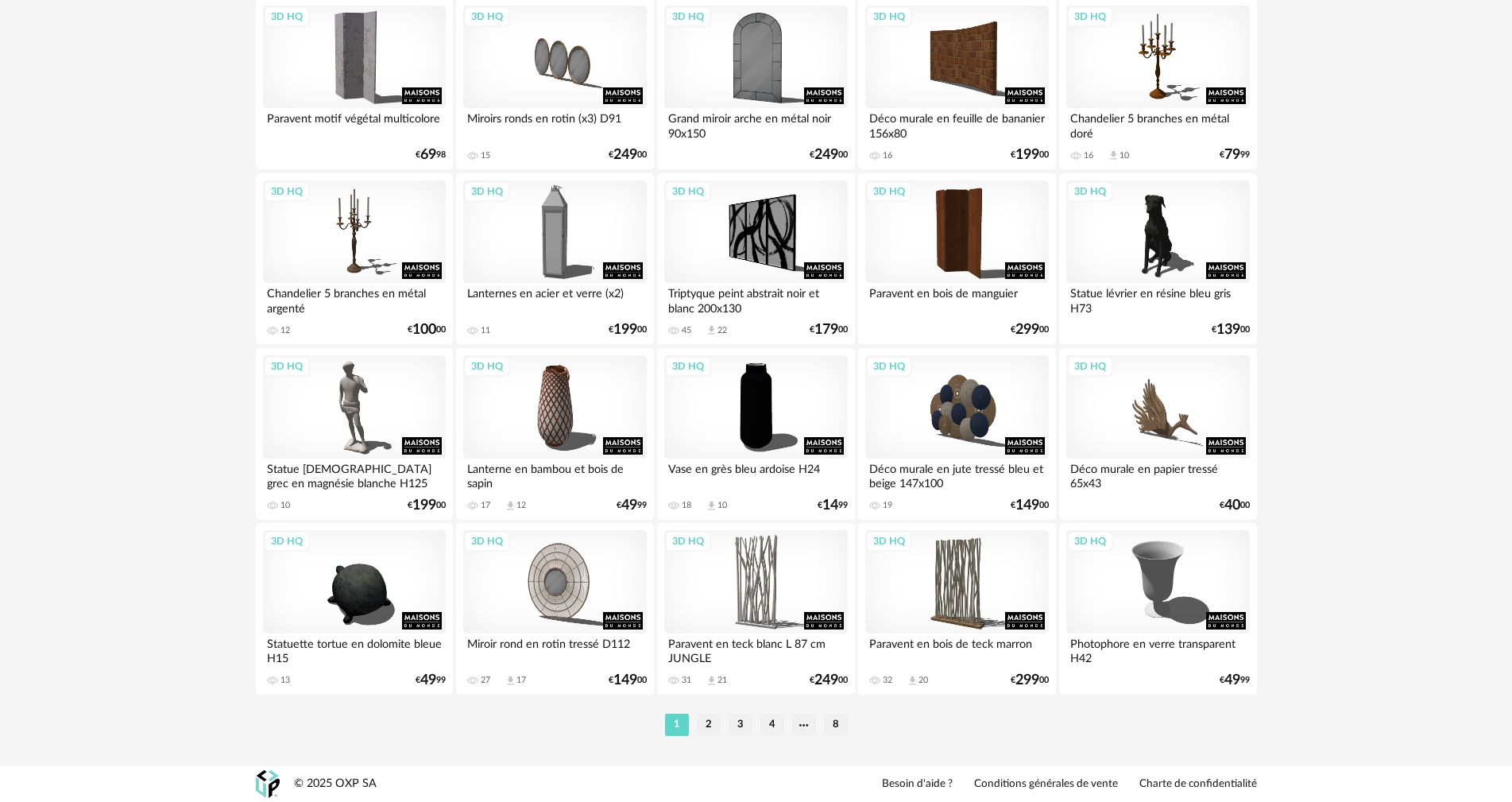
click at [708, 722] on li "2" at bounding box center [709, 725] width 23 height 23
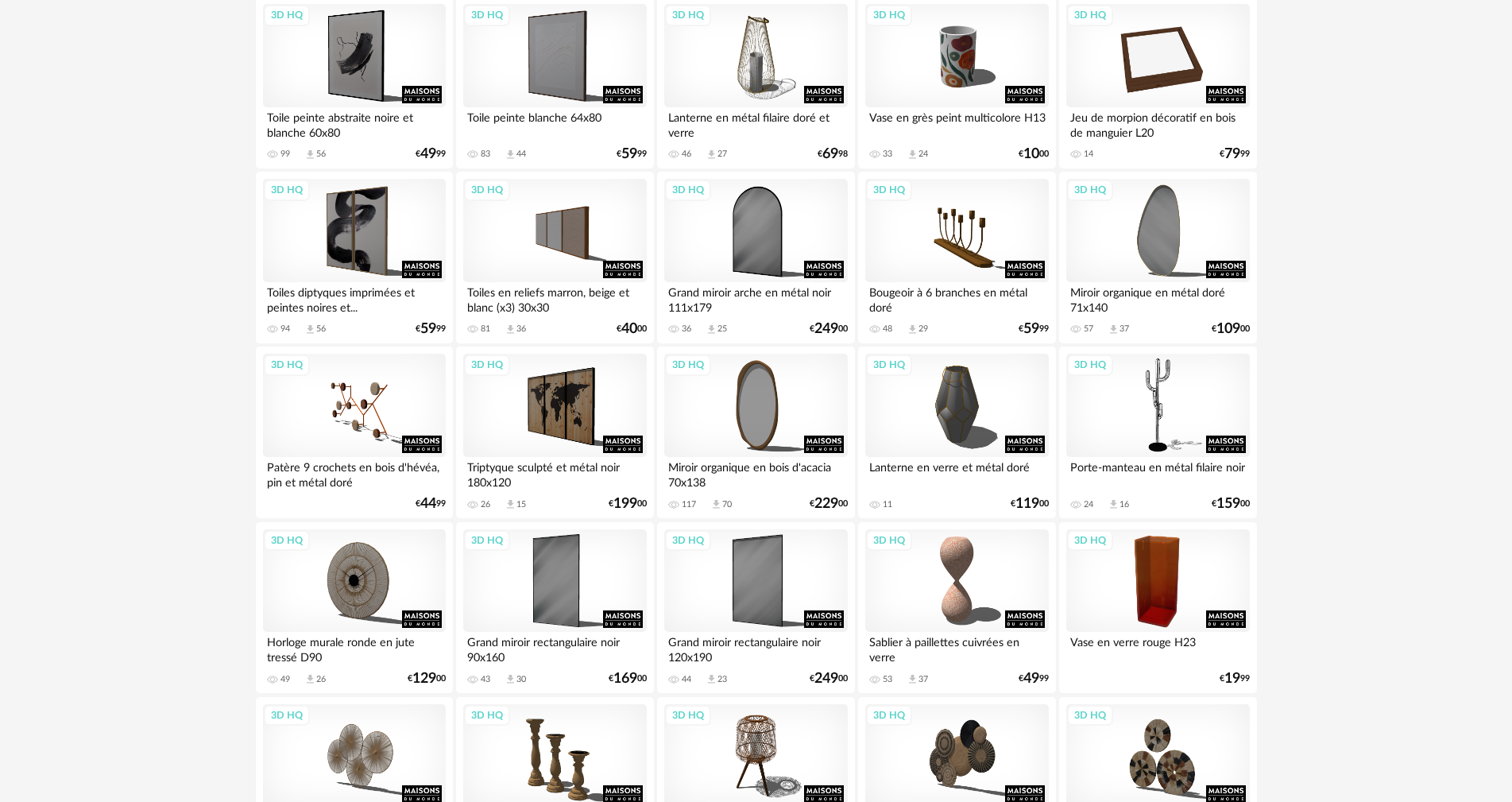
scroll to position [239, 0]
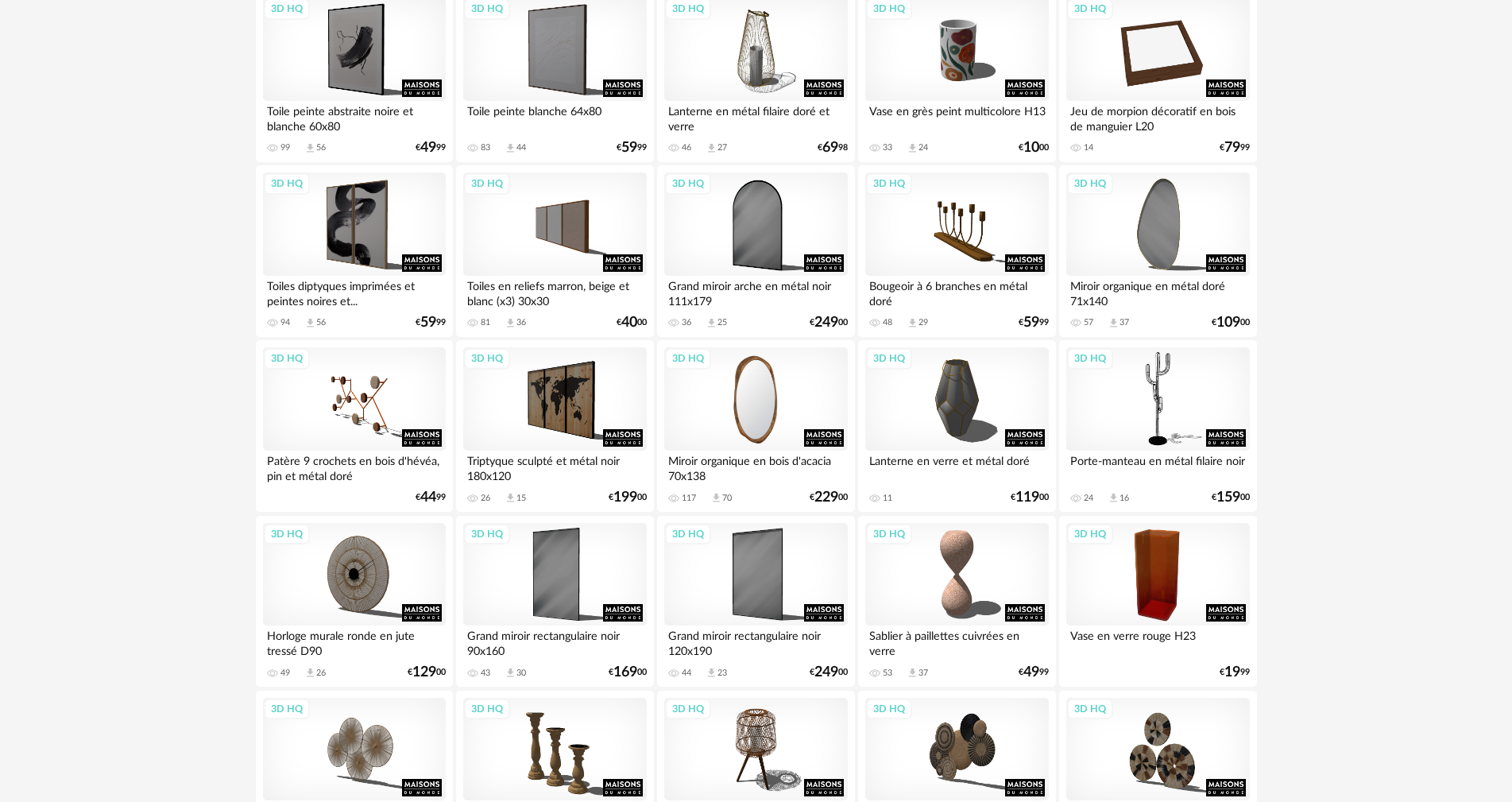
click at [765, 405] on div "3D HQ" at bounding box center [756, 400] width 183 height 104
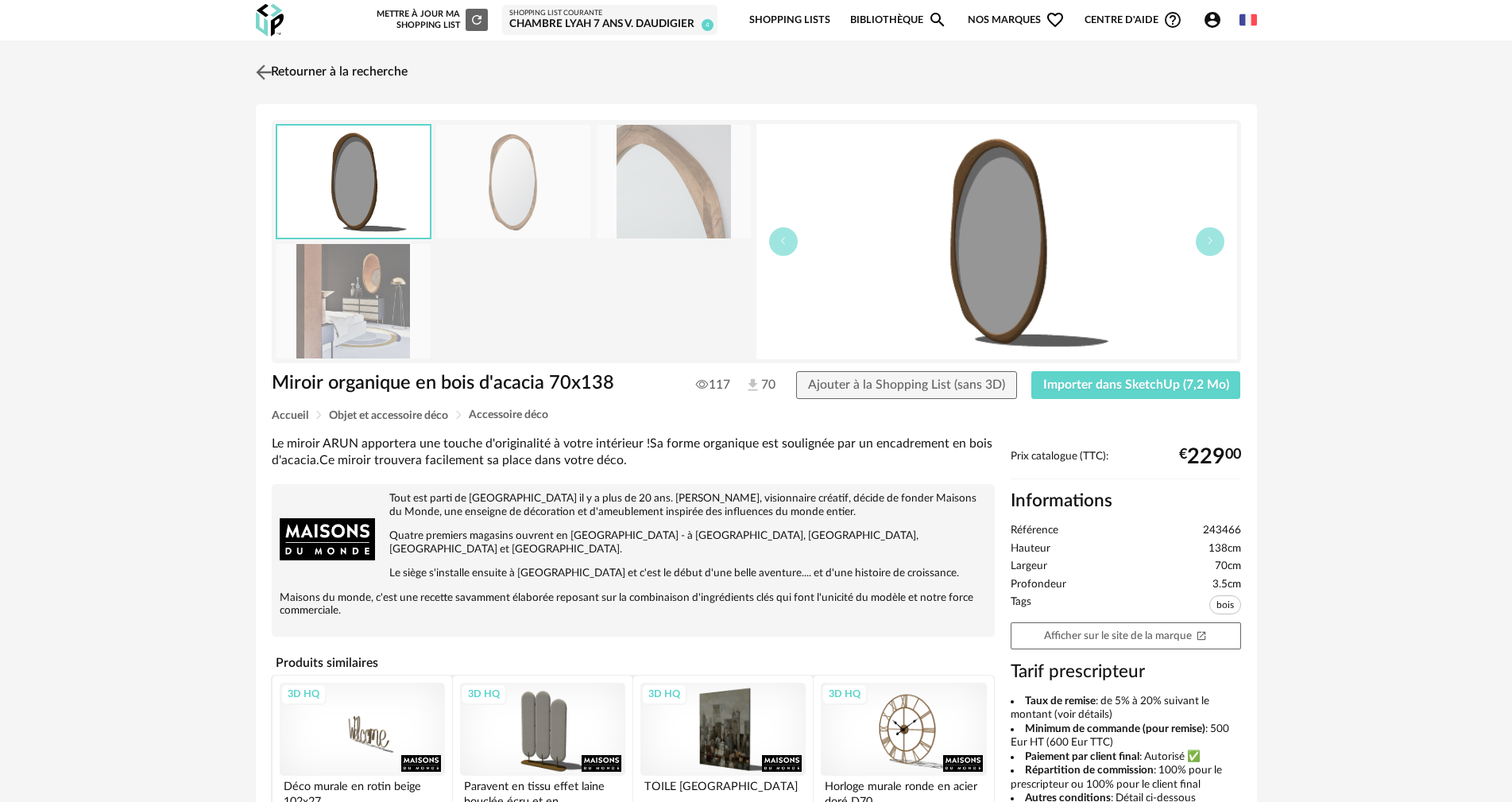
click at [280, 66] on link "Retourner à la recherche" at bounding box center [329, 72] width 156 height 35
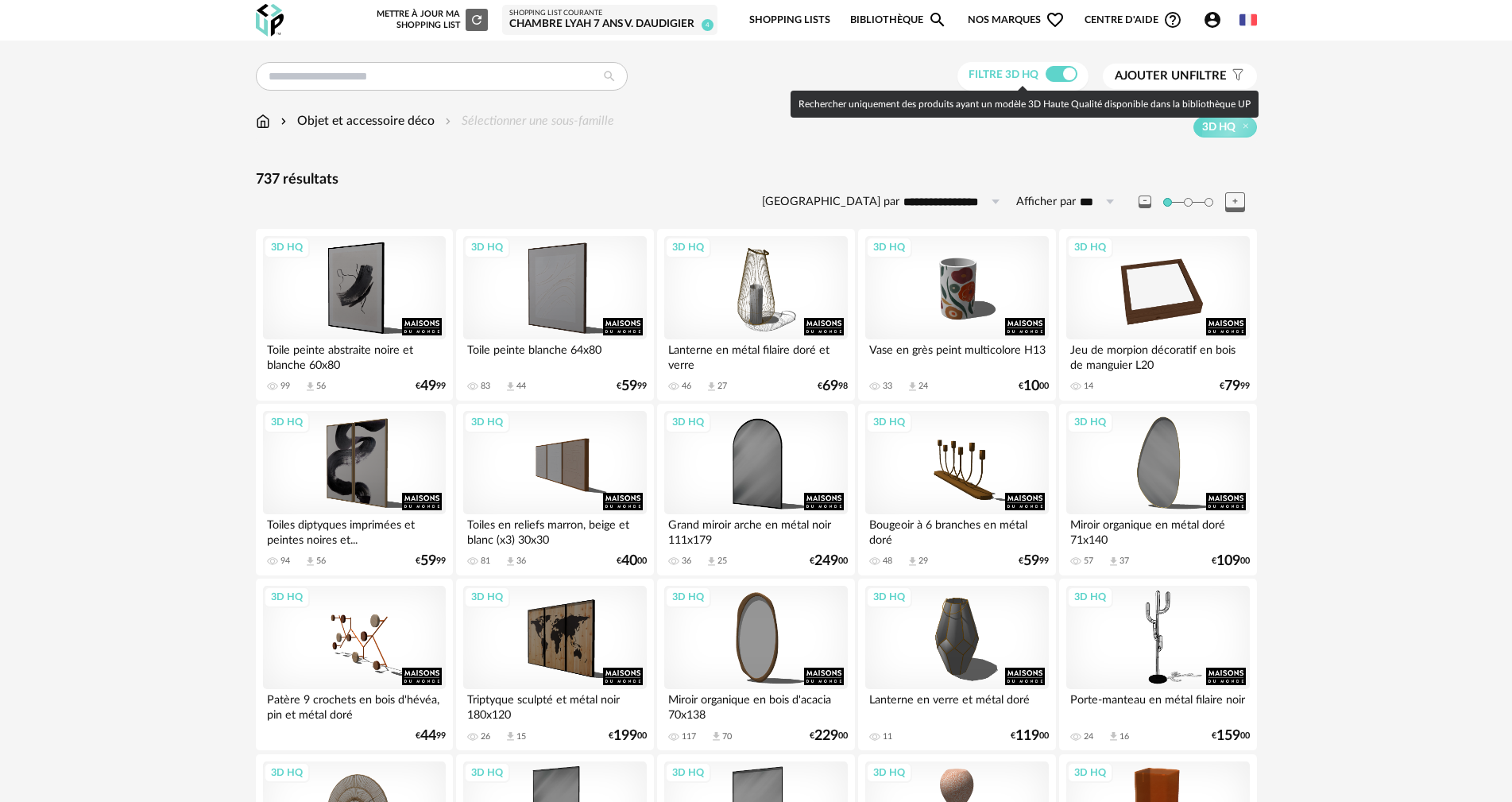
click at [1057, 80] on span at bounding box center [1061, 73] width 31 height 16
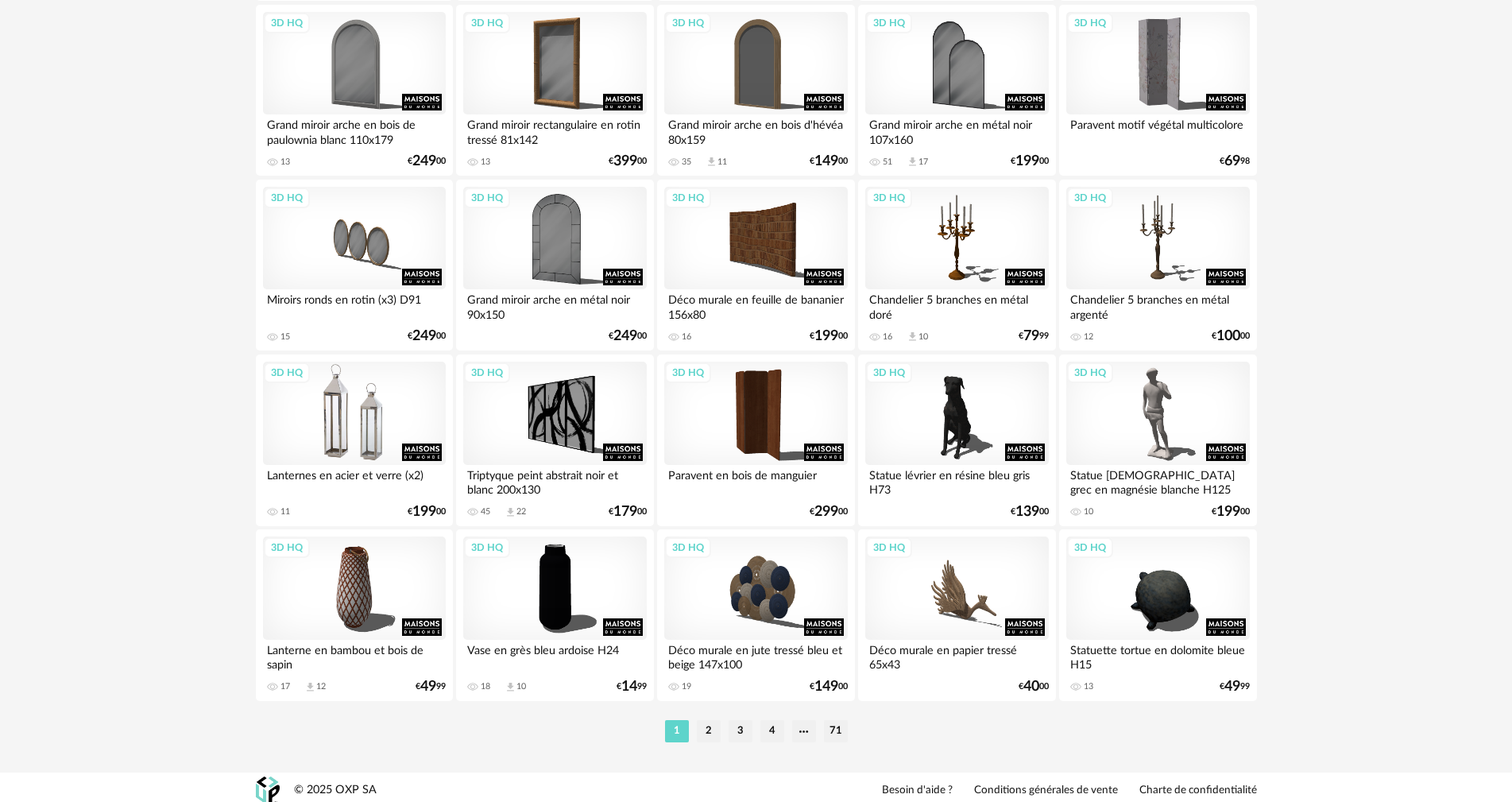
scroll to position [3031, 0]
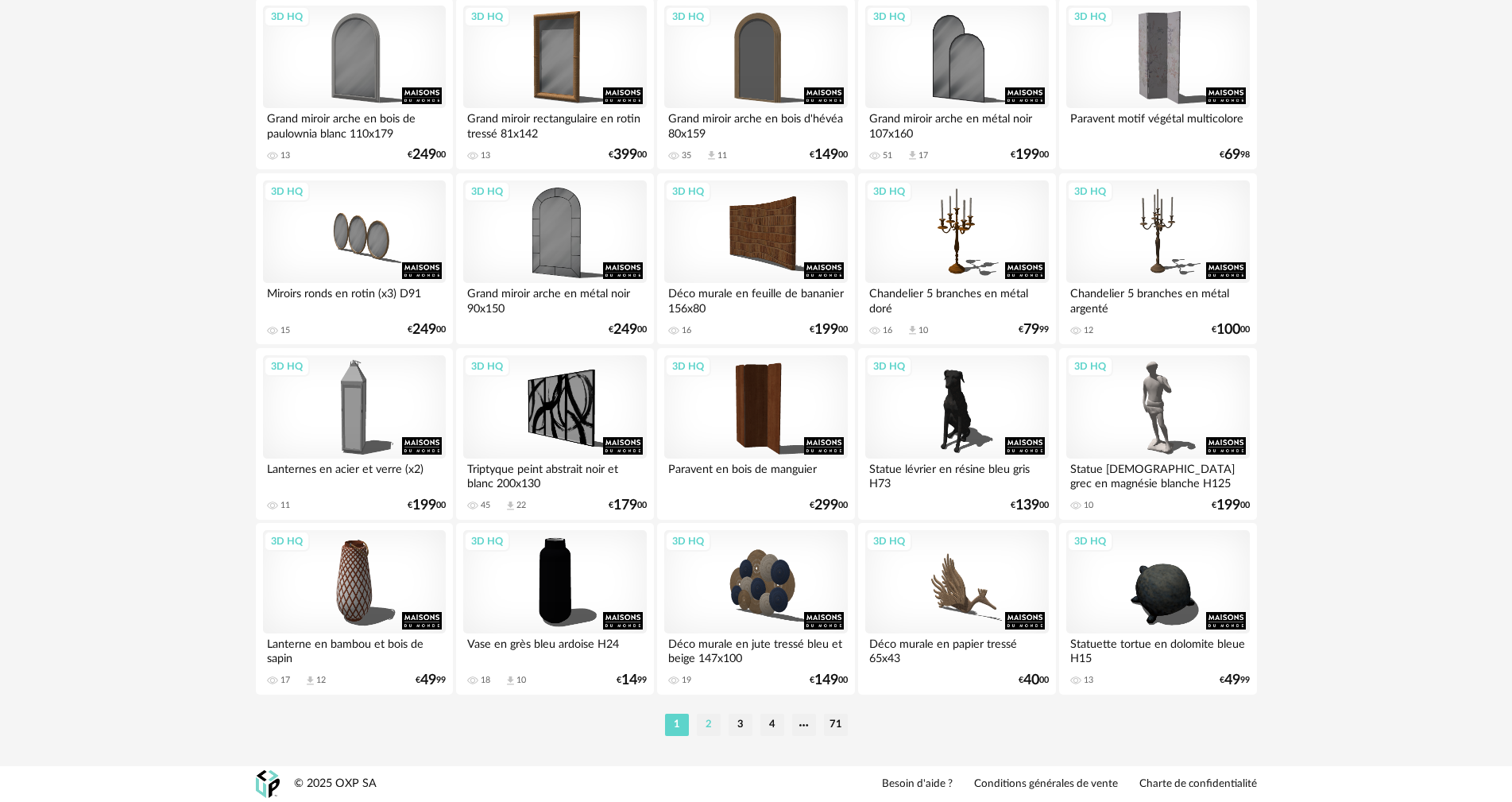
click at [711, 730] on li "2" at bounding box center [709, 725] width 23 height 23
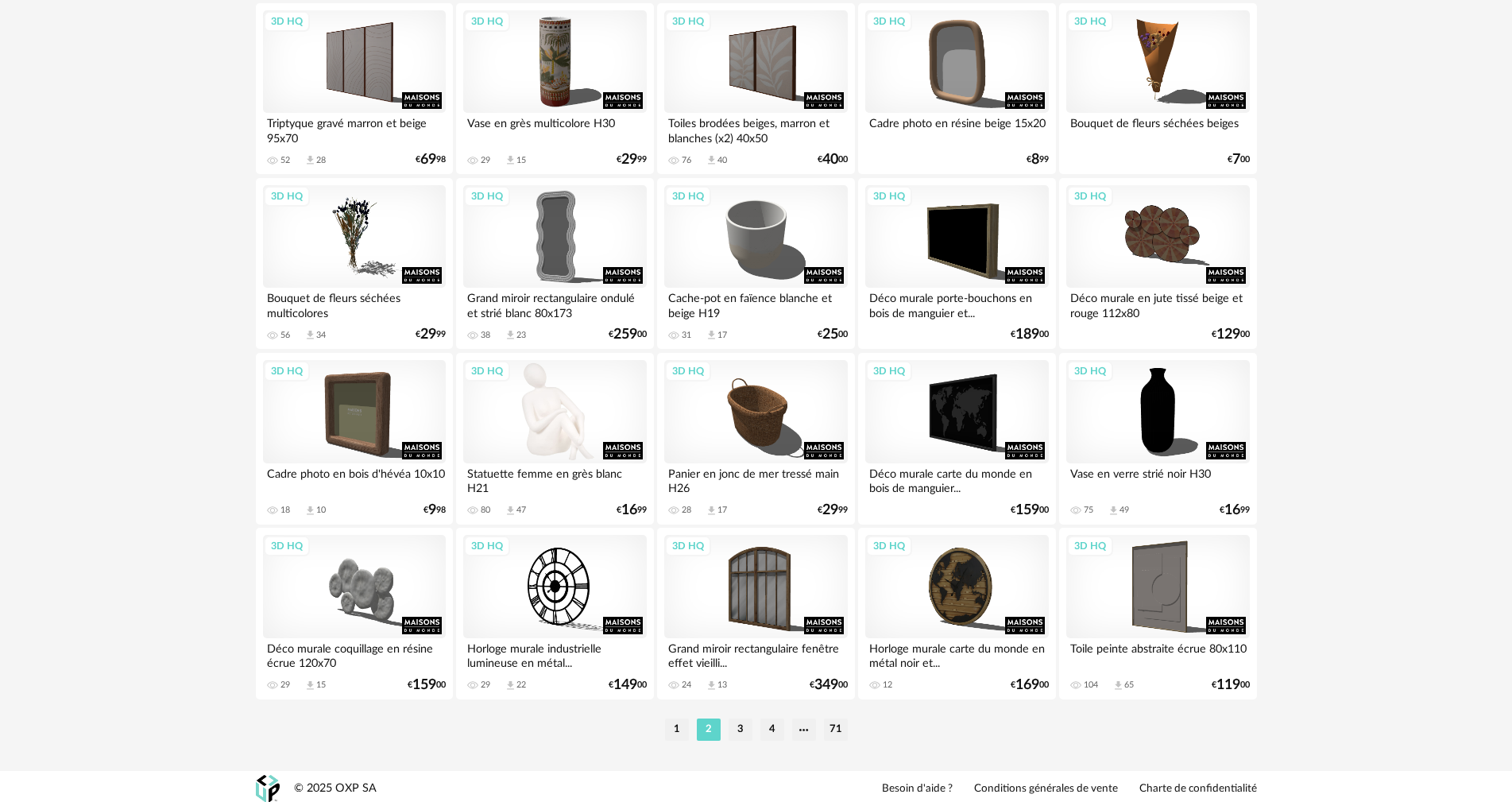
scroll to position [3031, 0]
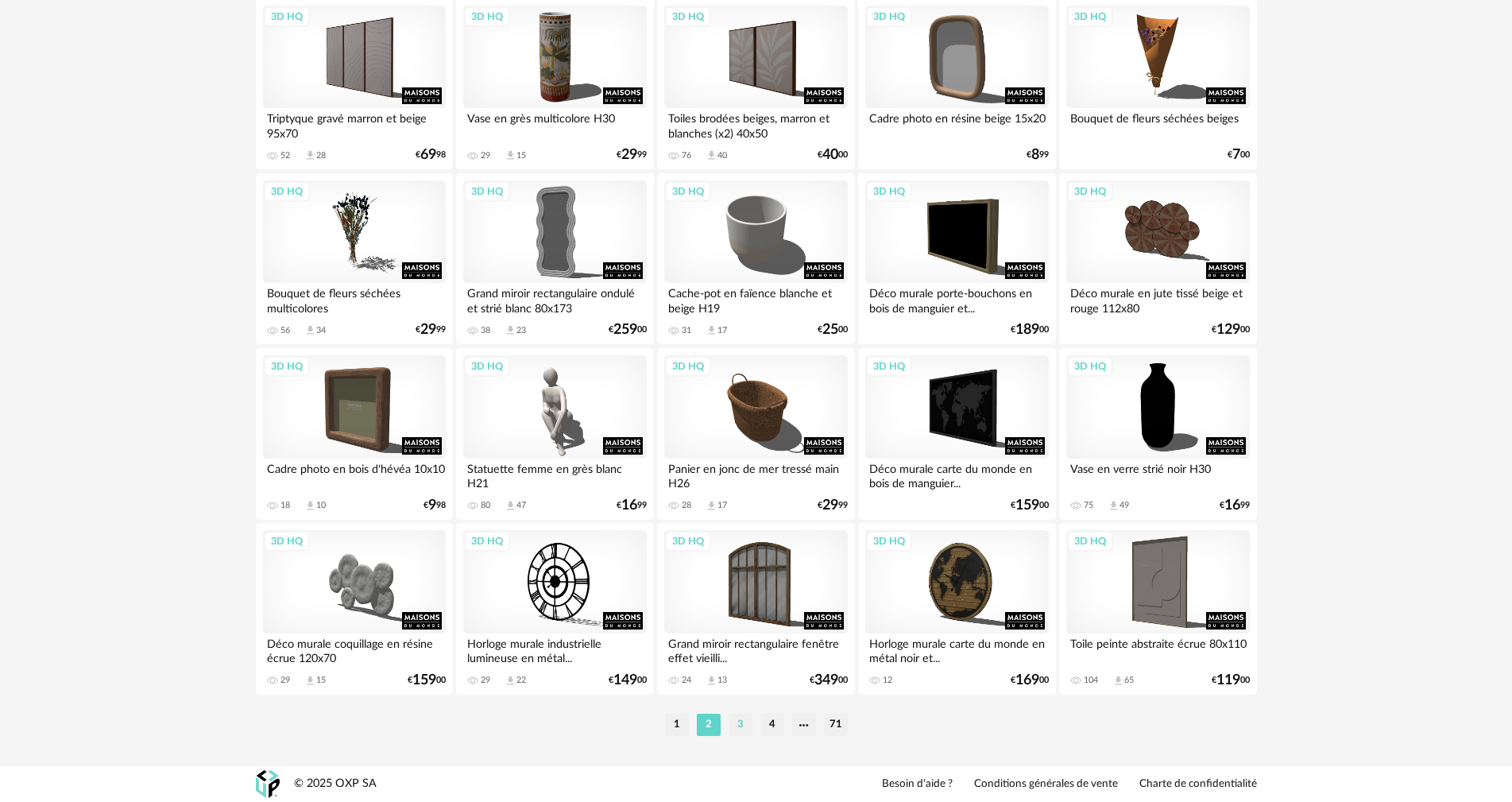
click at [743, 725] on li "3" at bounding box center [741, 725] width 23 height 23
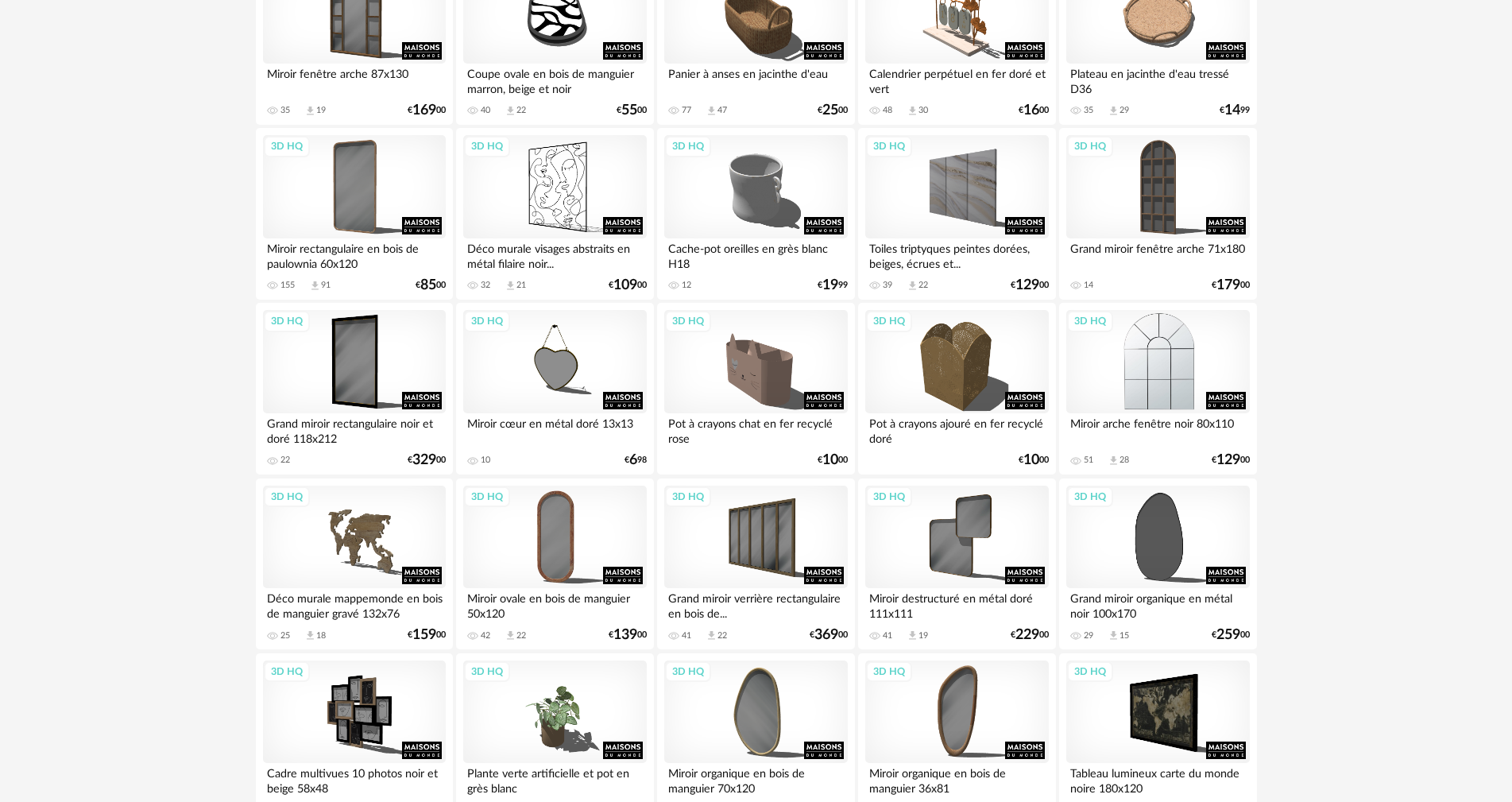
scroll to position [2067, 0]
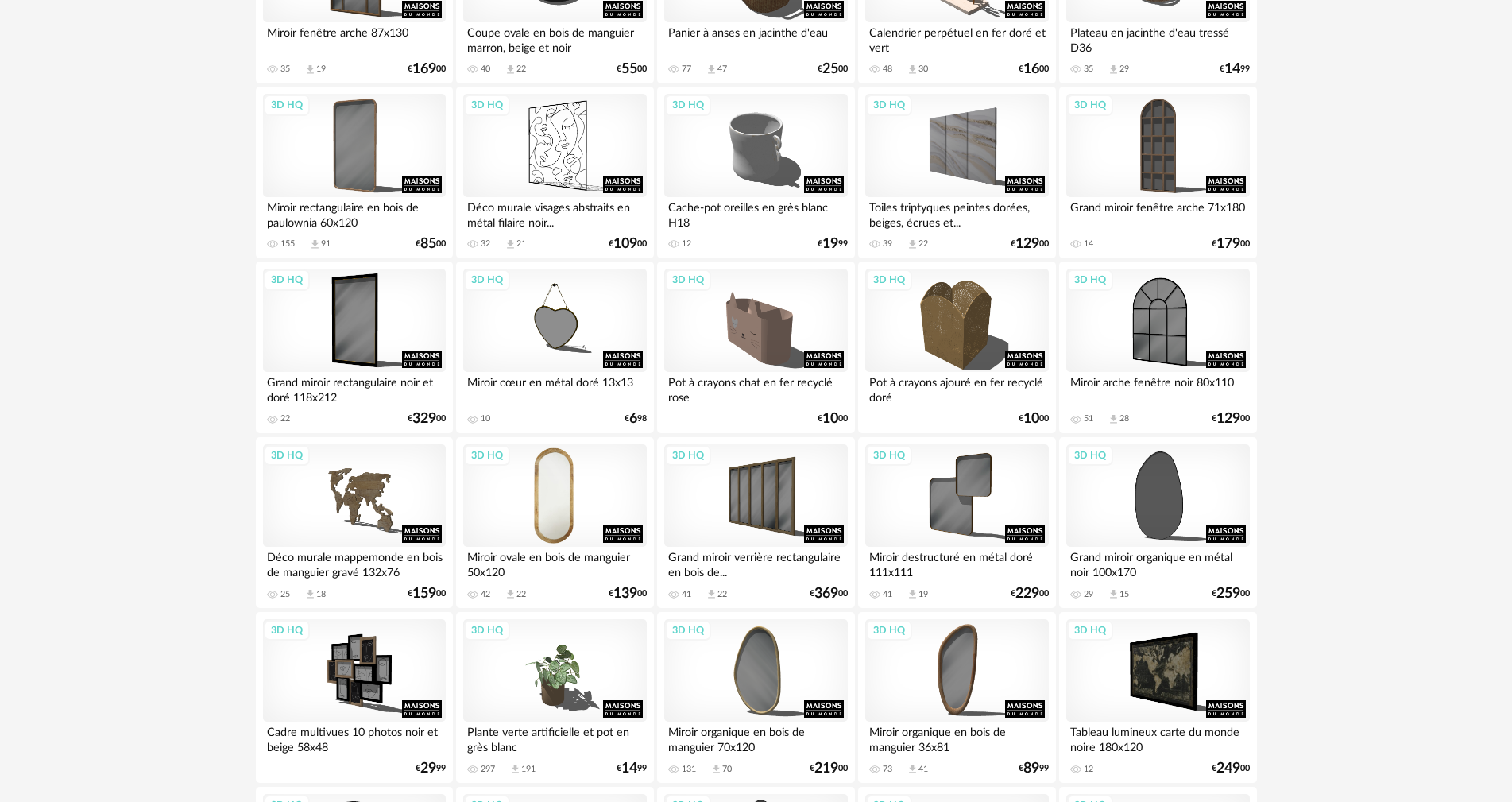
click at [546, 497] on div "3D HQ" at bounding box center [554, 496] width 183 height 104
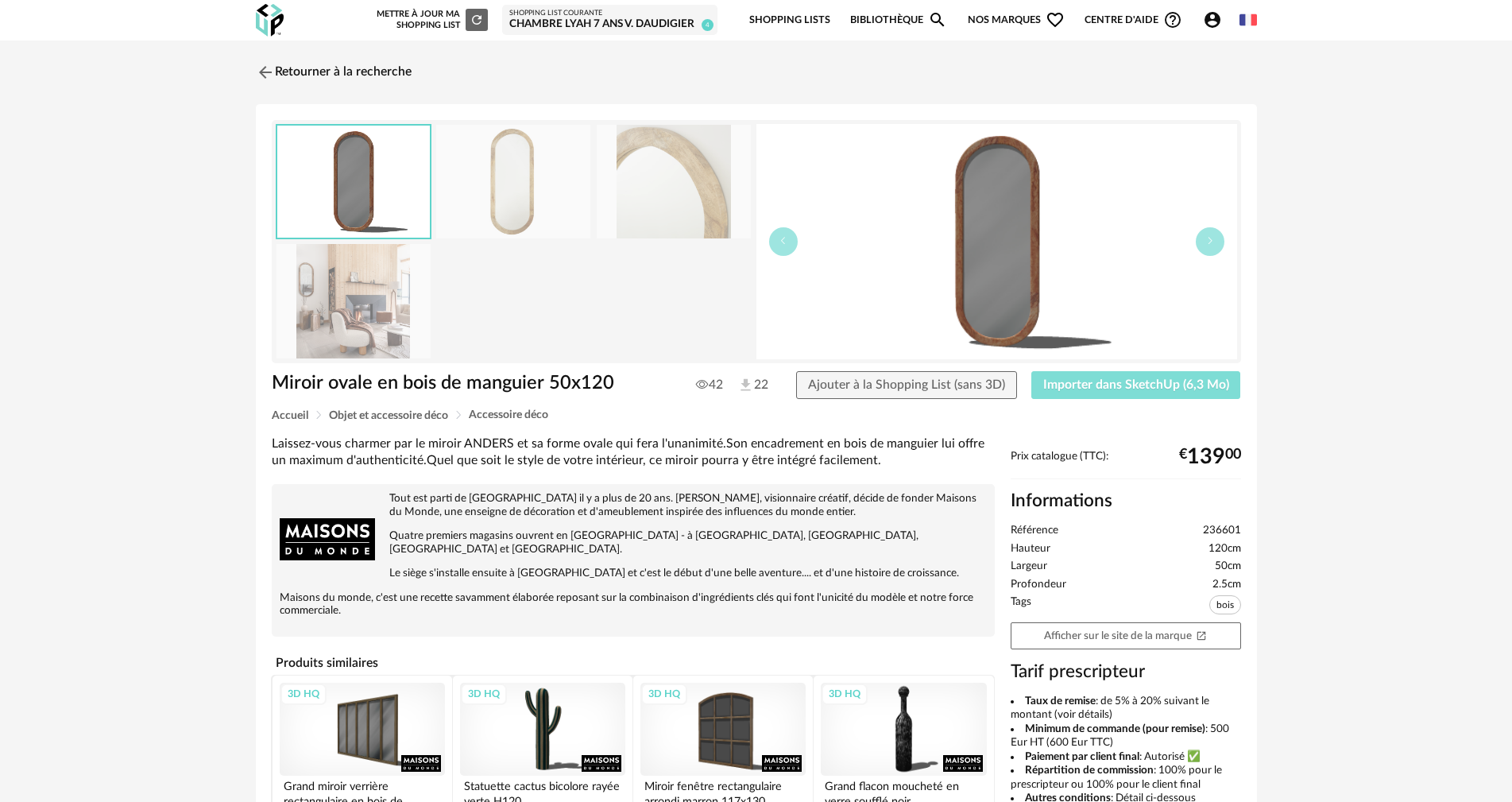
click at [1112, 378] on span "Importer dans SketchUp (6,3 Mo)" at bounding box center [1136, 384] width 186 height 13
click at [266, 72] on img at bounding box center [263, 72] width 23 height 24
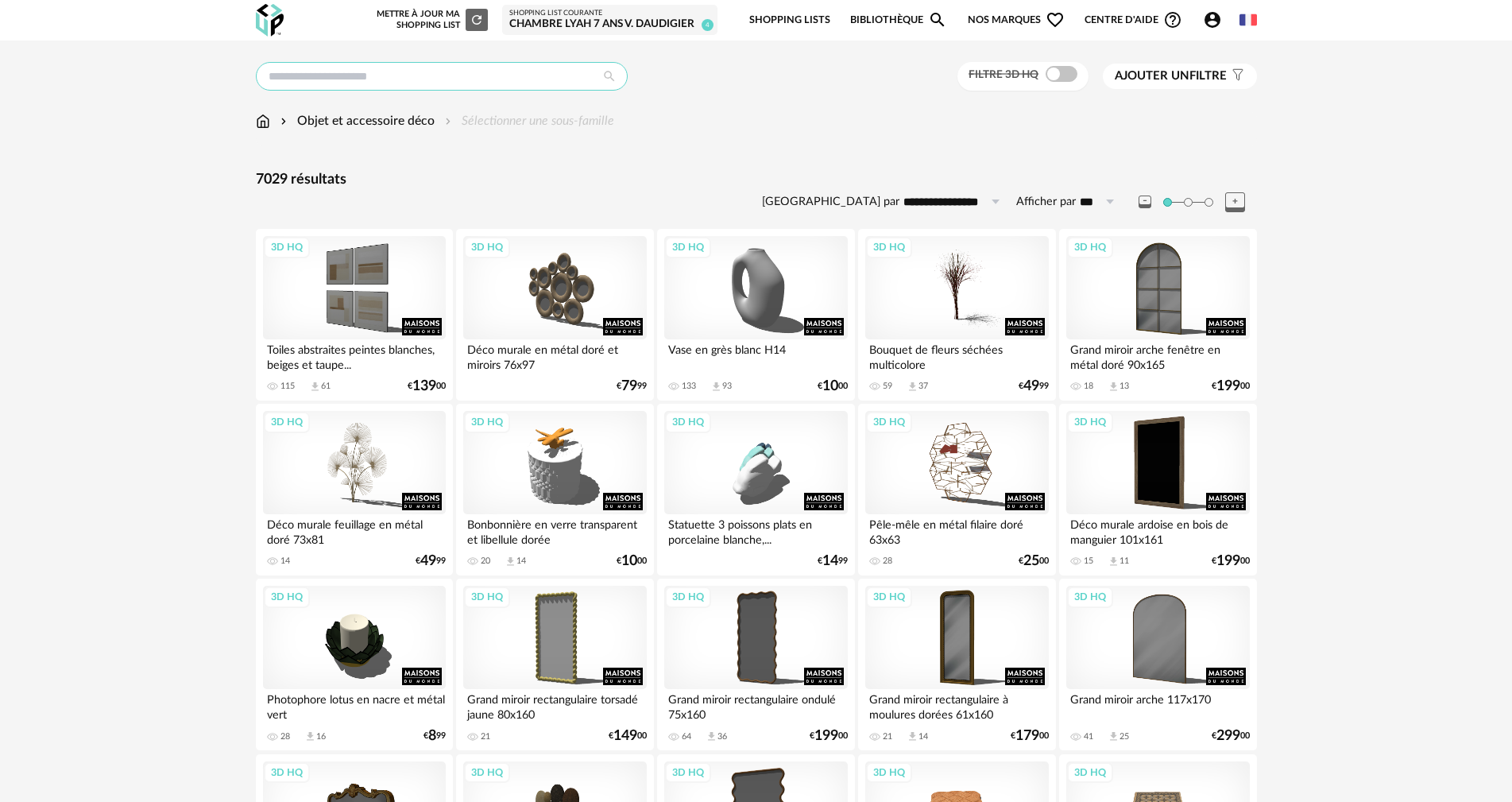
click at [491, 89] on input "text" at bounding box center [441, 75] width 372 height 28
click at [370, 75] on input "text" at bounding box center [441, 75] width 372 height 28
type input "**********"
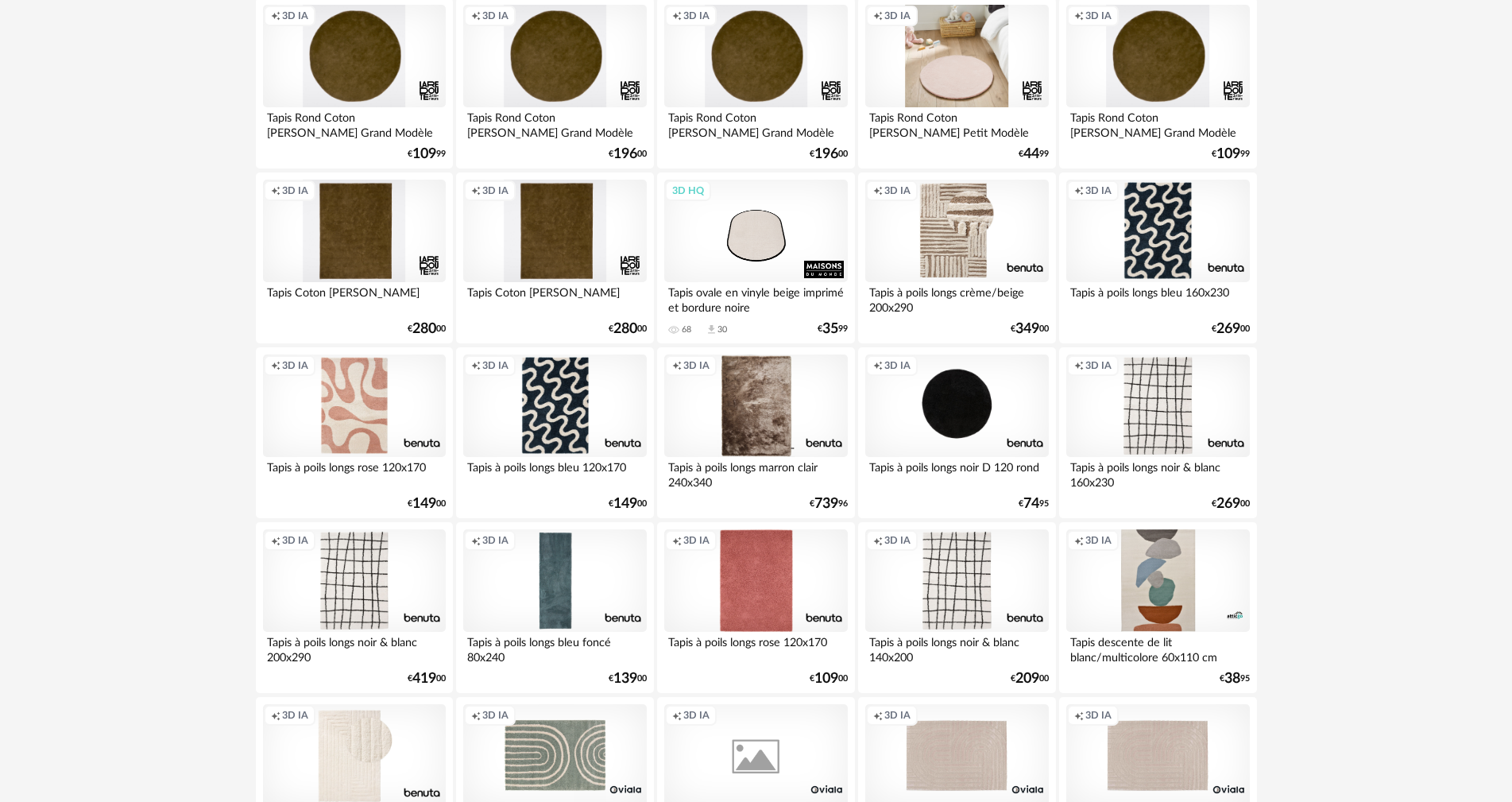
scroll to position [2623, 0]
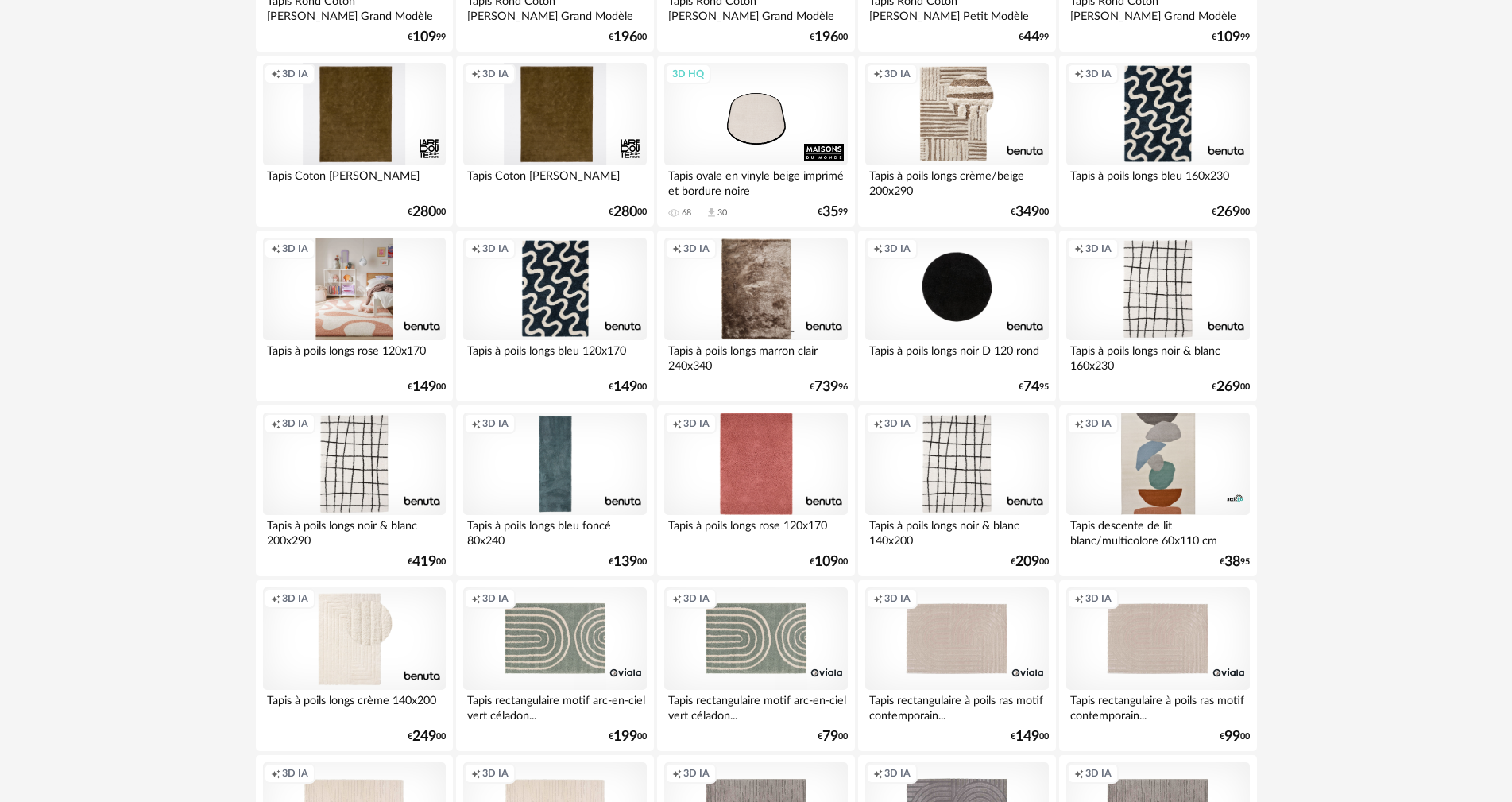
click at [368, 292] on div "Creation icon 3D IA" at bounding box center [354, 290] width 183 height 104
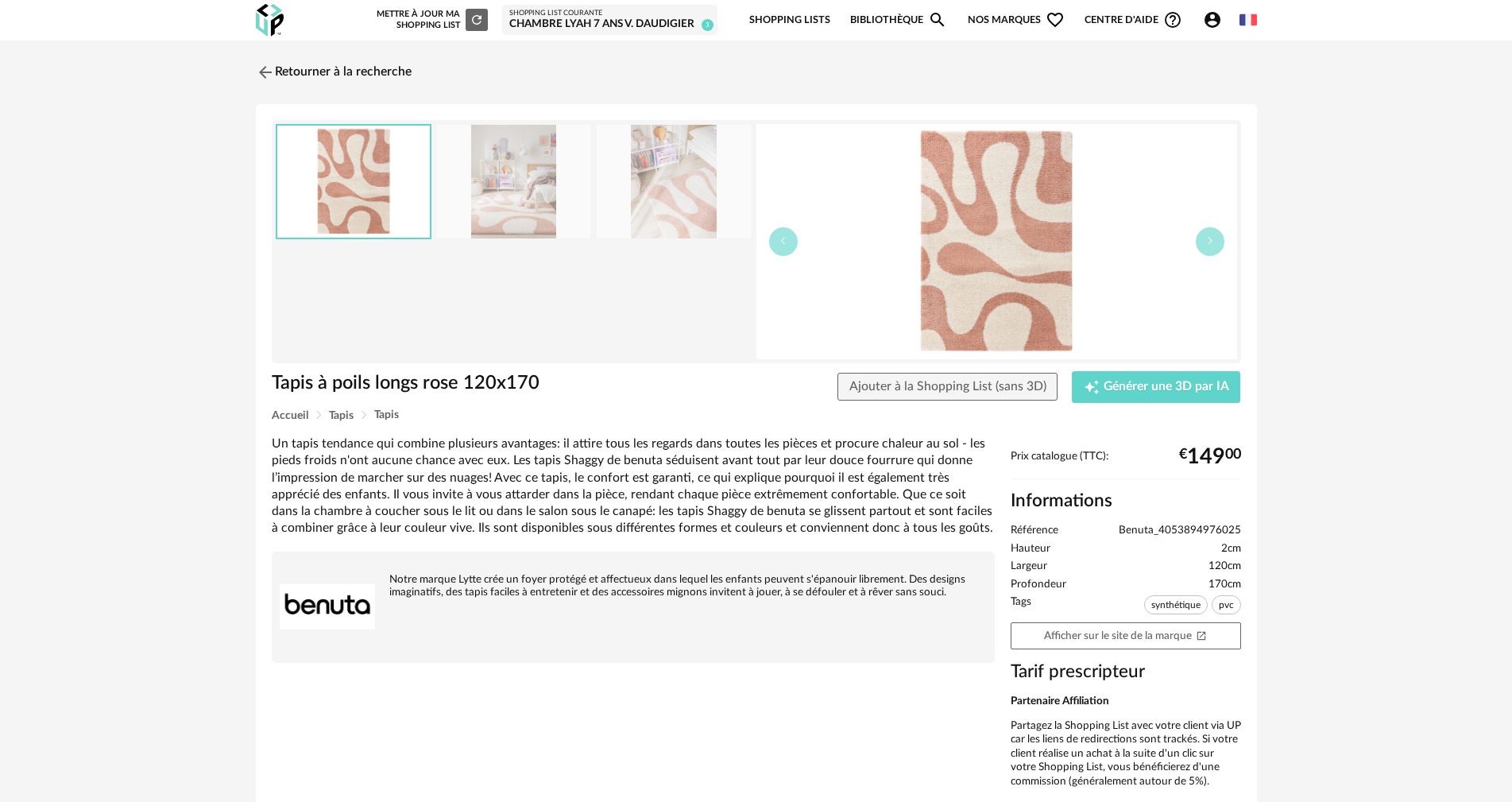
click at [1214, 26] on icon "Account Circle icon" at bounding box center [1213, 20] width 16 height 16
drag, startPoint x: 1205, startPoint y: 18, endPoint x: 1168, endPoint y: 44, distance: 45.2
click at [1205, 19] on icon "Account Circle icon" at bounding box center [1212, 20] width 19 height 19
click at [1212, 26] on icon "Account Circle icon" at bounding box center [1213, 20] width 16 height 16
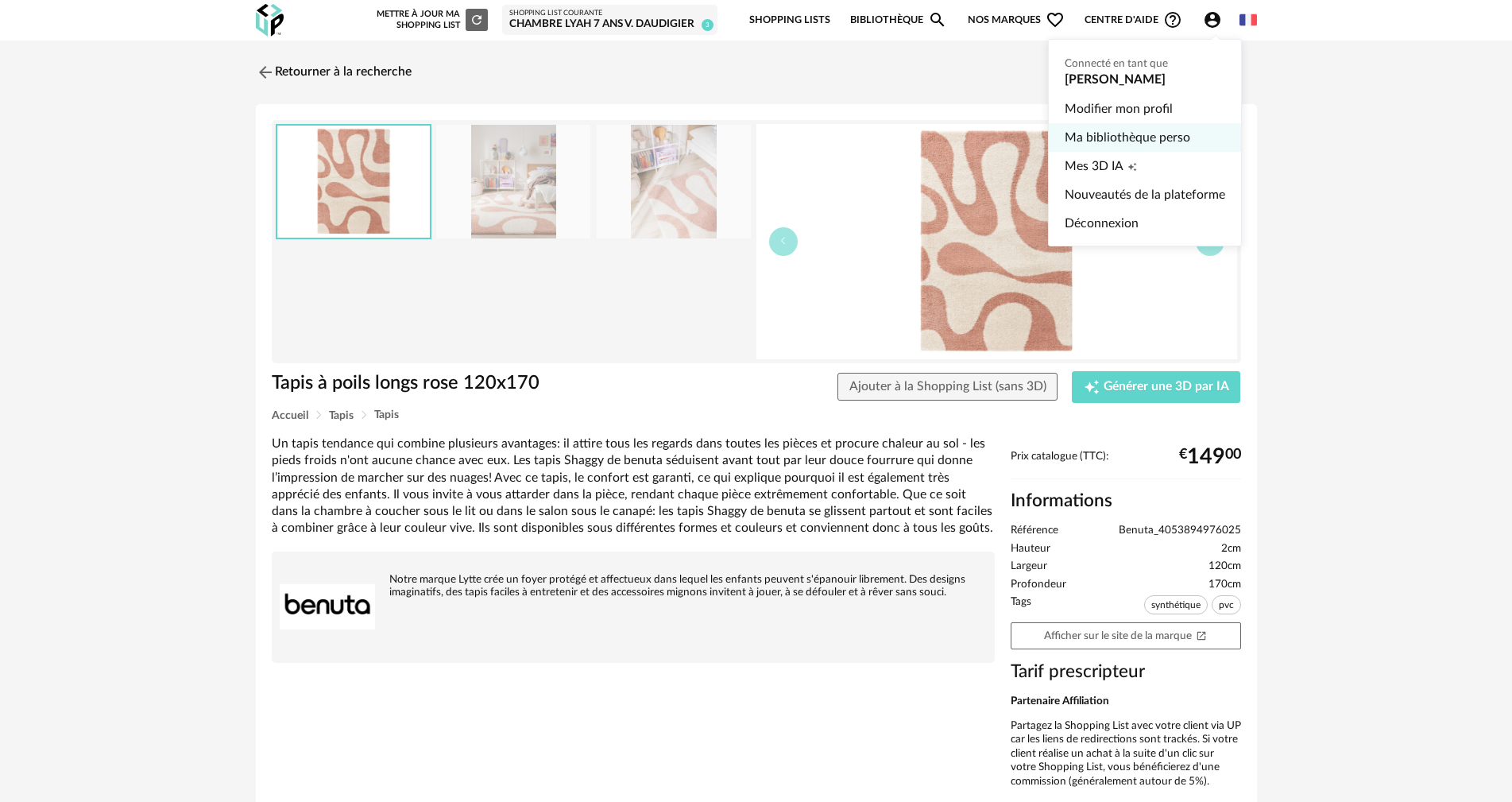
click at [1070, 141] on link "Ma bibliothèque perso" at bounding box center [1145, 137] width 160 height 28
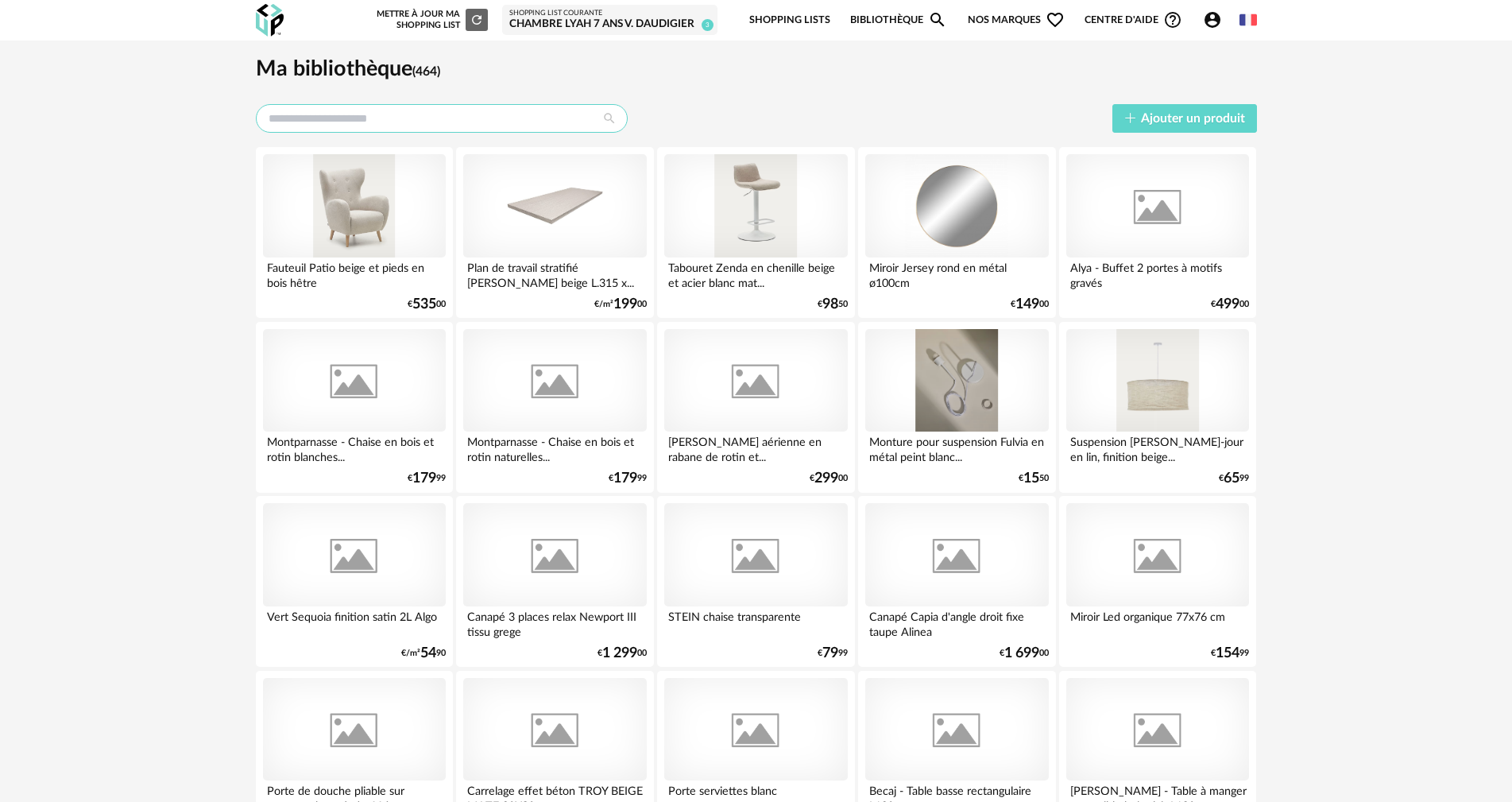
click at [401, 113] on input "text" at bounding box center [441, 118] width 372 height 28
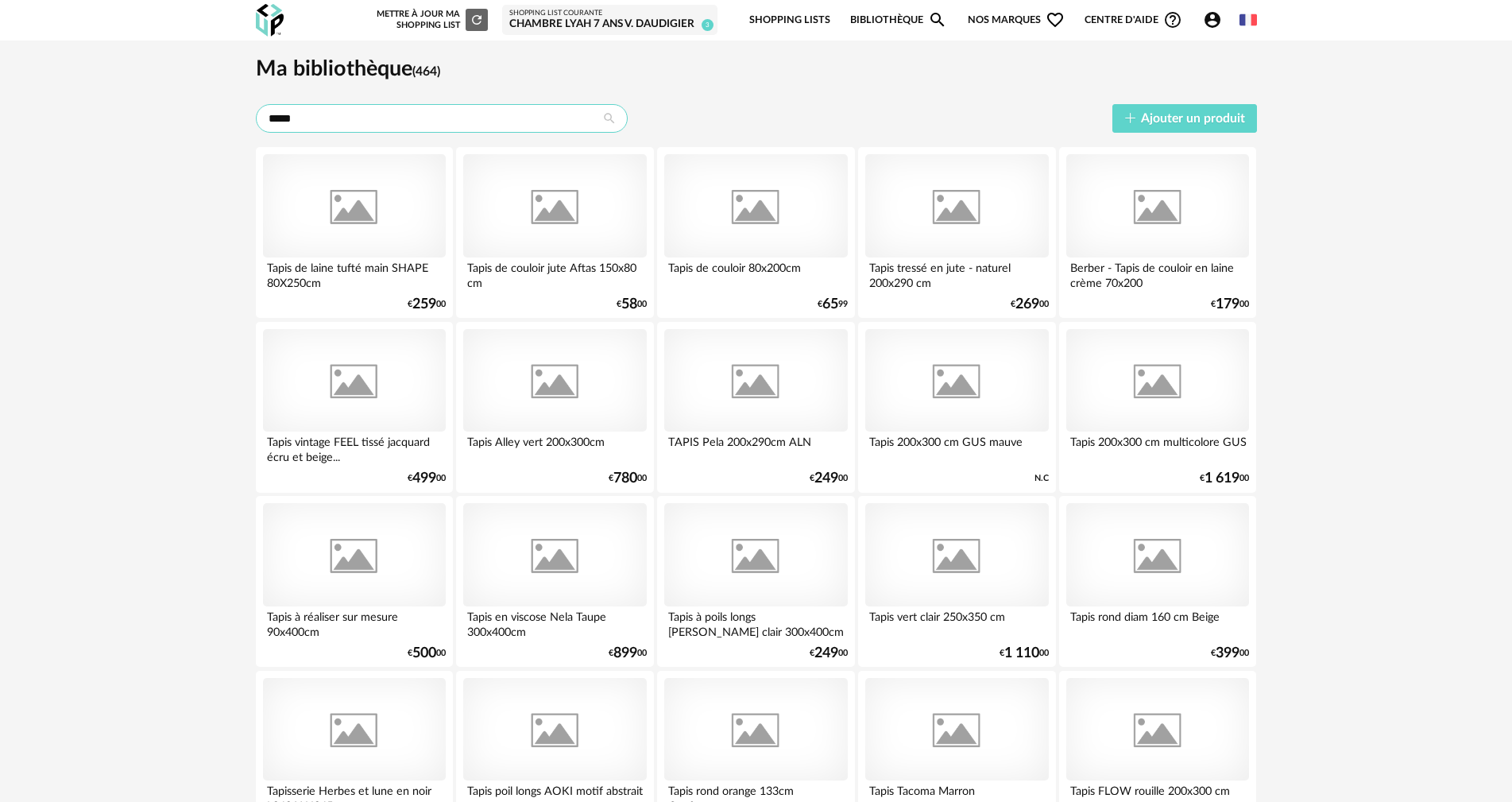
type input "*****"
